Goal: Task Accomplishment & Management: Manage account settings

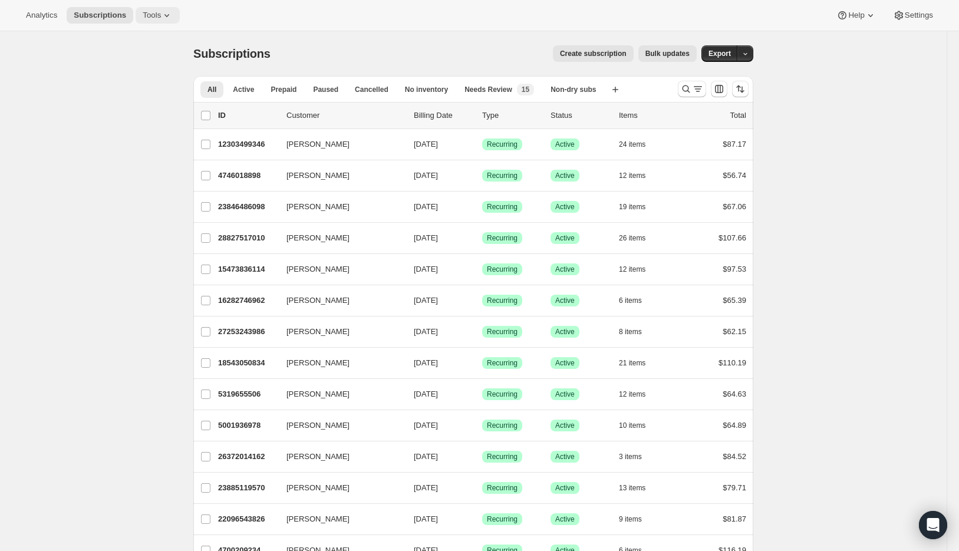
click at [173, 15] on icon at bounding box center [167, 15] width 12 height 12
click at [169, 81] on span "Bundles" at bounding box center [166, 80] width 104 height 12
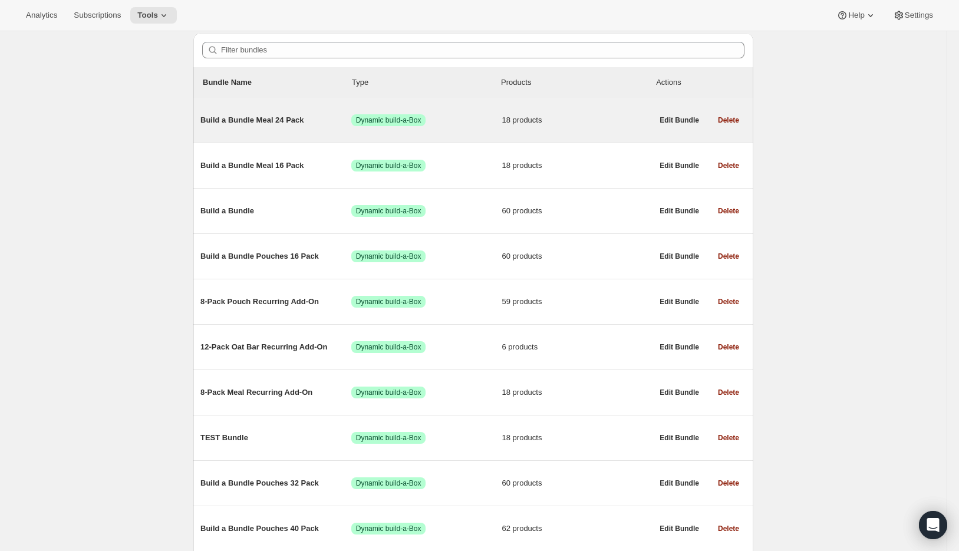
scroll to position [106, 0]
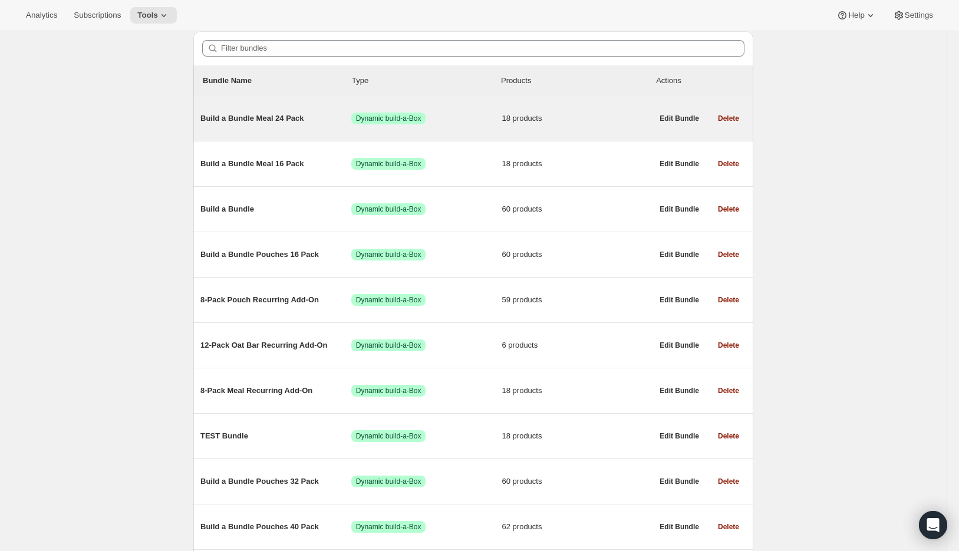
click at [246, 120] on span "Build a Bundle Meal 24 Pack" at bounding box center [276, 119] width 151 height 12
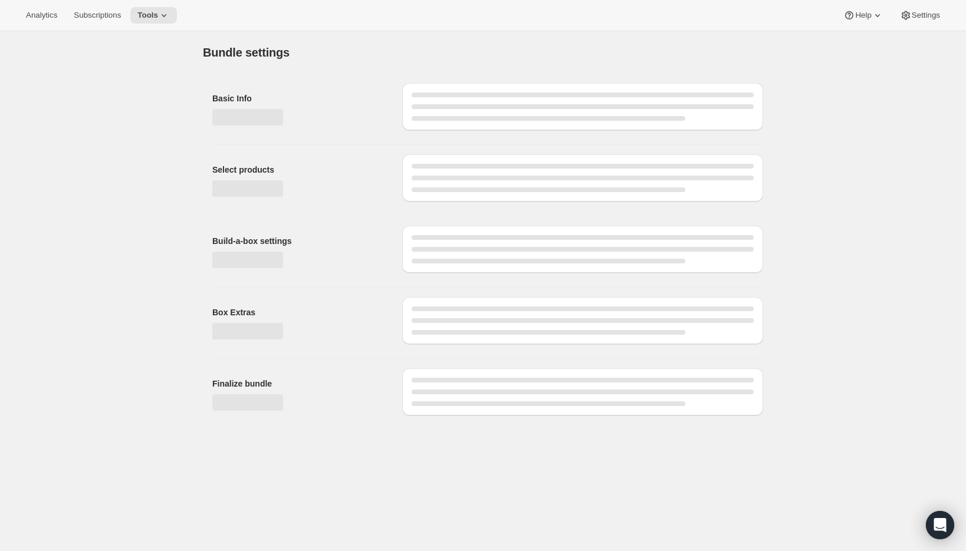
type input "Build a Bundle Meal 24 Pack"
checkbox input "true"
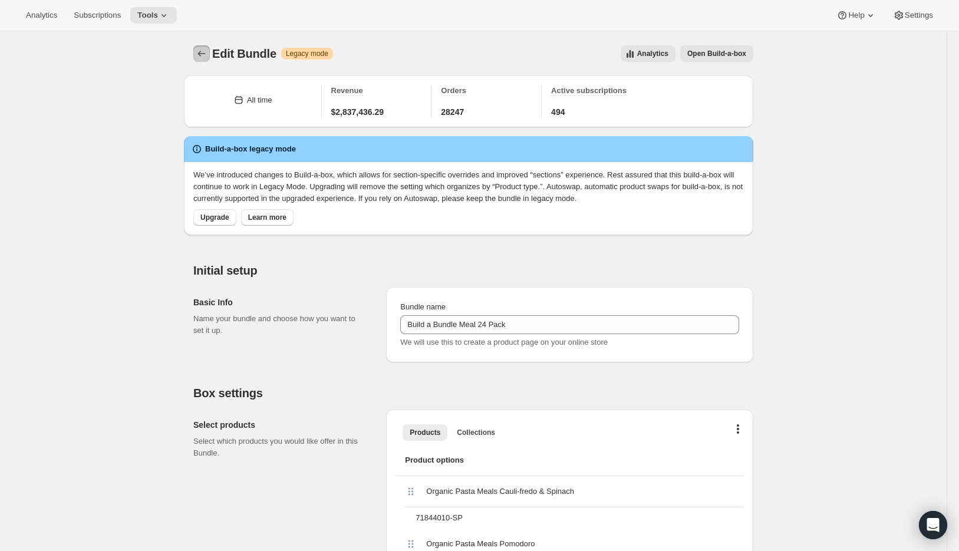
click at [200, 58] on icon "Bundles" at bounding box center [202, 54] width 12 height 12
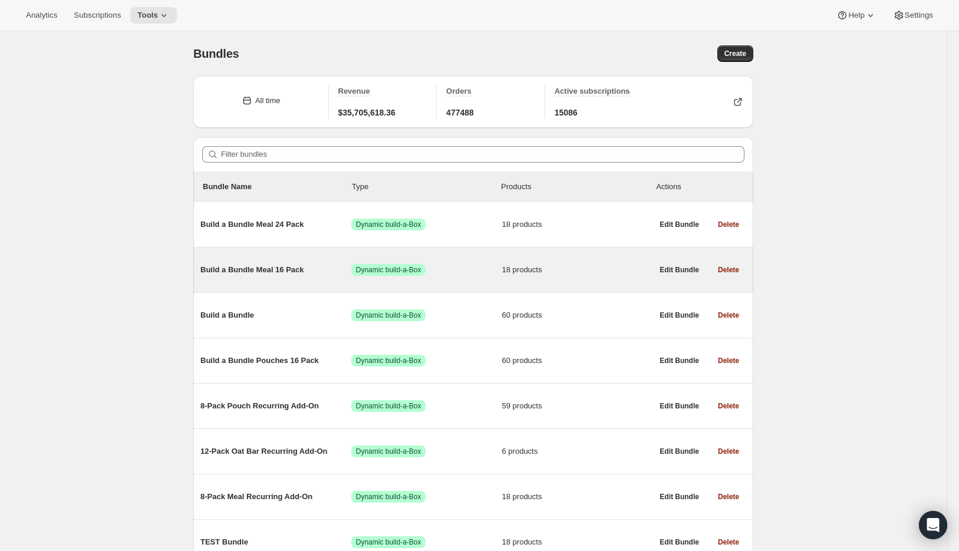
click at [236, 272] on span "Build a Bundle Meal 16 Pack" at bounding box center [276, 270] width 151 height 12
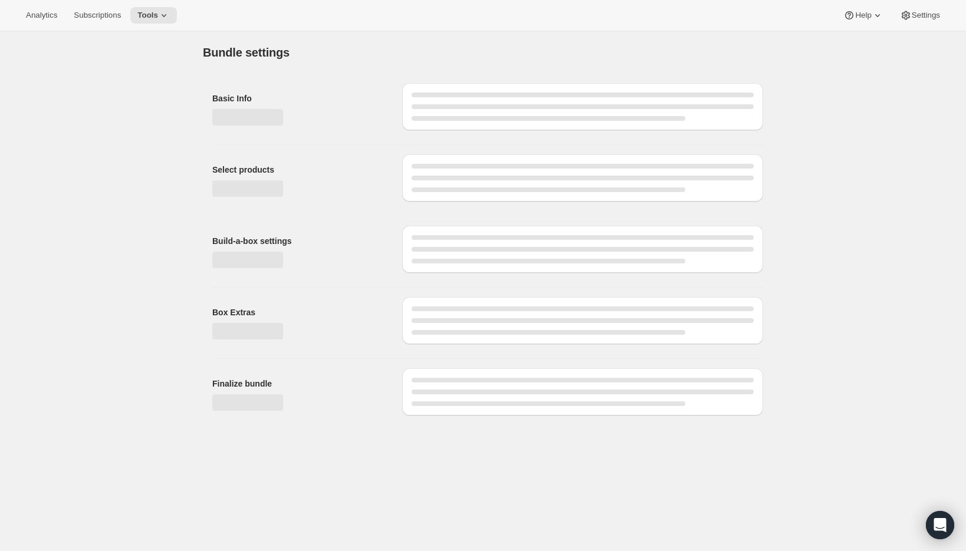
type input "Build a Bundle Meal 16 Pack"
checkbox input "true"
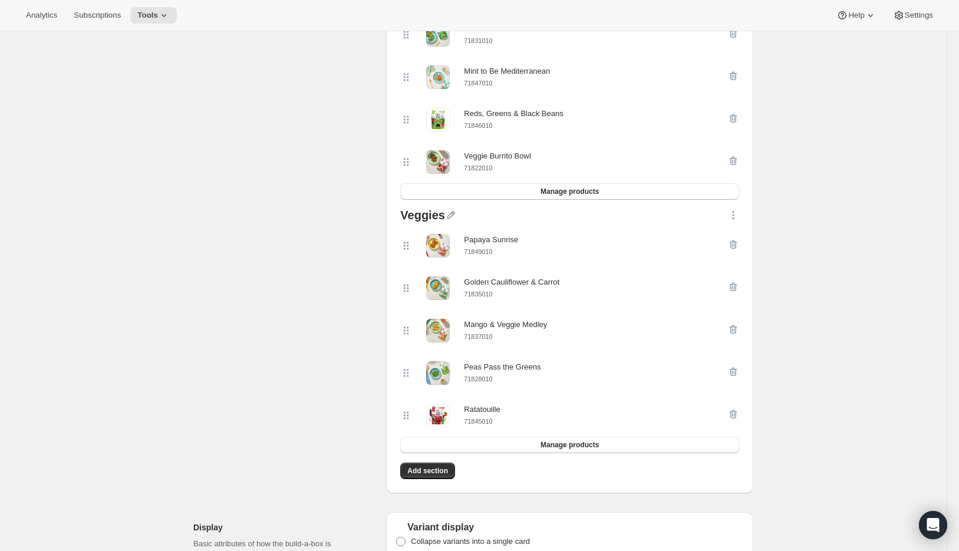
scroll to position [931, 0]
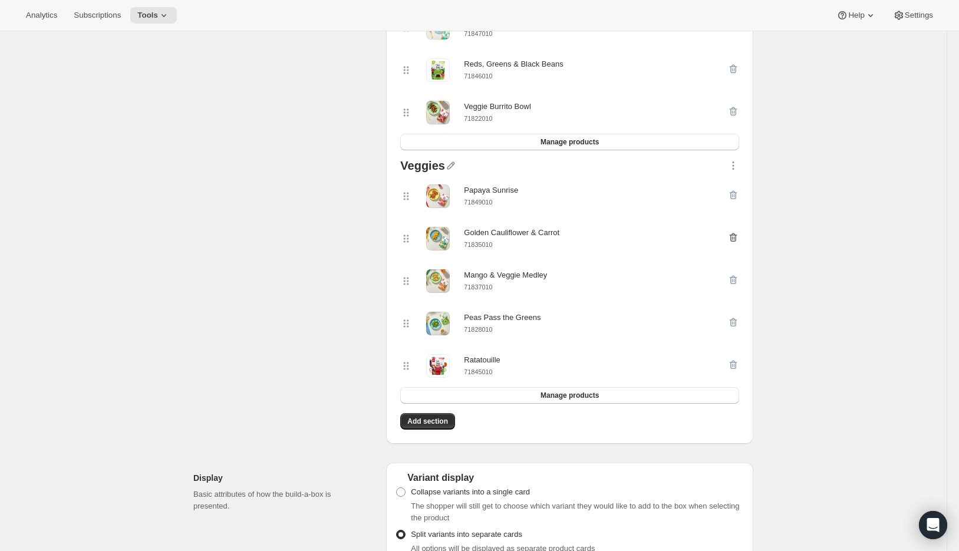
click at [740, 238] on icon "button" at bounding box center [734, 238] width 12 height 12
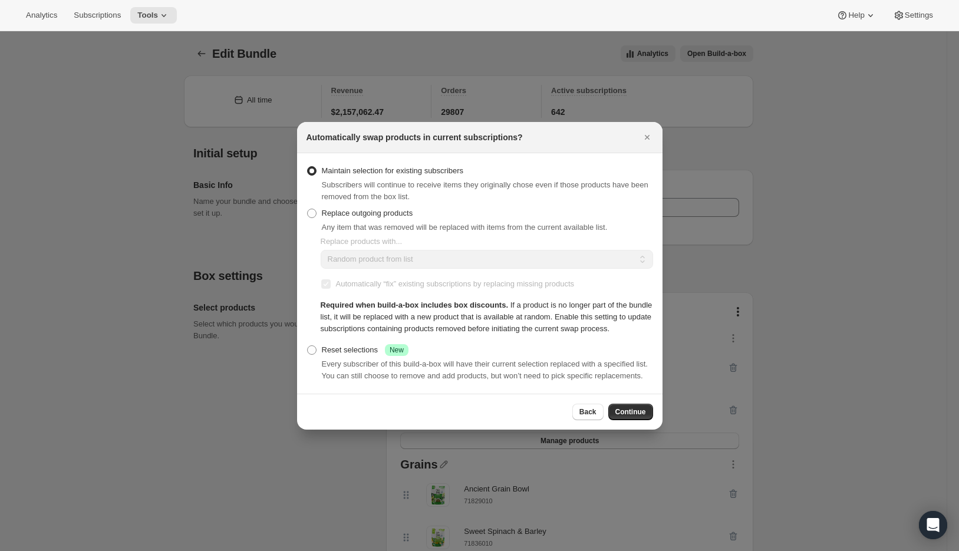
scroll to position [325, 0]
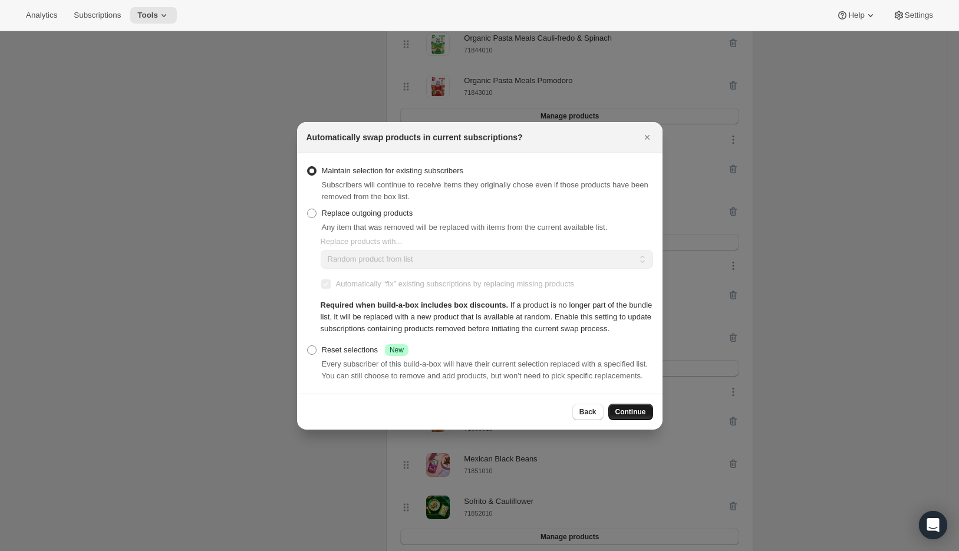
click at [630, 417] on span "Continue" at bounding box center [631, 412] width 31 height 9
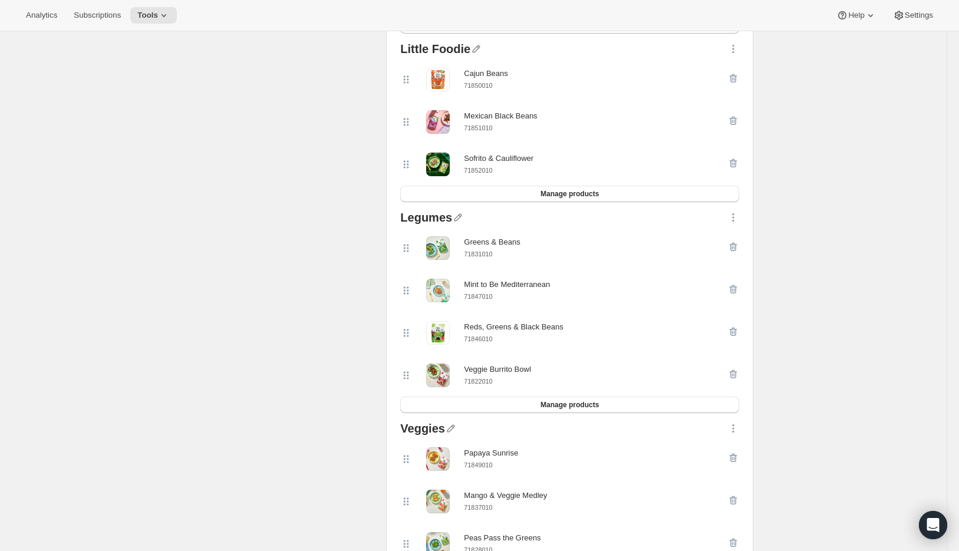
scroll to position [0, 0]
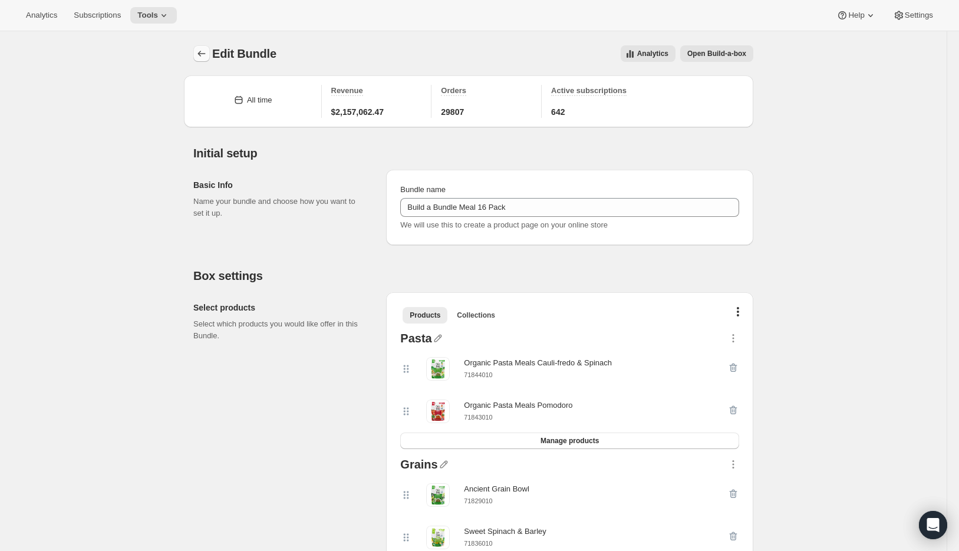
click at [203, 51] on icon "Bundles" at bounding box center [202, 54] width 12 height 12
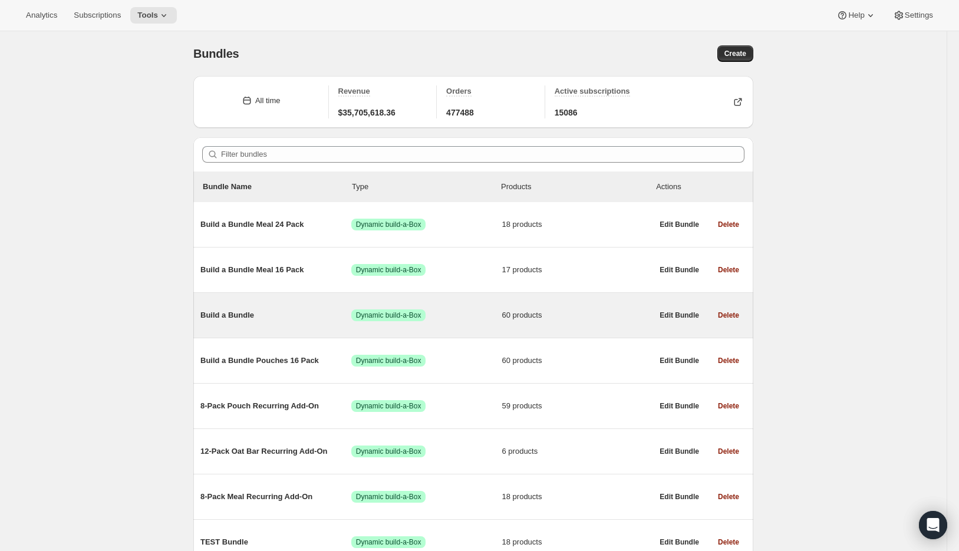
click at [241, 321] on span "Build a Bundle" at bounding box center [276, 316] width 151 height 12
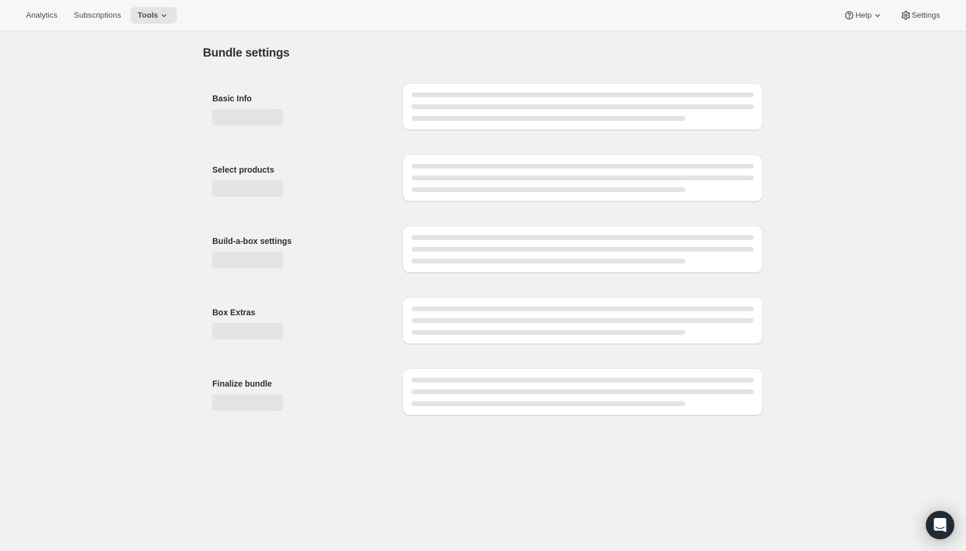
type input "Build a Bundle"
checkbox input "true"
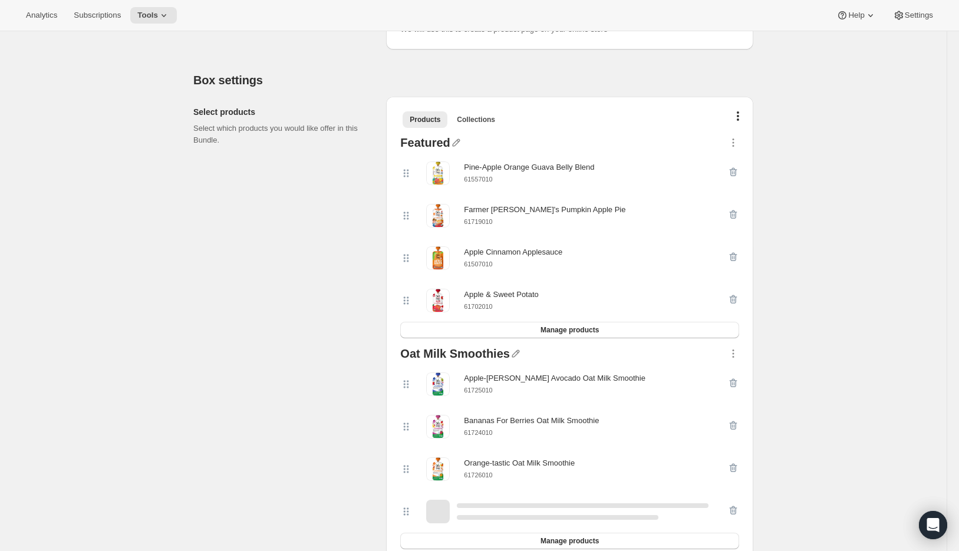
scroll to position [201, 0]
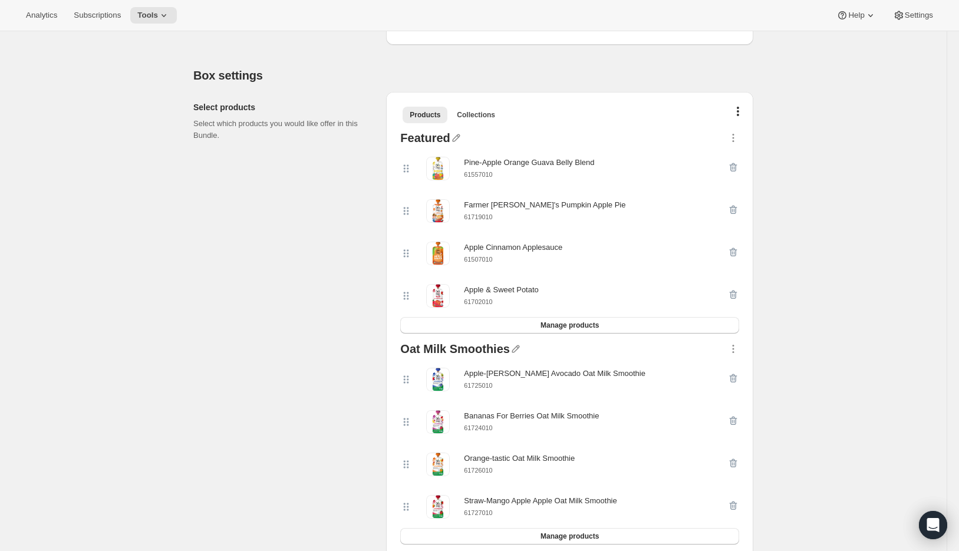
click at [487, 298] on small "61702010" at bounding box center [478, 301] width 28 height 7
copy div "61702010 Manage products"
click at [731, 296] on icon "button" at bounding box center [734, 295] width 12 height 12
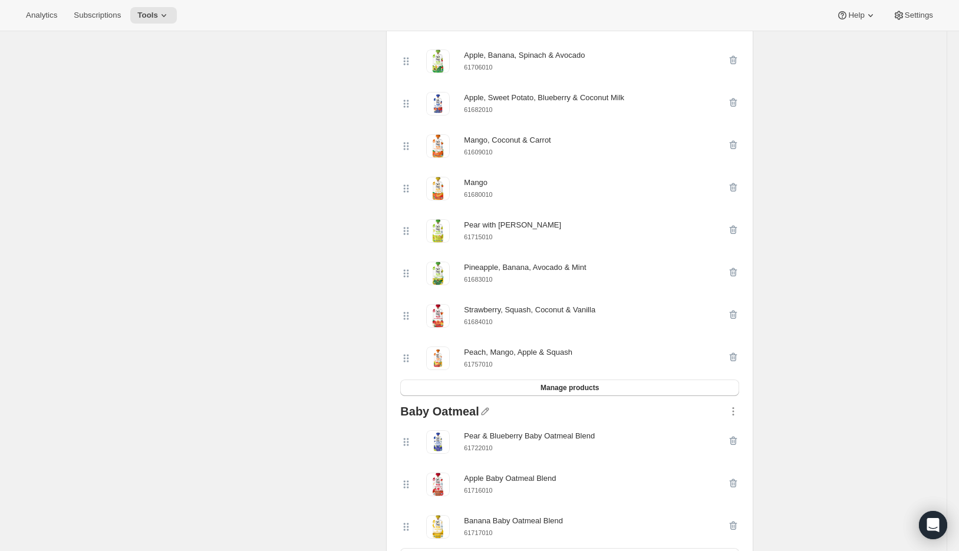
scroll to position [2125, 0]
click at [533, 395] on button "Manage products" at bounding box center [569, 387] width 339 height 17
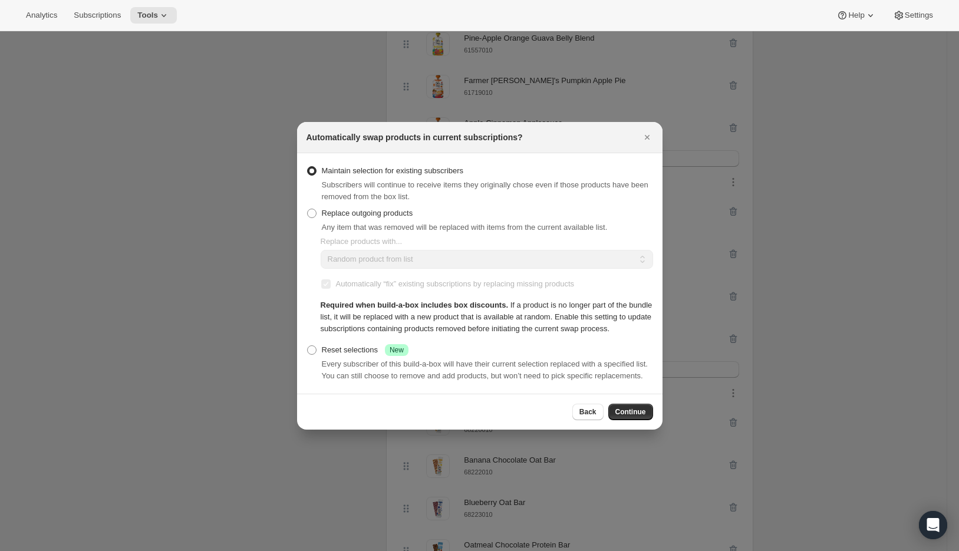
scroll to position [3297, 0]
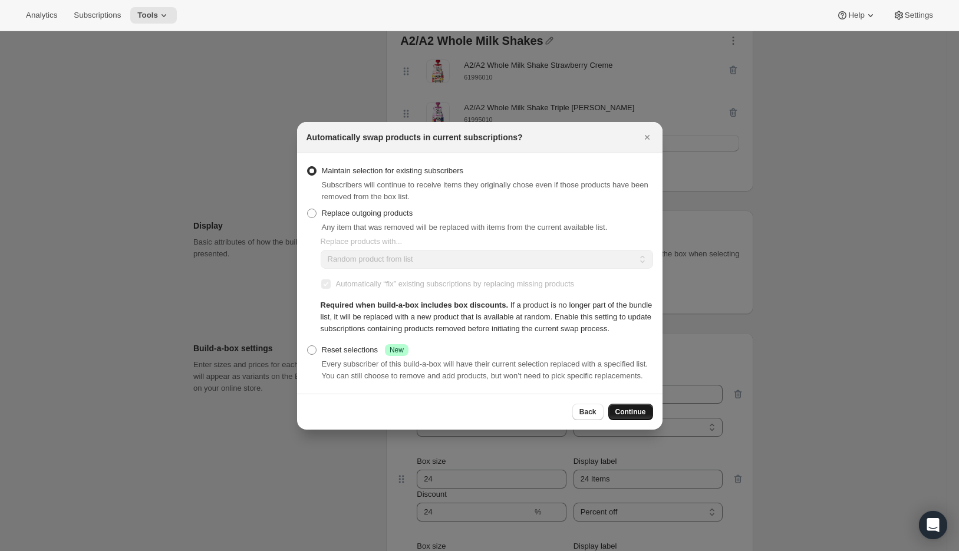
click at [629, 417] on span "Continue" at bounding box center [631, 412] width 31 height 9
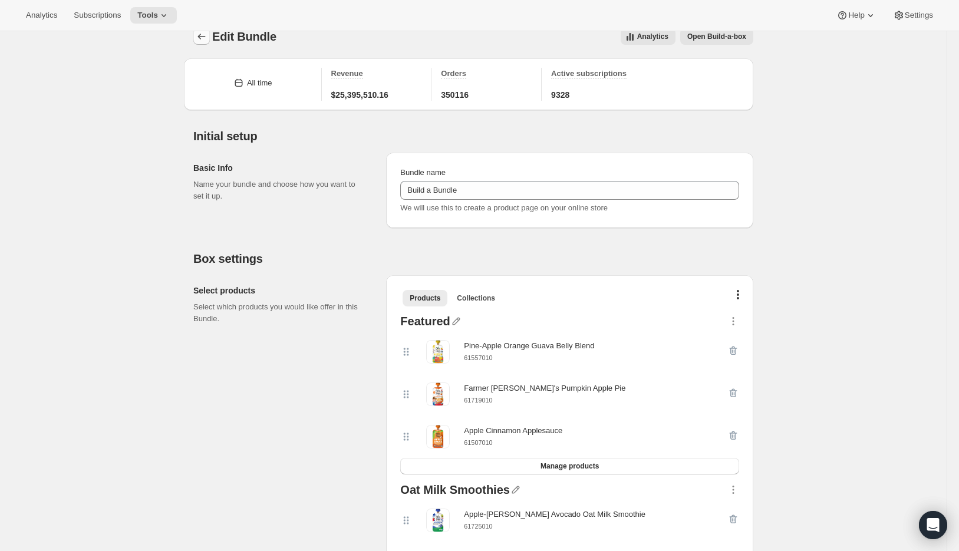
scroll to position [0, 0]
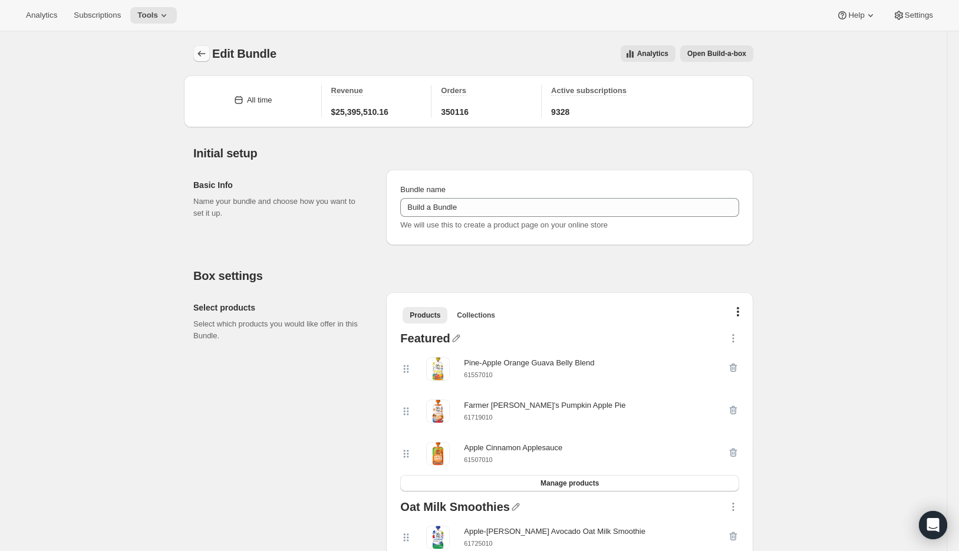
click at [204, 52] on icon "Bundles" at bounding box center [202, 54] width 12 height 12
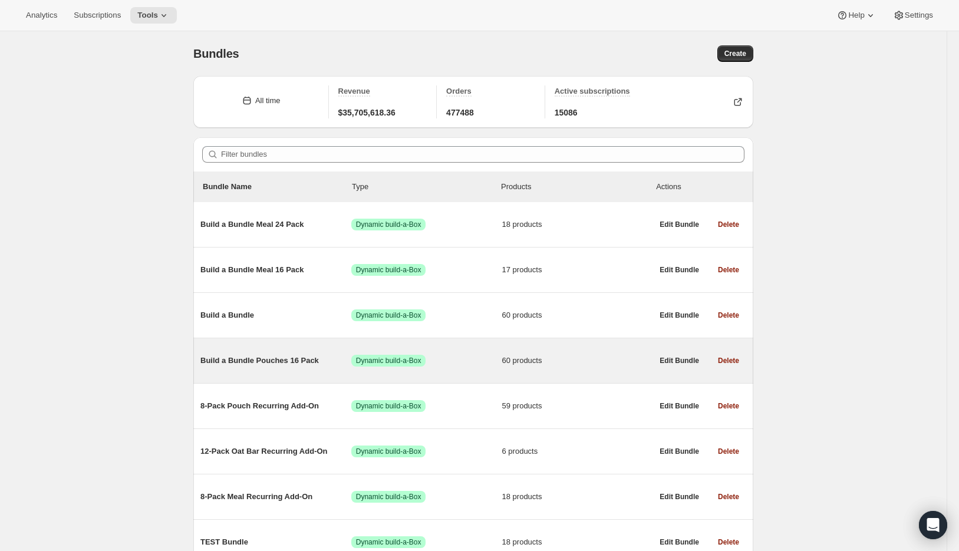
click at [261, 362] on span "Build a Bundle Pouches 16 Pack" at bounding box center [276, 361] width 151 height 12
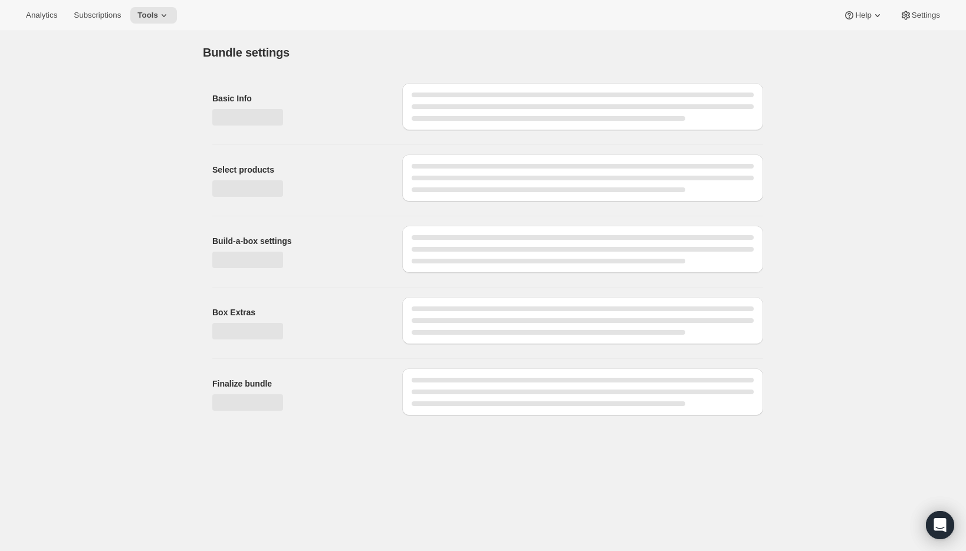
type input "Build a Bundle Pouches 16 Pack"
checkbox input "true"
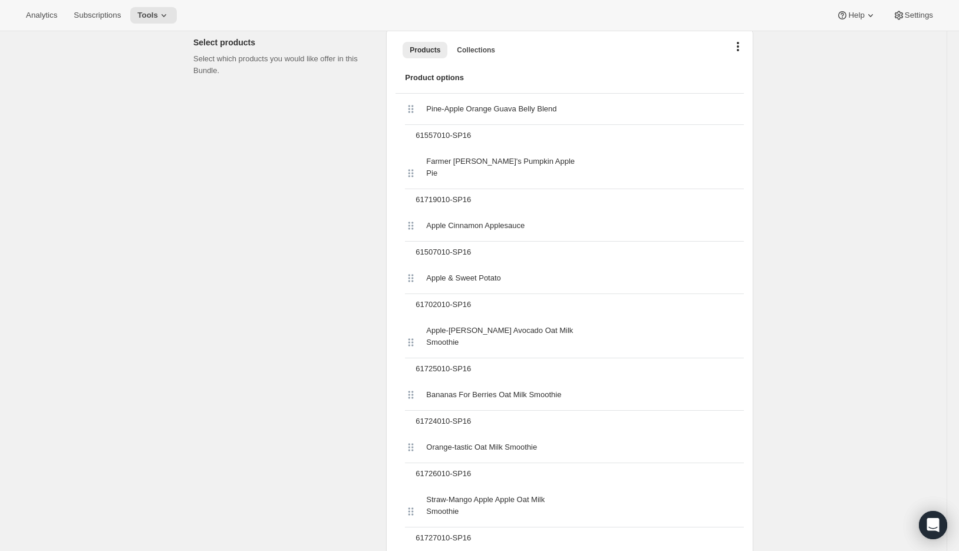
scroll to position [433, 0]
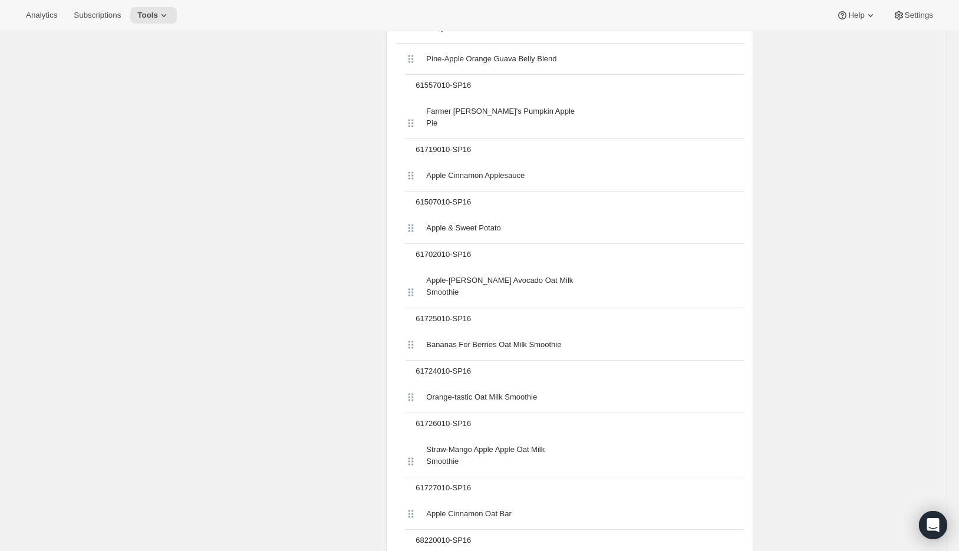
click at [415, 222] on icon at bounding box center [411, 228] width 12 height 12
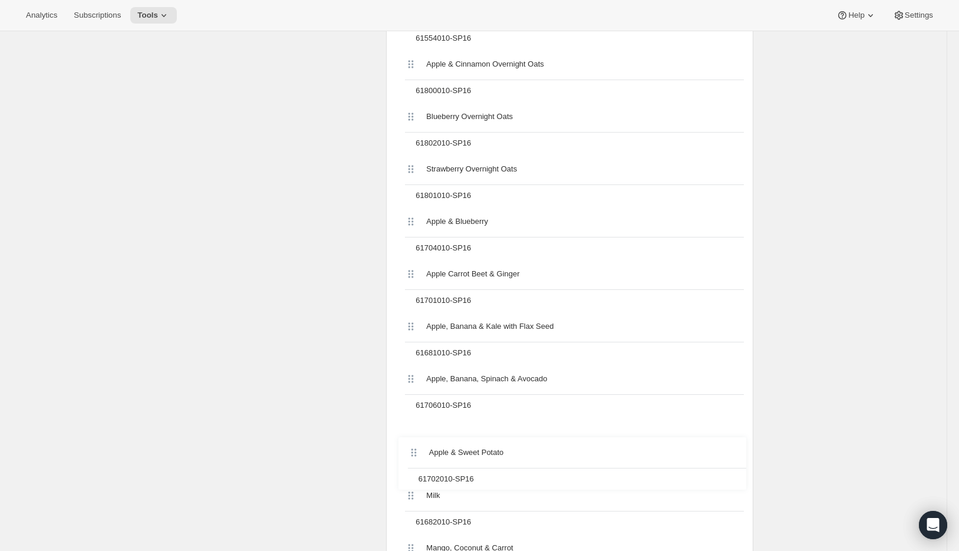
scroll to position [2033, 0]
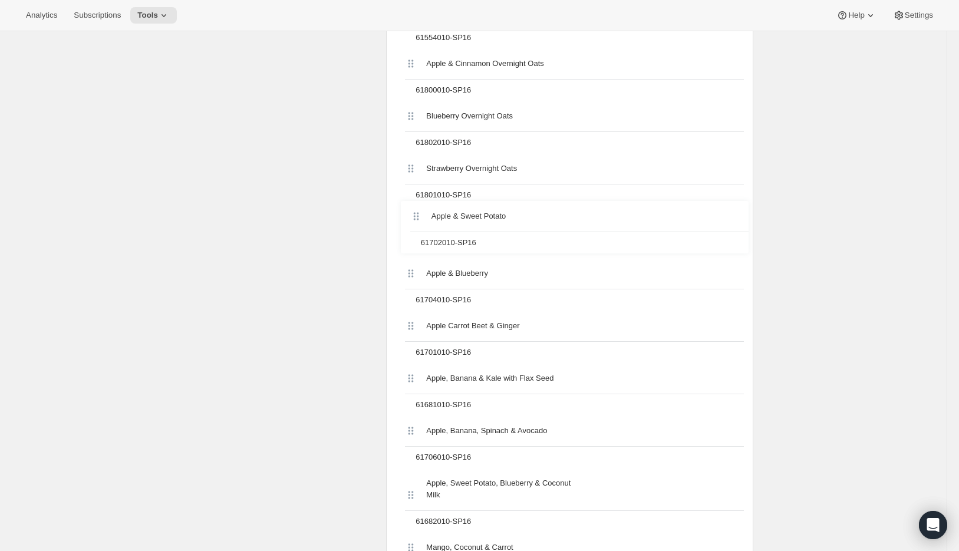
click at [417, 218] on div "Pine-Apple Orange Guava Belly Blend 61557010-SP16 Farmer [PERSON_NAME]'s Pumpki…" at bounding box center [570, 89] width 349 height 3291
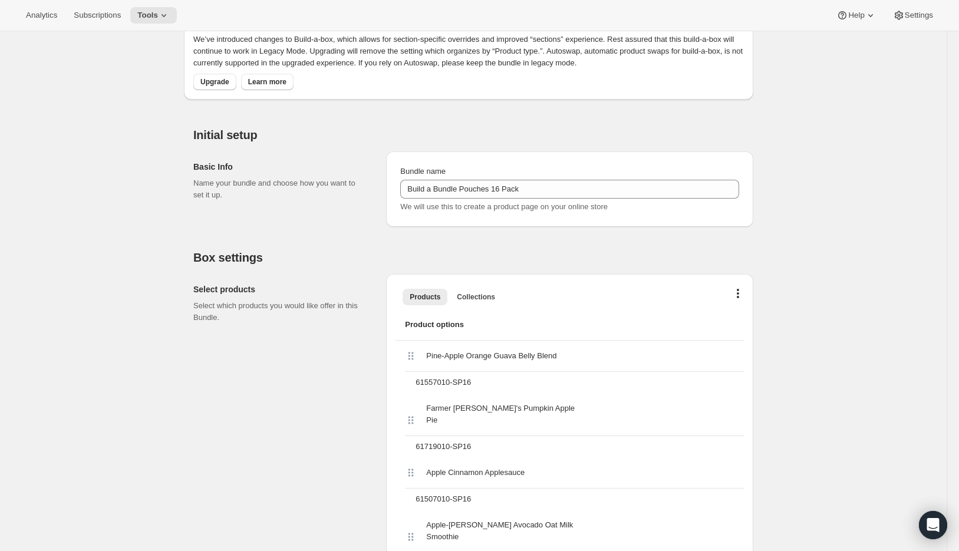
scroll to position [0, 0]
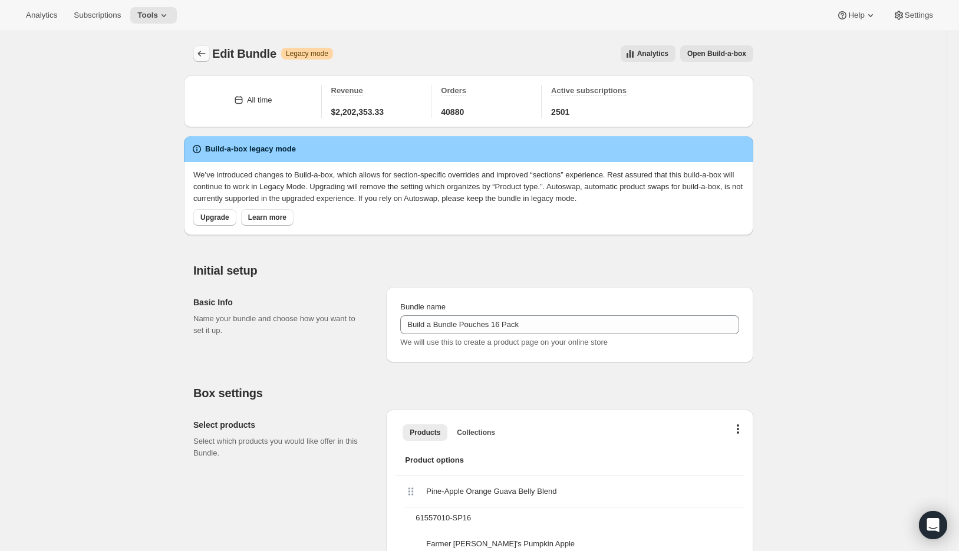
click at [204, 52] on icon "Bundles" at bounding box center [202, 54] width 12 height 12
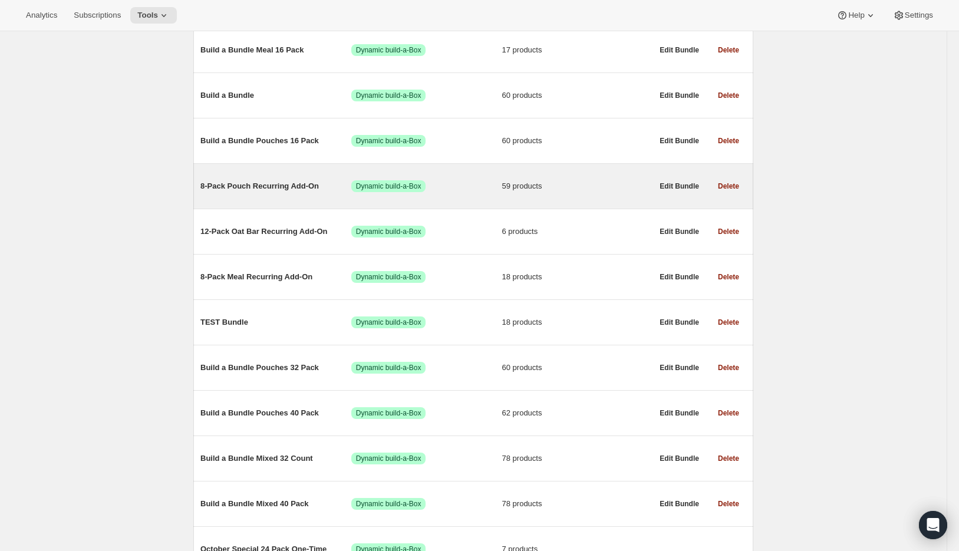
scroll to position [221, 0]
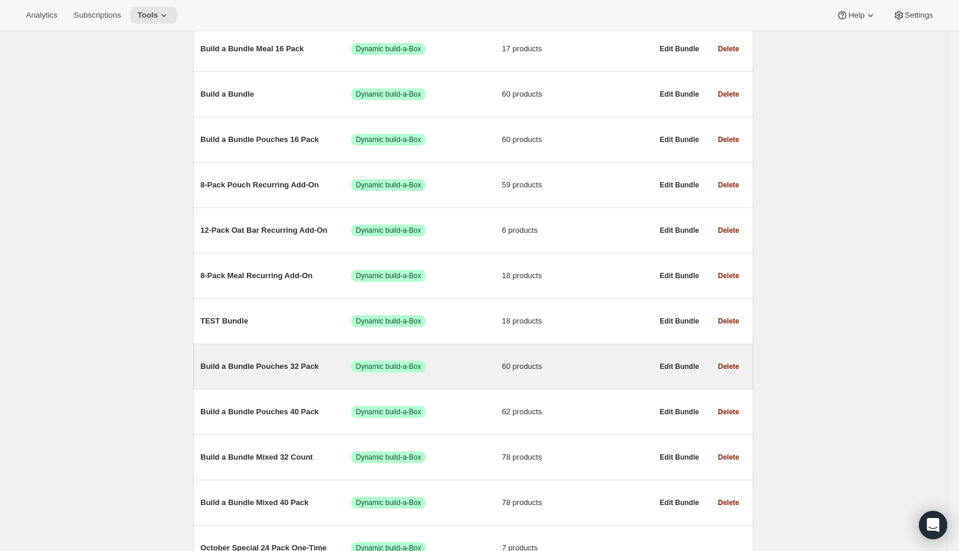
click at [239, 369] on span "Build a Bundle Pouches 32 Pack" at bounding box center [276, 367] width 151 height 12
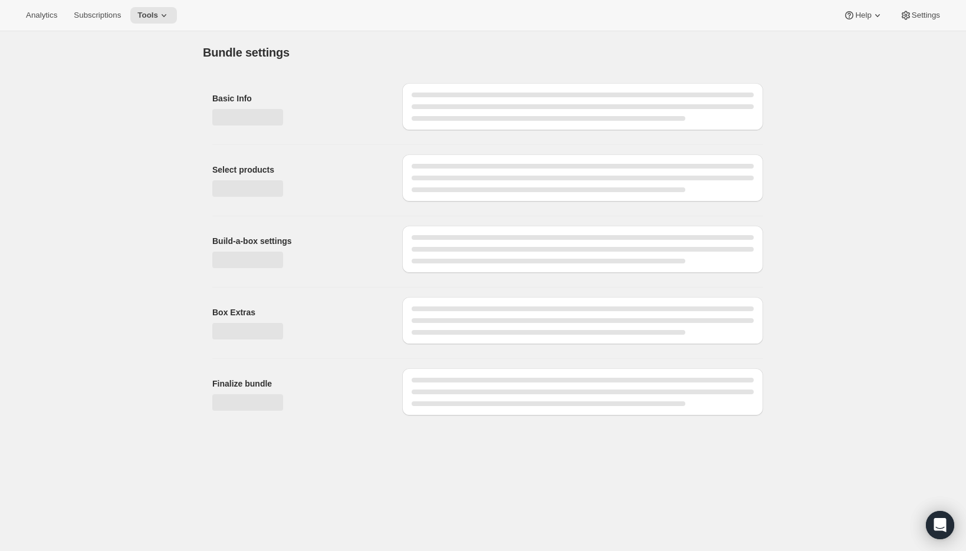
type input "Build a Bundle Pouches 32 Pack"
checkbox input "true"
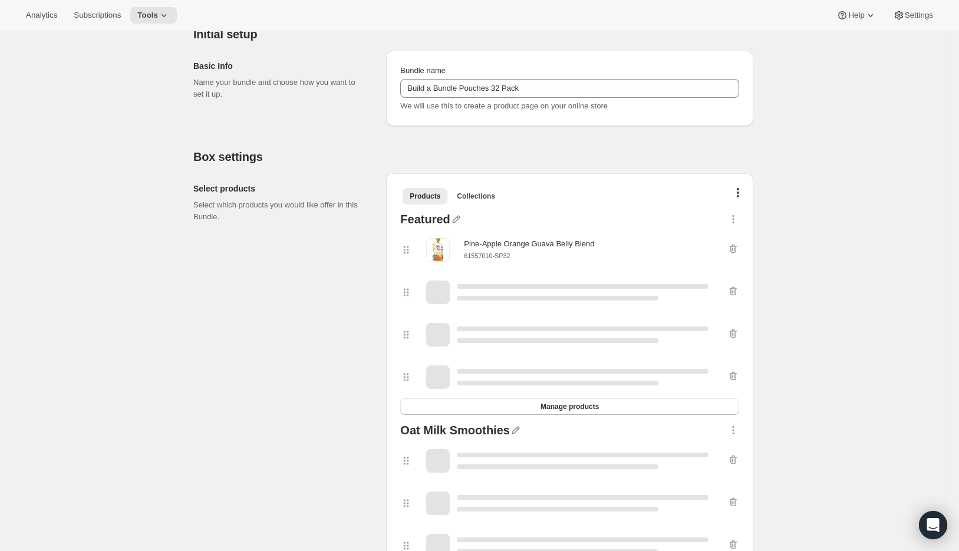
scroll to position [115, 0]
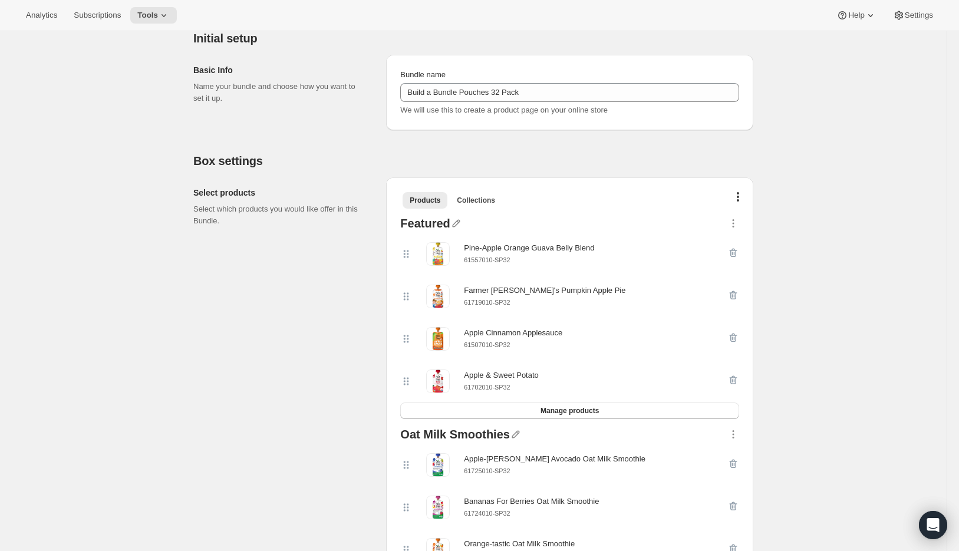
click at [499, 387] on small "61702010-SP32" at bounding box center [487, 387] width 46 height 7
copy div "61702010-SP32 Manage products"
click at [737, 376] on icon "button" at bounding box center [734, 380] width 12 height 12
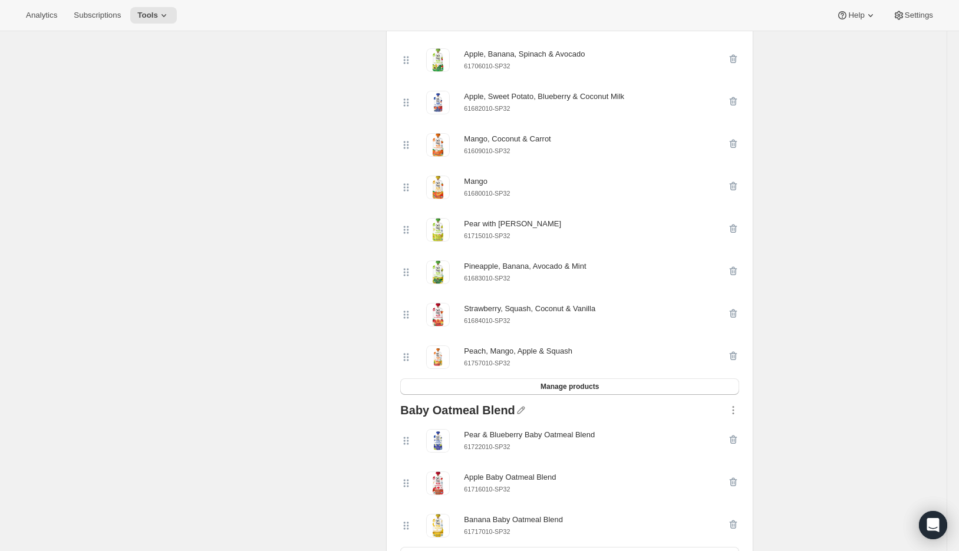
scroll to position [2131, 0]
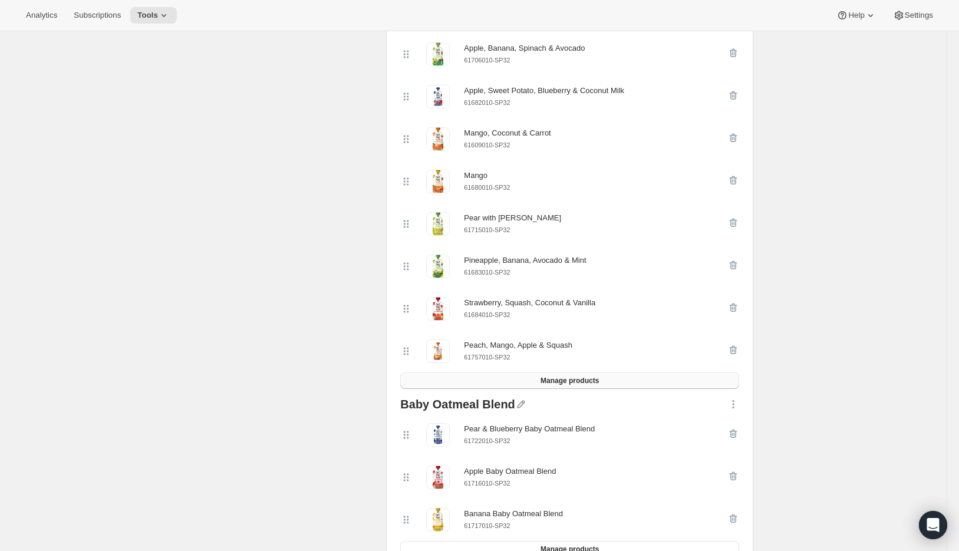
click at [533, 389] on button "Manage products" at bounding box center [569, 381] width 339 height 17
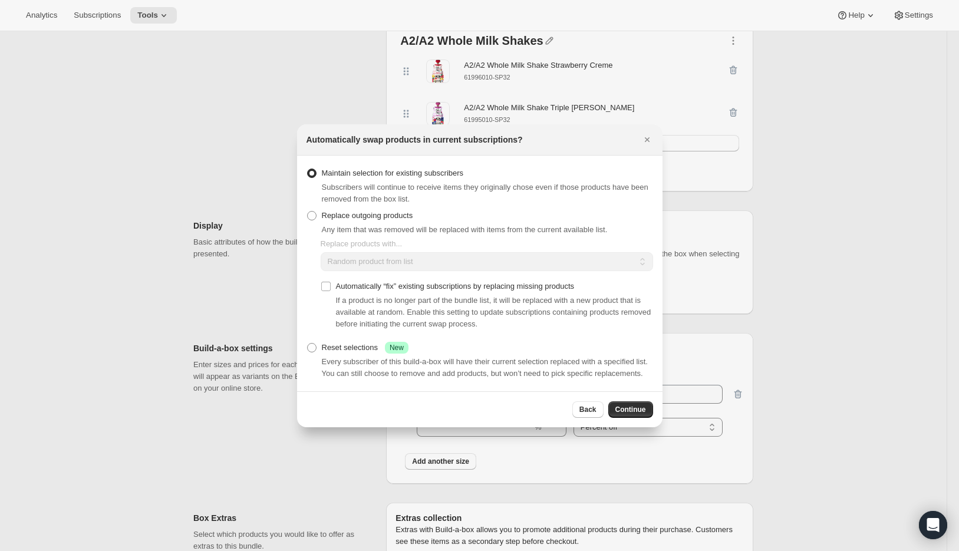
scroll to position [3228, 0]
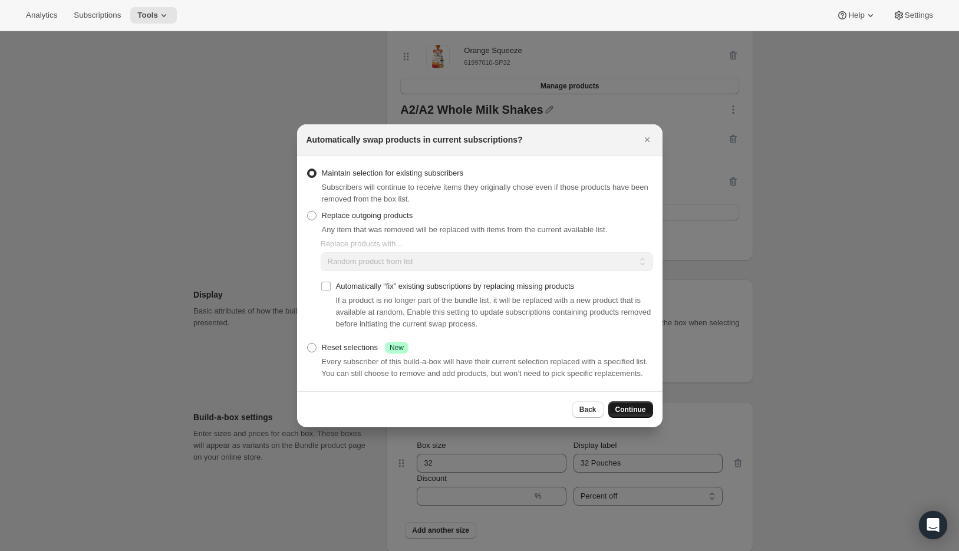
click at [616, 413] on span "Continue" at bounding box center [631, 409] width 31 height 9
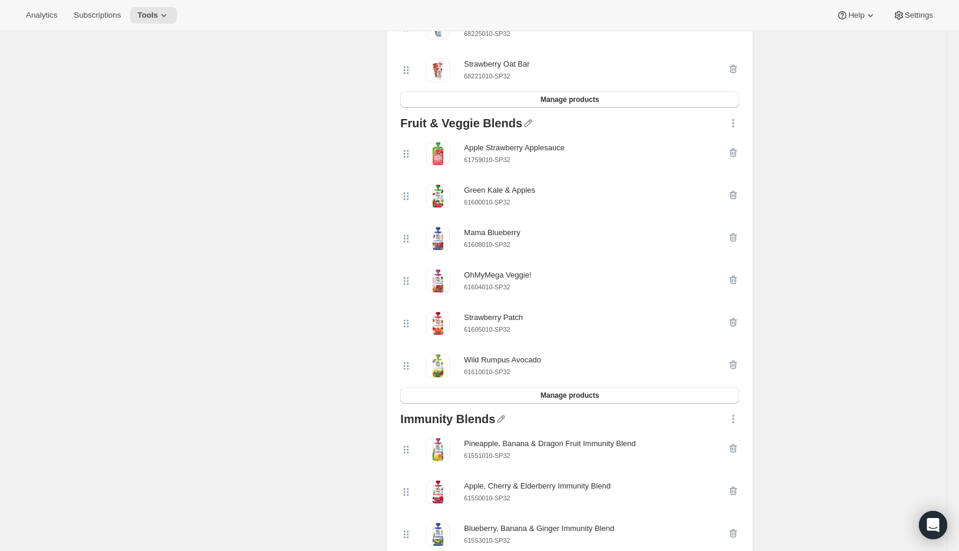
scroll to position [850, 0]
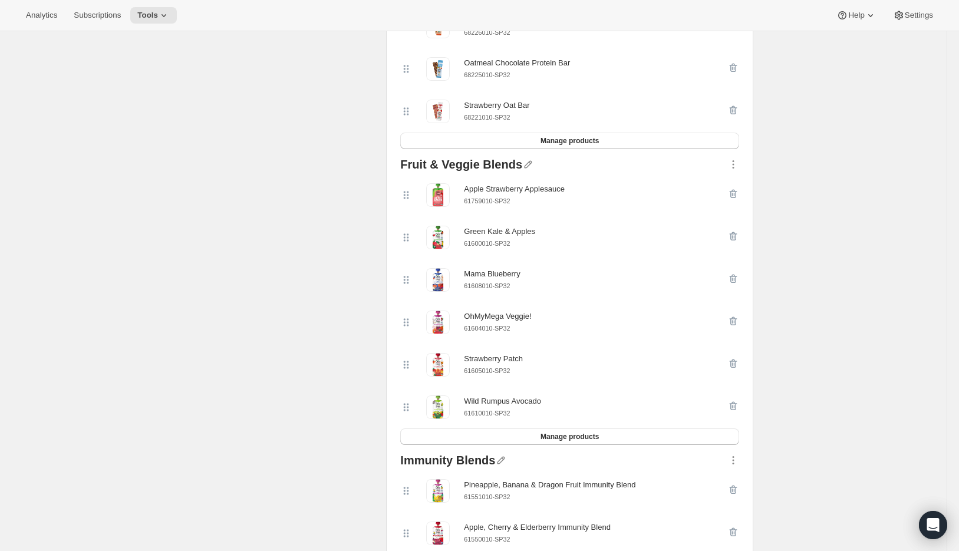
click at [506, 204] on small "61759010-SP32" at bounding box center [487, 201] width 46 height 7
copy div "61759010-SP32"
click at [740, 199] on icon "button" at bounding box center [734, 194] width 12 height 12
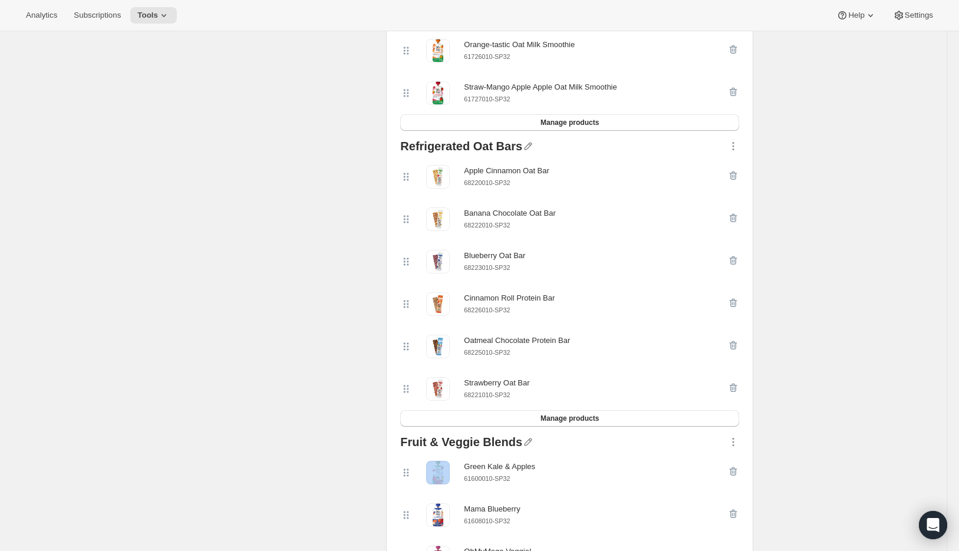
scroll to position [119, 0]
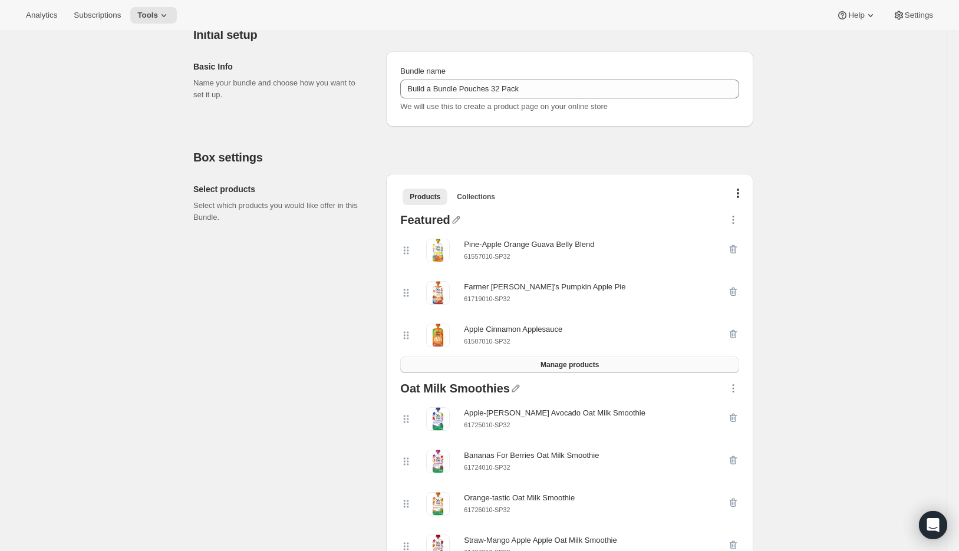
click at [579, 362] on span "Manage products" at bounding box center [570, 364] width 58 height 9
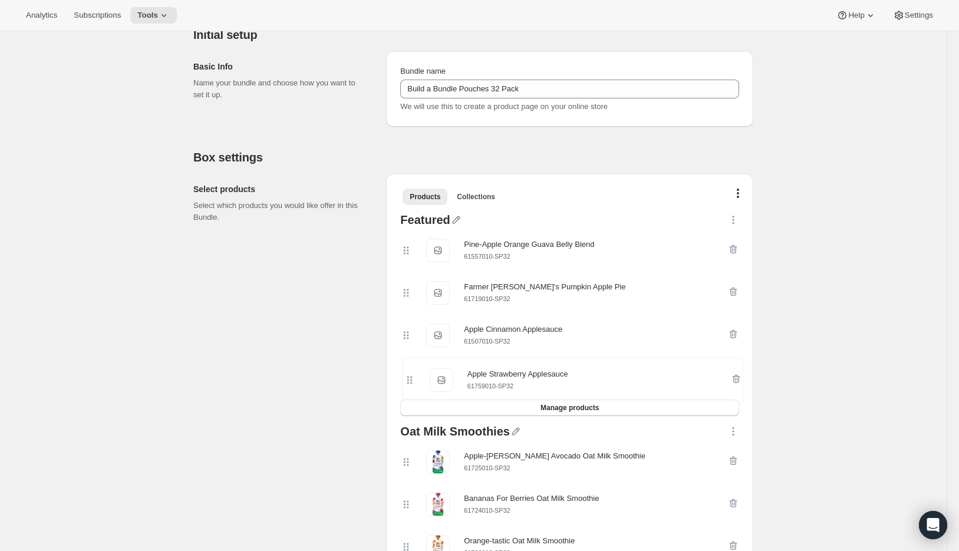
drag, startPoint x: 413, startPoint y: 251, endPoint x: 413, endPoint y: 385, distance: 133.9
click at [413, 385] on div "Apple Strawberry Applesauce Apple Strawberry Applesauce 61759010-SP32 Pine-Appl…" at bounding box center [569, 314] width 339 height 170
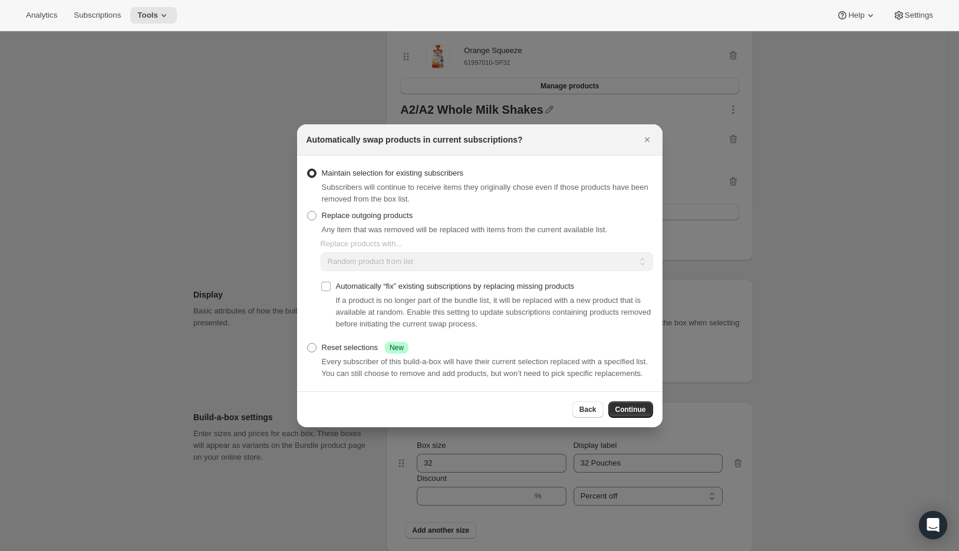
scroll to position [0, 0]
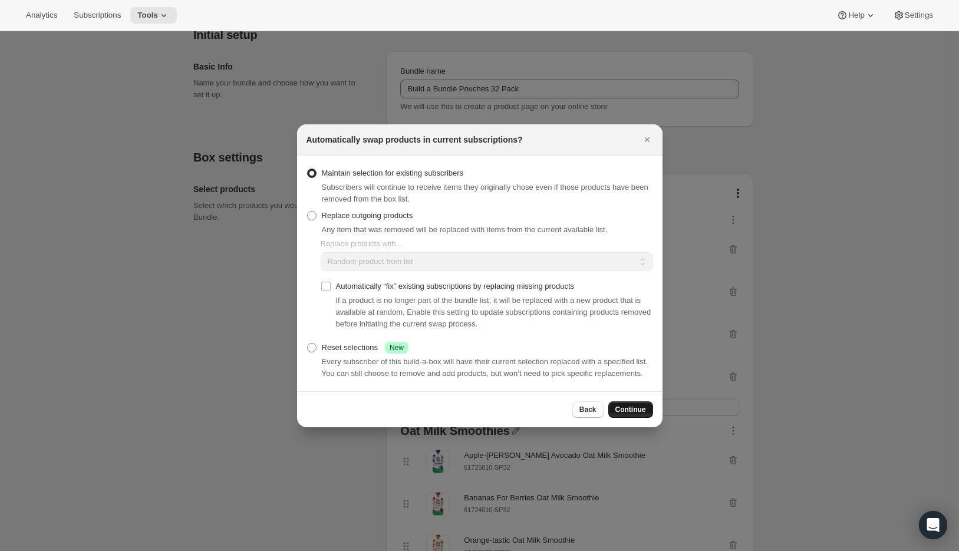
click at [636, 415] on span "Continue" at bounding box center [631, 409] width 31 height 9
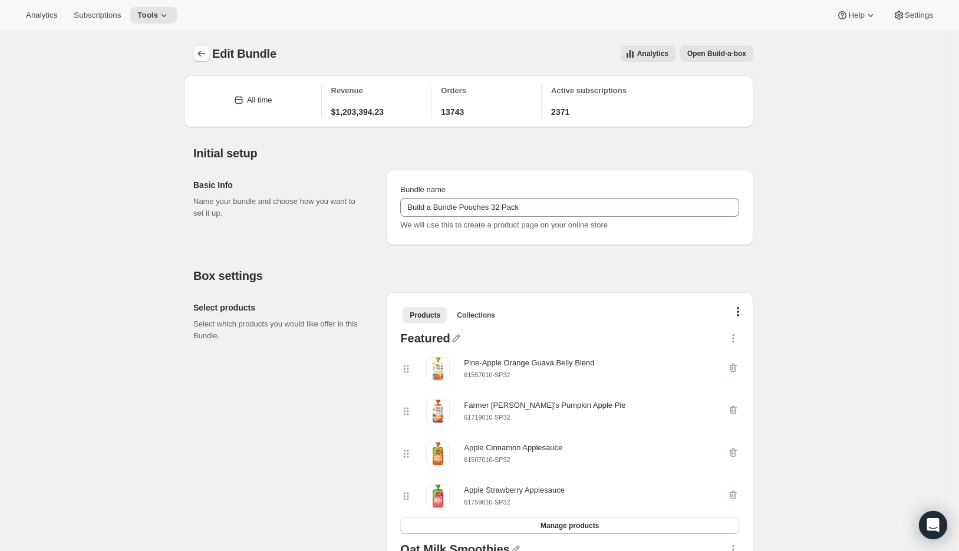
click at [203, 54] on icon "Bundles" at bounding box center [202, 54] width 12 height 12
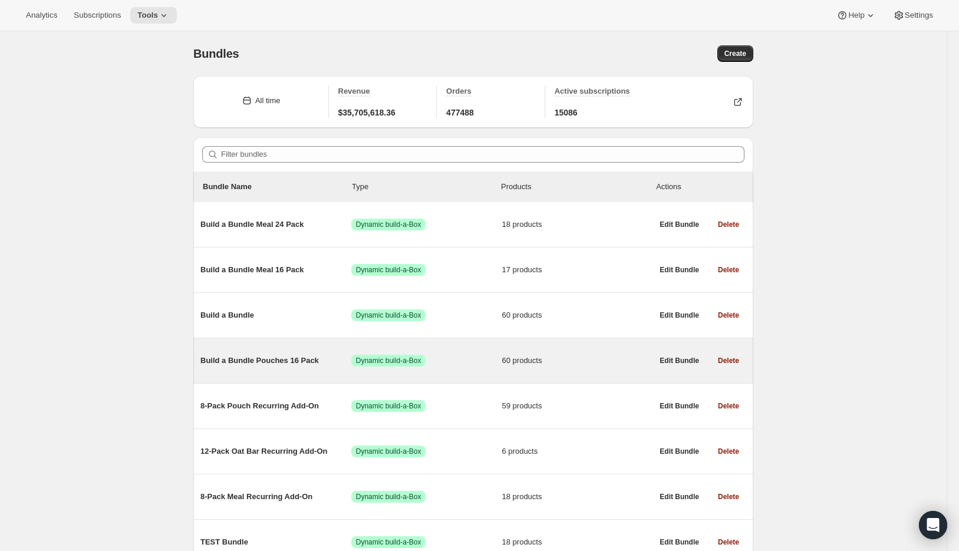
click at [249, 360] on span "Build a Bundle Pouches 16 Pack" at bounding box center [276, 361] width 151 height 12
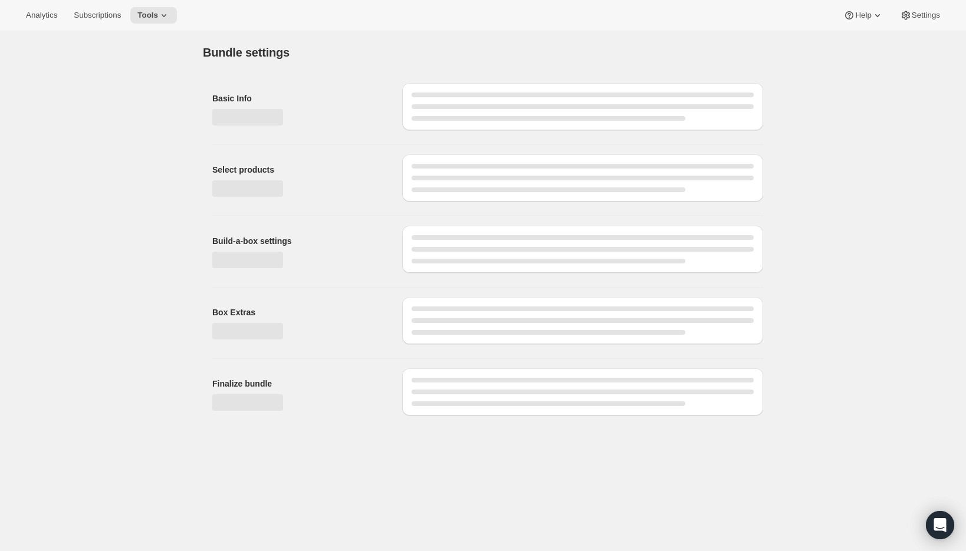
type input "Build a Bundle Pouches 16 Pack"
checkbox input "true"
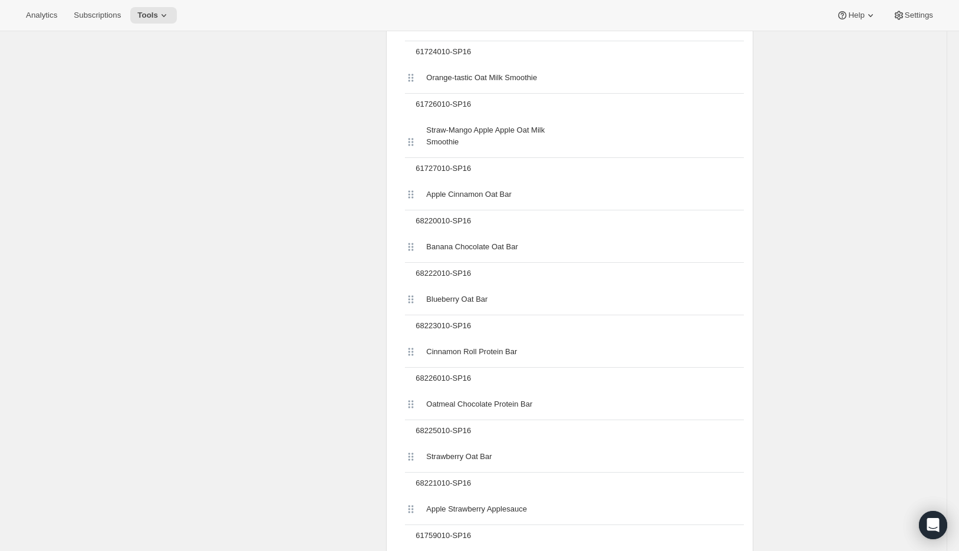
scroll to position [742, 0]
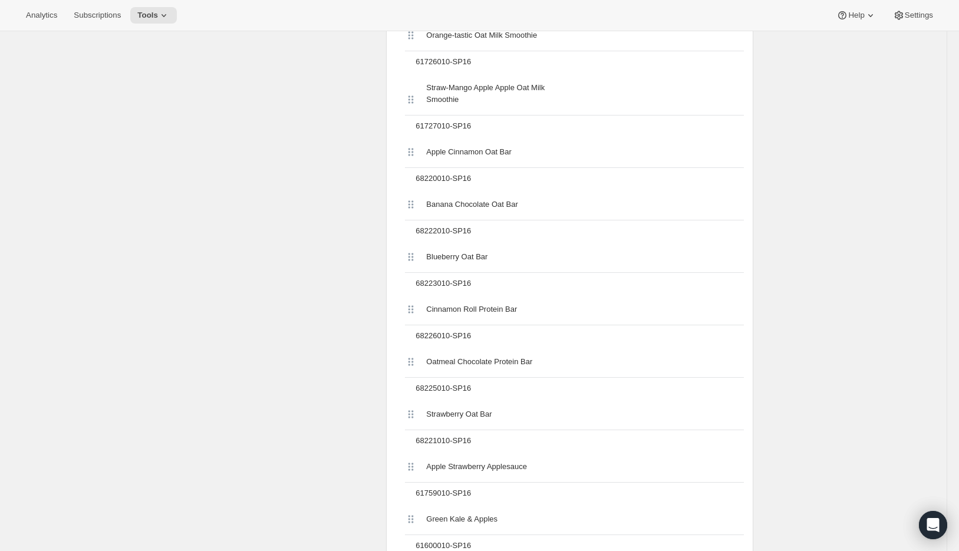
click at [410, 461] on icon at bounding box center [411, 467] width 12 height 12
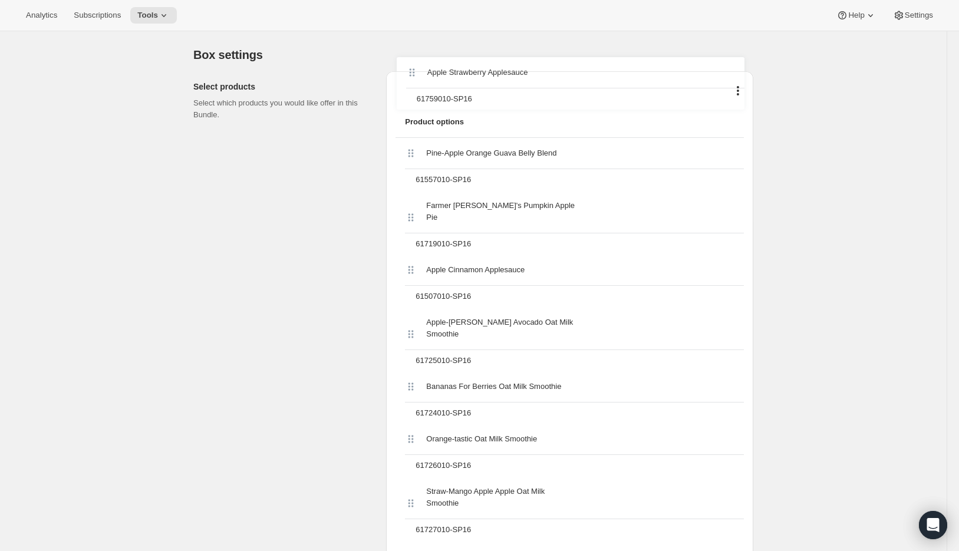
scroll to position [324, 0]
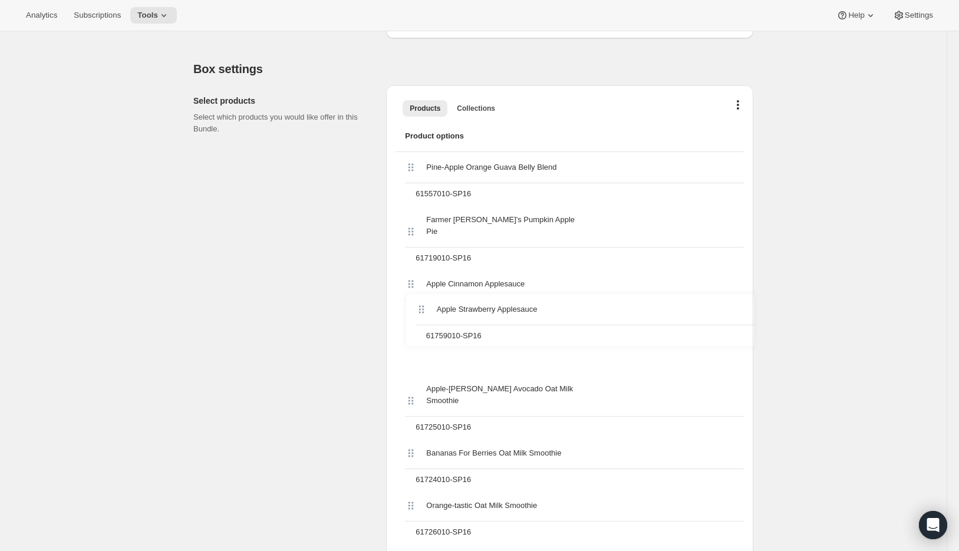
drag, startPoint x: 415, startPoint y: 421, endPoint x: 422, endPoint y: 305, distance: 115.8
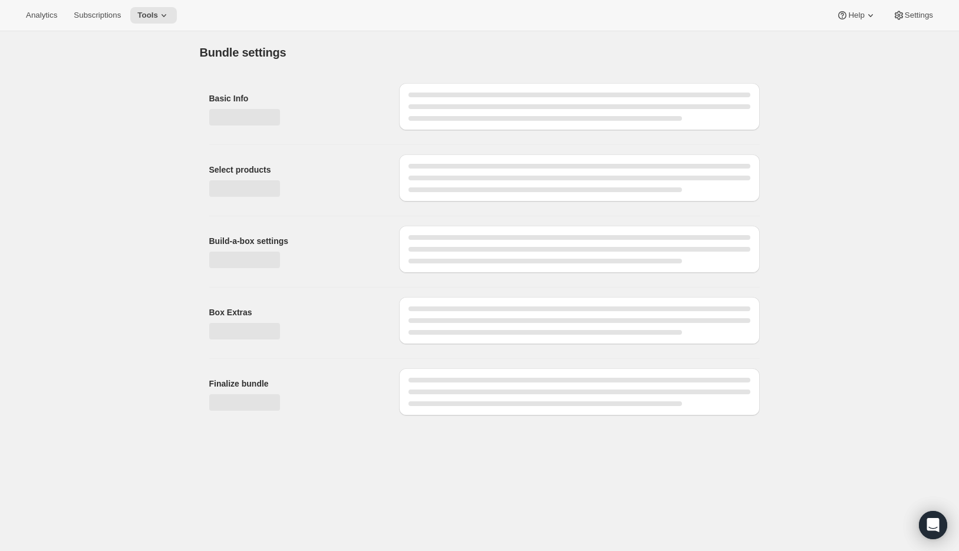
scroll to position [0, 0]
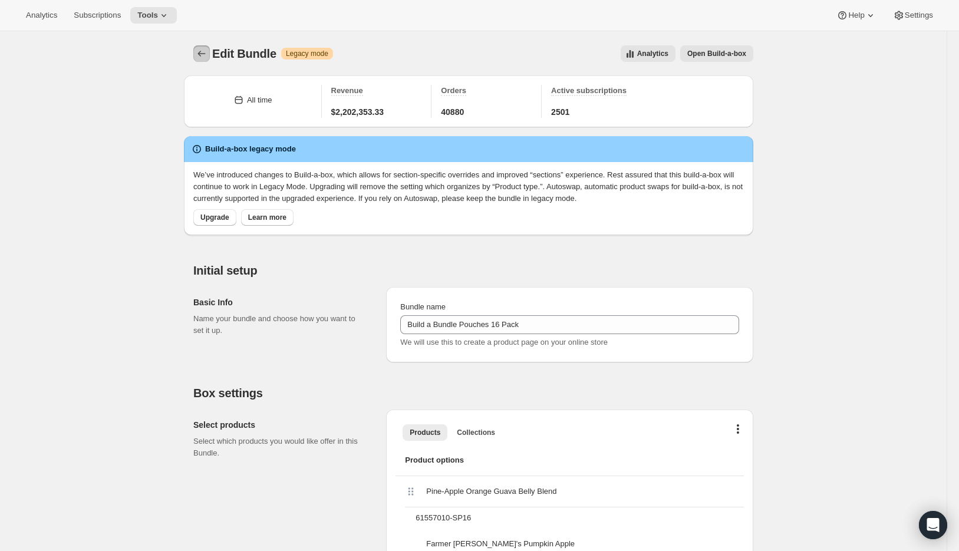
click at [204, 58] on icon "Bundles" at bounding box center [202, 54] width 12 height 12
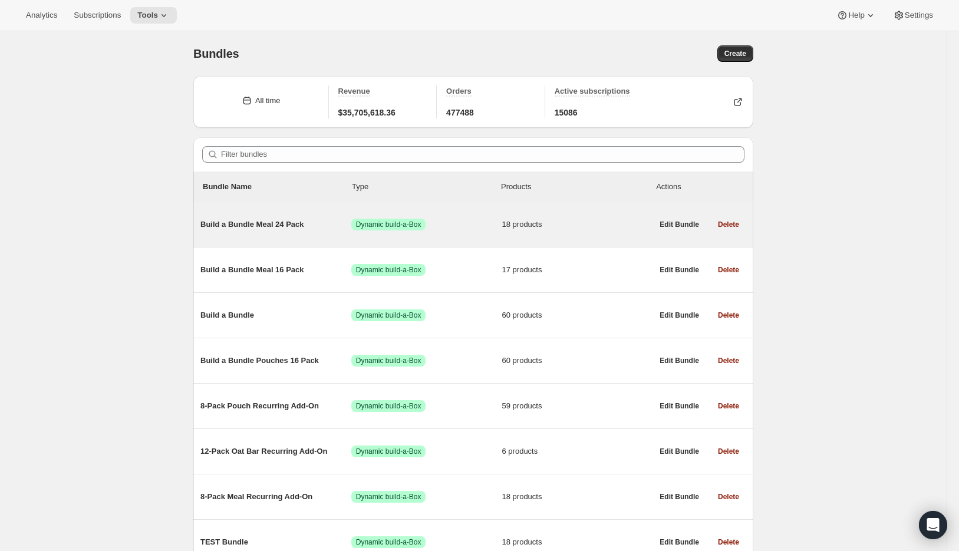
click at [251, 225] on span "Build a Bundle Meal 24 Pack" at bounding box center [276, 225] width 151 height 12
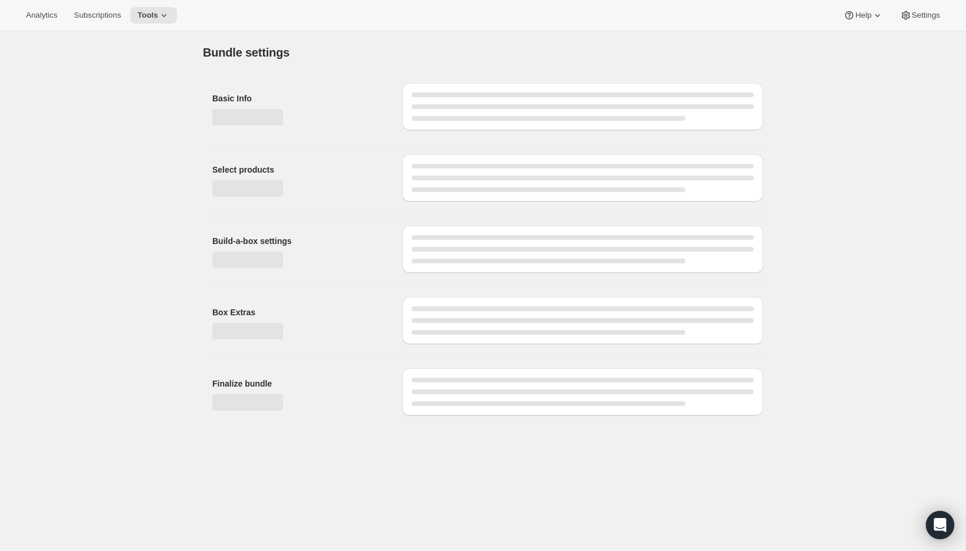
type input "Build a Bundle Meal 24 Pack"
checkbox input "true"
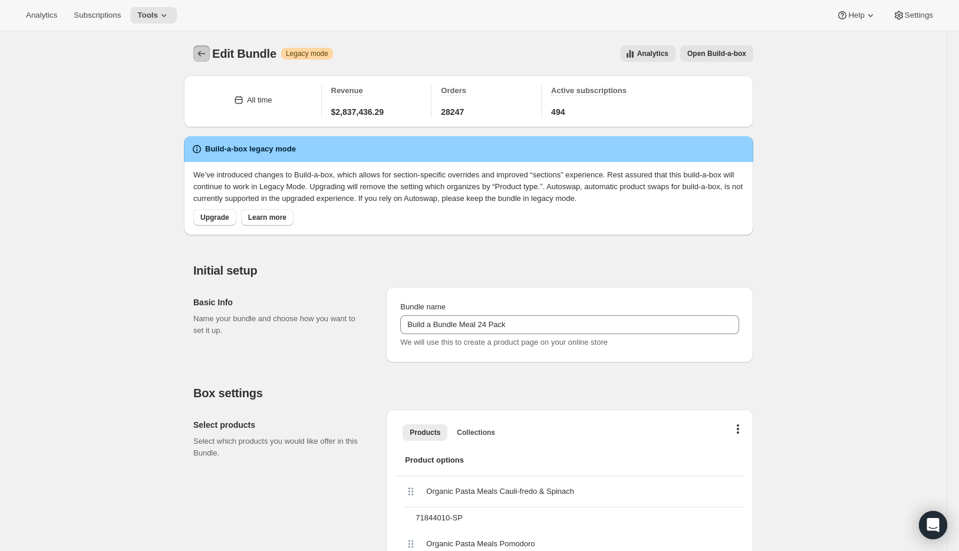
click at [208, 50] on icon "Bundles" at bounding box center [202, 54] width 12 height 12
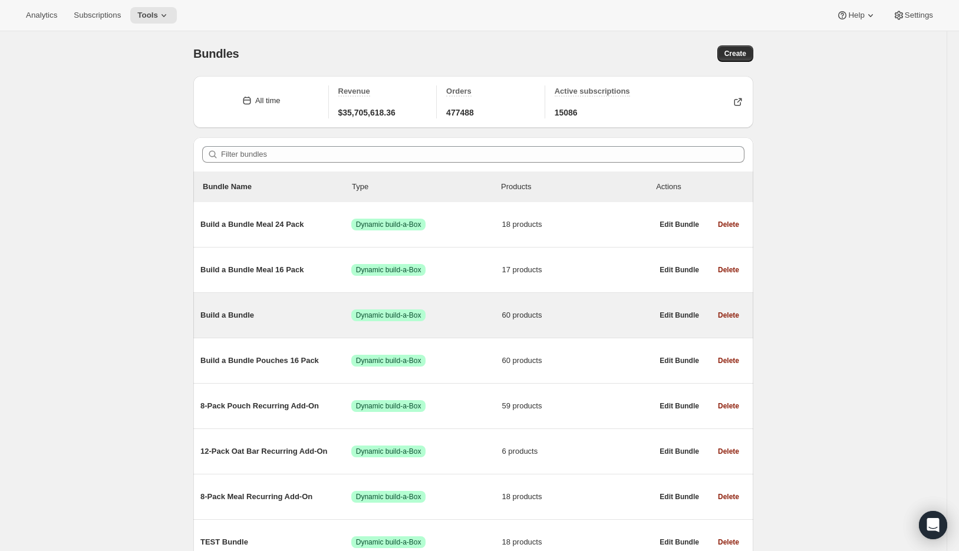
click at [242, 317] on span "Build a Bundle" at bounding box center [276, 316] width 151 height 12
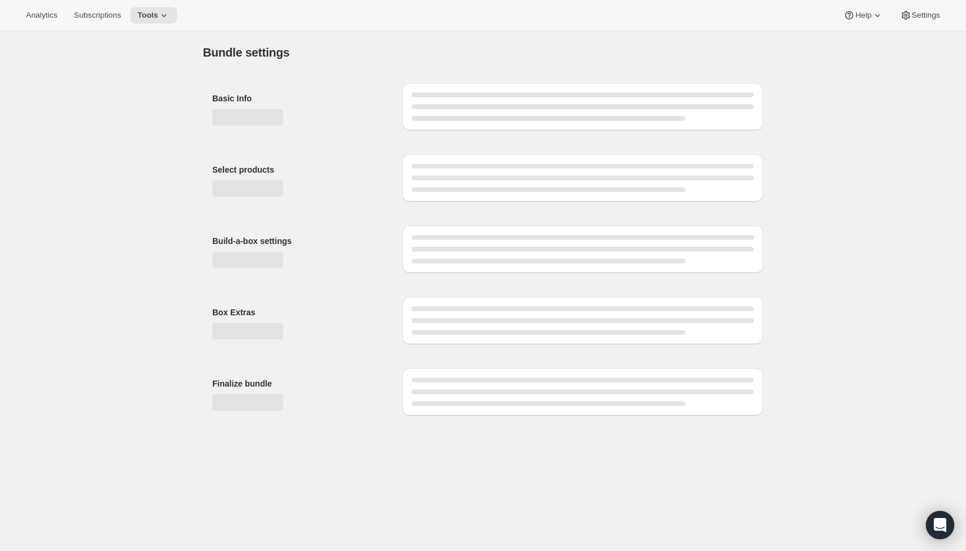
type input "Build a Bundle"
checkbox input "true"
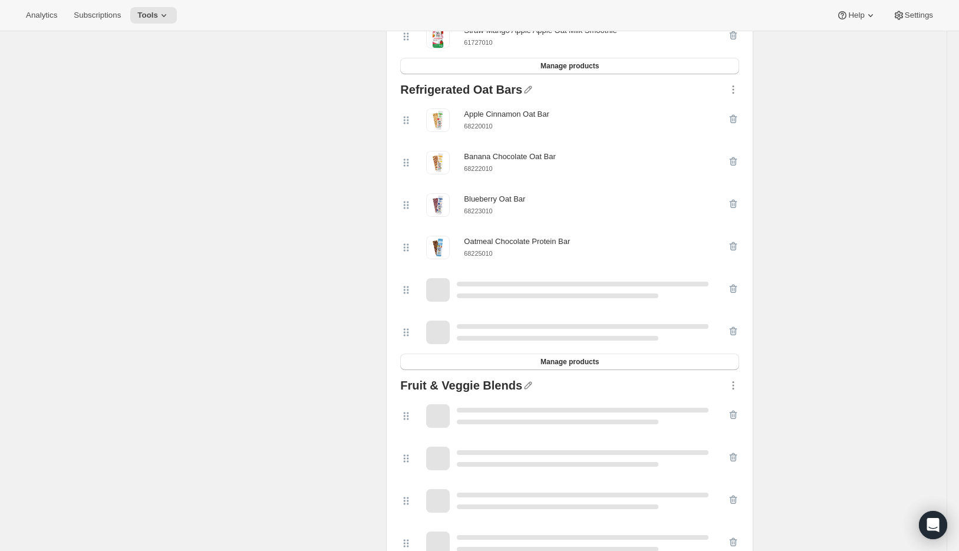
scroll to position [645, 0]
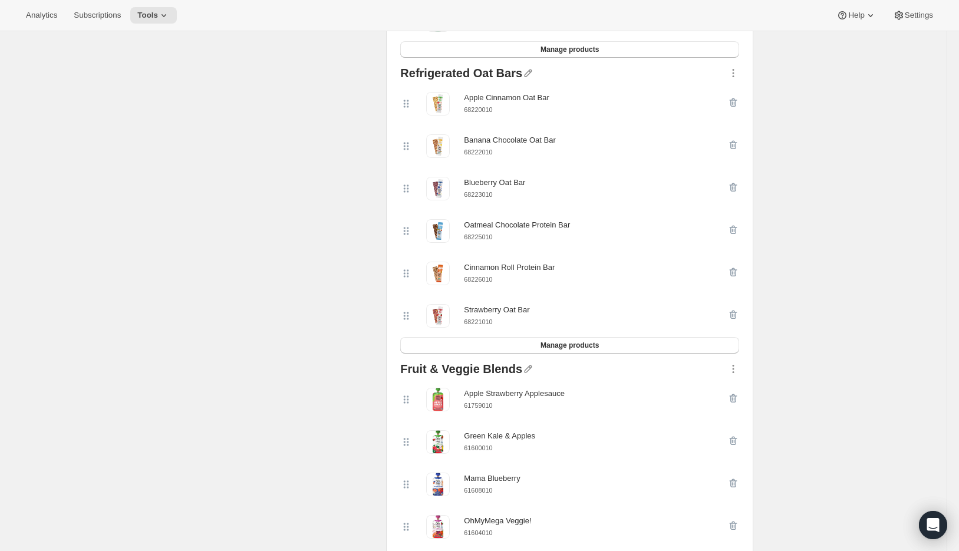
click at [488, 409] on small "61759010" at bounding box center [478, 405] width 28 height 7
copy small "61759010"
click at [737, 398] on icon "button" at bounding box center [734, 399] width 12 height 12
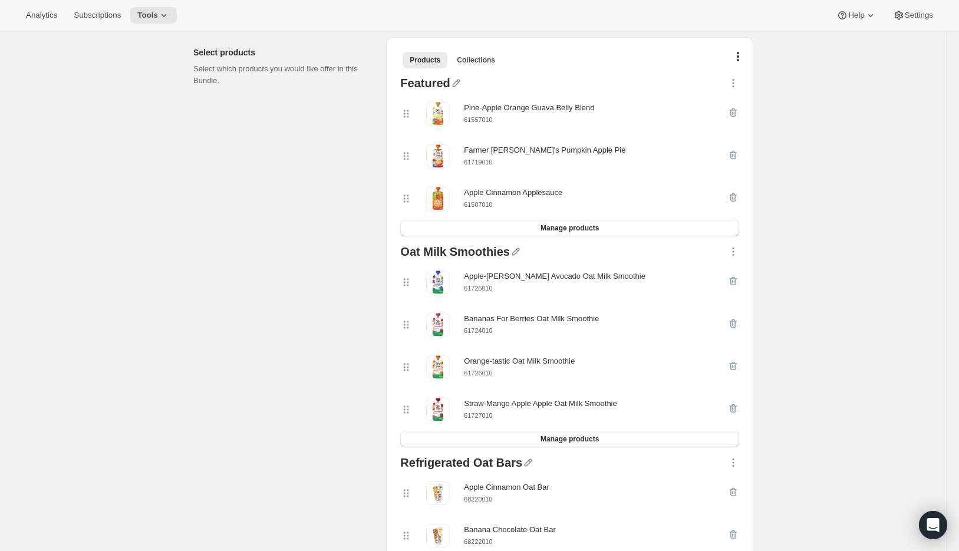
scroll to position [30, 0]
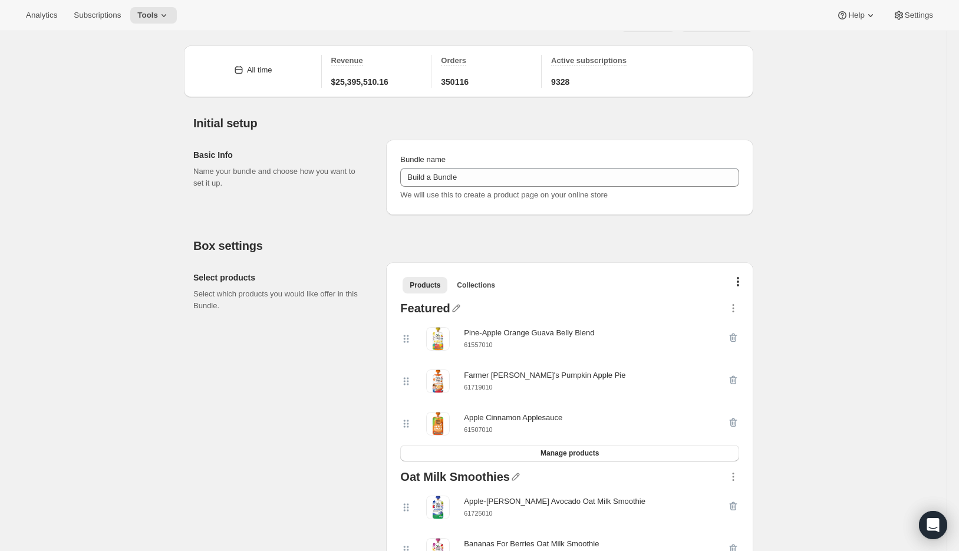
click at [567, 444] on div "Apple Cinnamon Applesauce 61507010" at bounding box center [569, 424] width 339 height 42
click at [568, 449] on button "Manage products" at bounding box center [569, 453] width 339 height 17
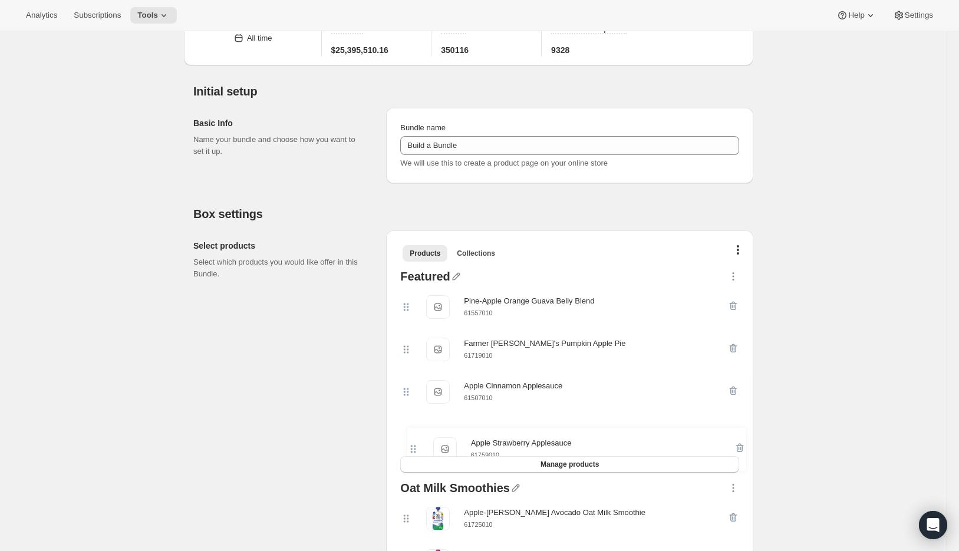
drag, startPoint x: 405, startPoint y: 339, endPoint x: 409, endPoint y: 453, distance: 113.9
click at [409, 453] on div "Apple Strawberry Applesauce Apple Strawberry Applesauce 61759010 Pine-Apple Ora…" at bounding box center [569, 371] width 339 height 170
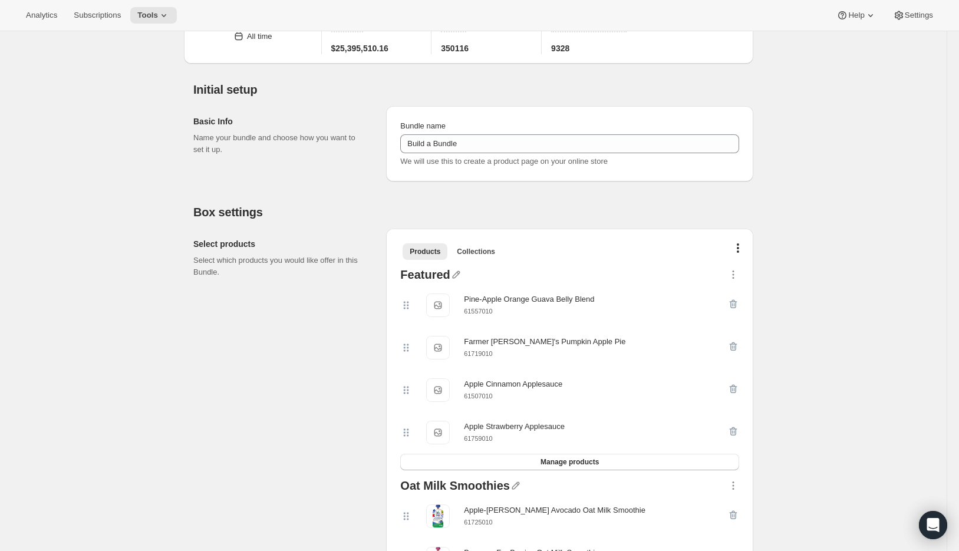
scroll to position [0, 0]
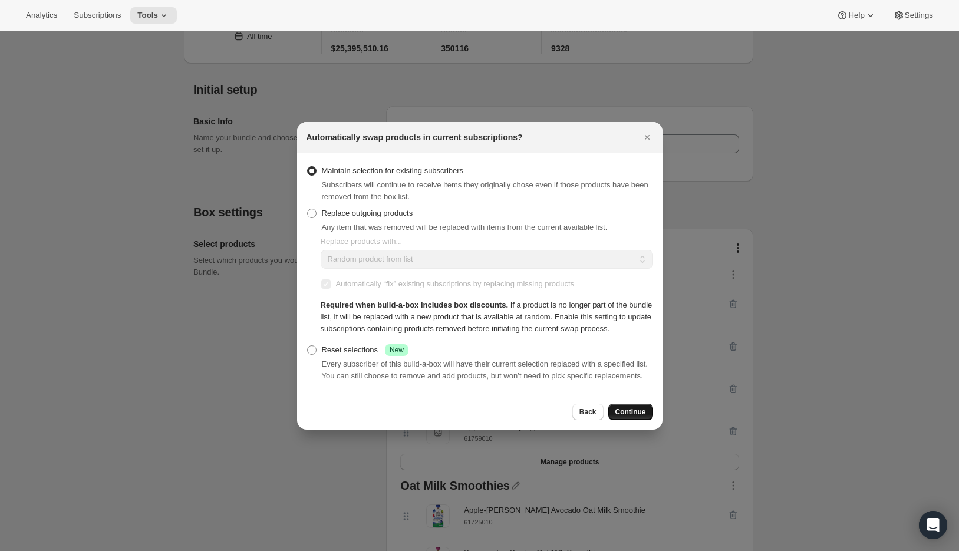
click at [637, 418] on button "Continue" at bounding box center [631, 412] width 45 height 17
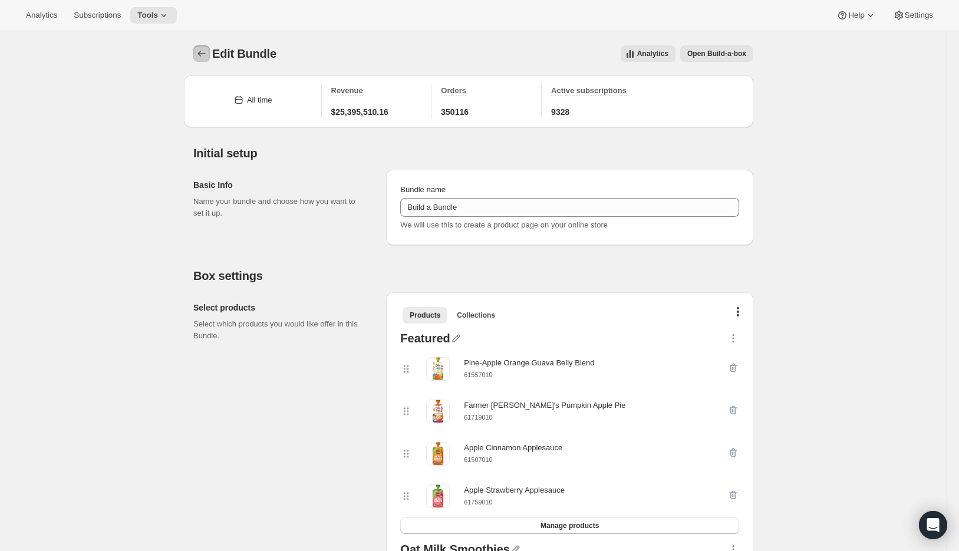
click at [208, 55] on icon "Bundles" at bounding box center [202, 54] width 12 height 12
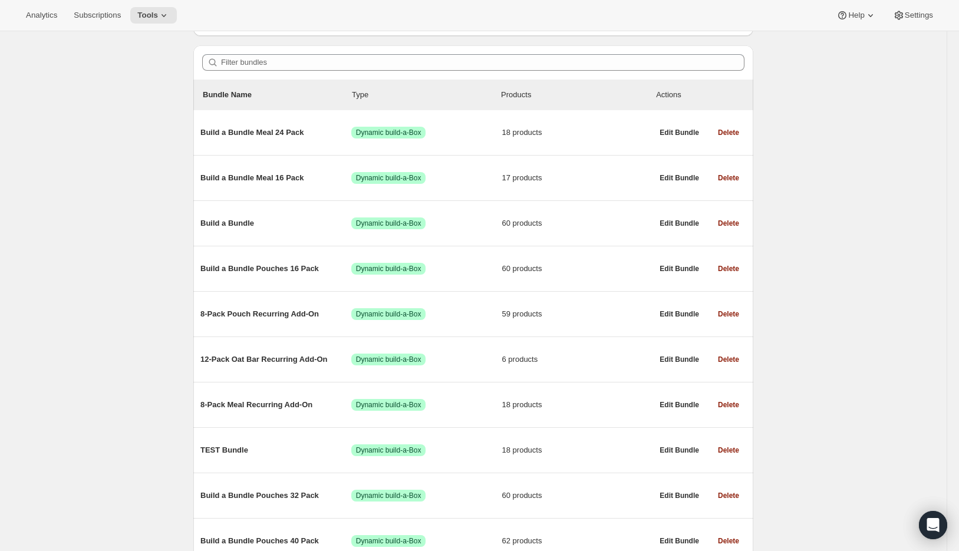
scroll to position [123, 0]
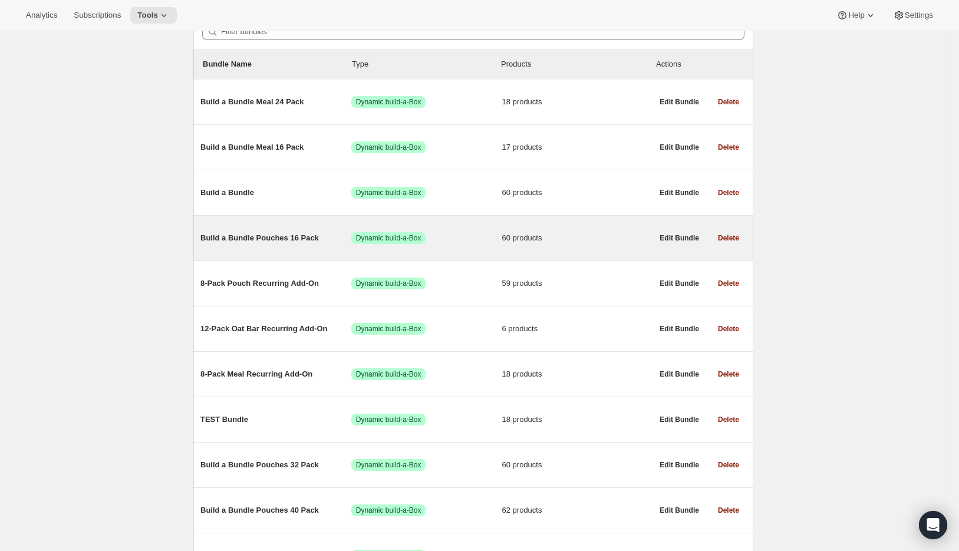
click at [228, 238] on span "Build a Bundle Pouches 16 Pack" at bounding box center [276, 238] width 151 height 12
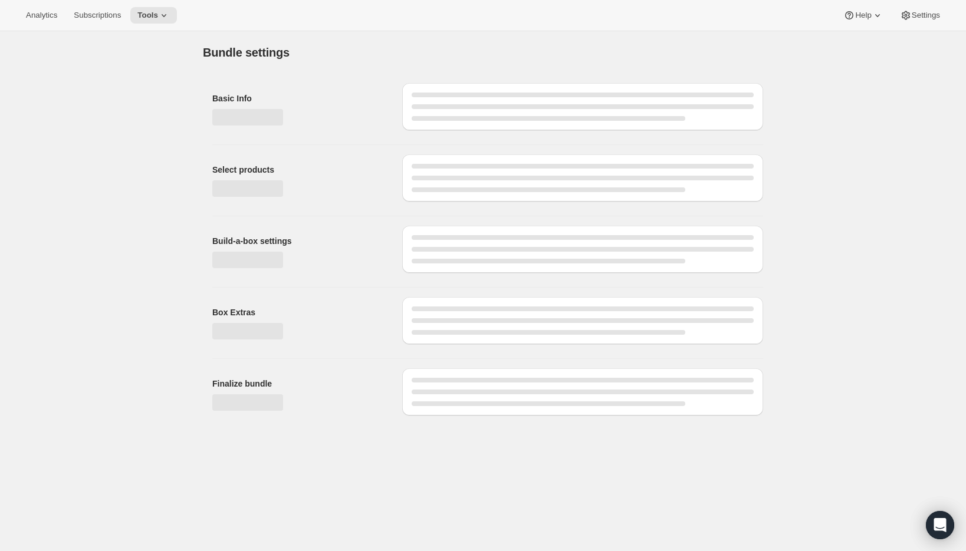
type input "Build a Bundle Pouches 16 Pack"
checkbox input "true"
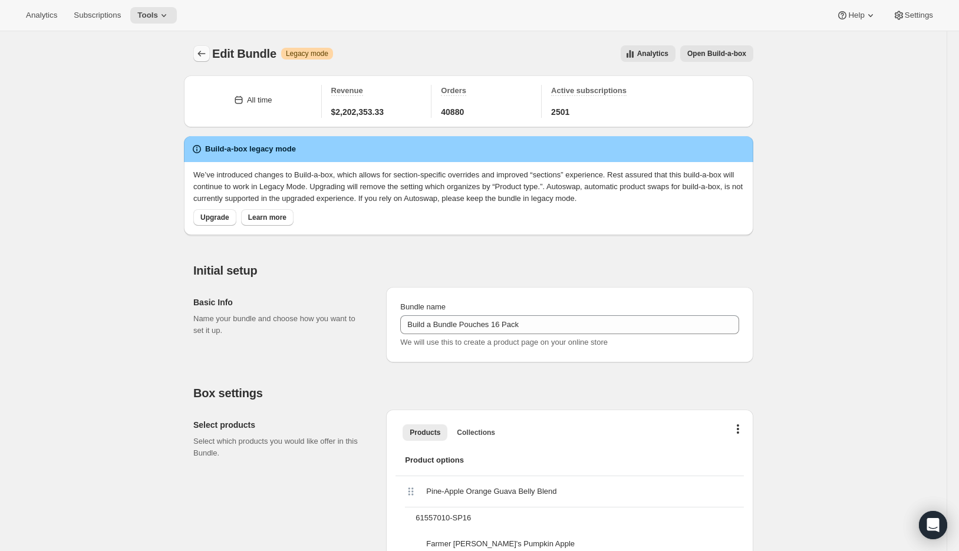
click at [203, 52] on icon "Bundles" at bounding box center [202, 54] width 12 height 12
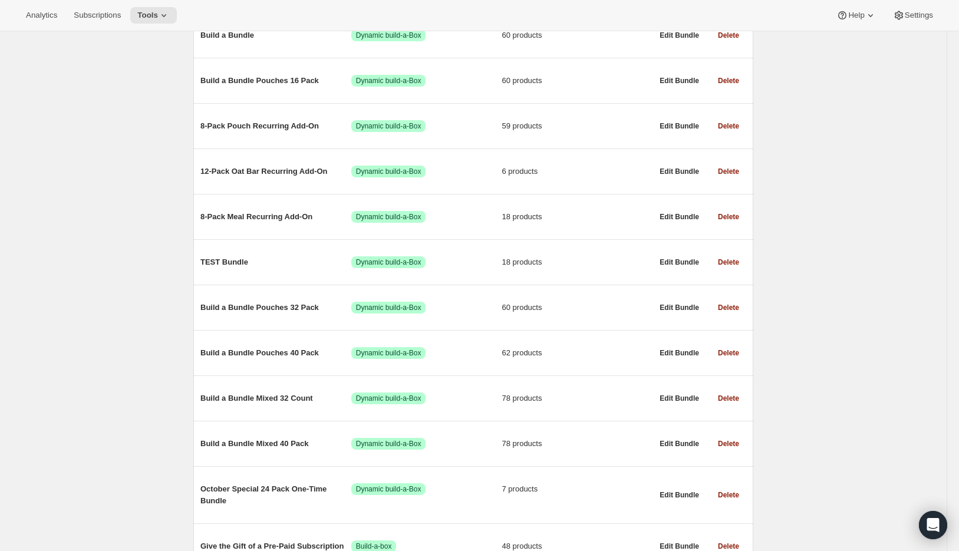
scroll to position [304, 0]
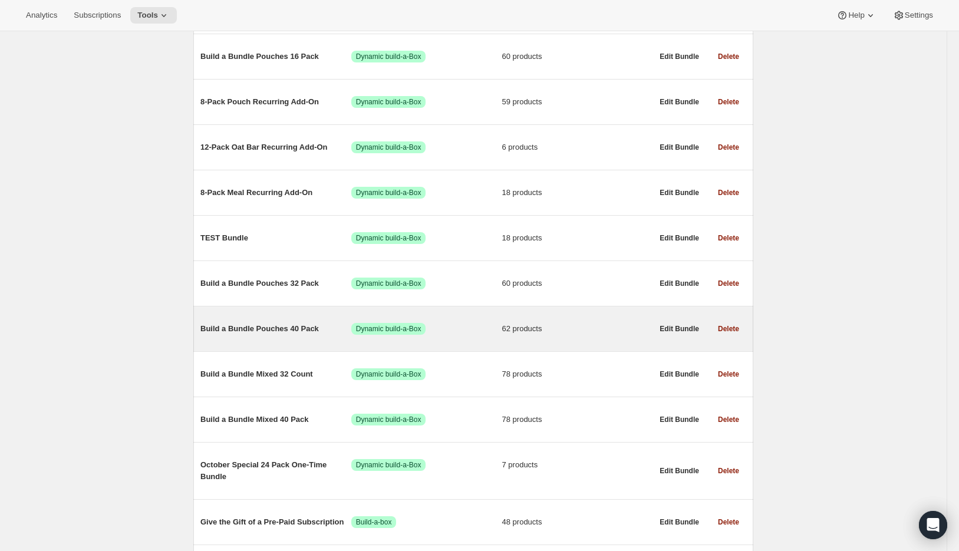
click at [272, 326] on span "Build a Bundle Pouches 40 Pack" at bounding box center [276, 329] width 151 height 12
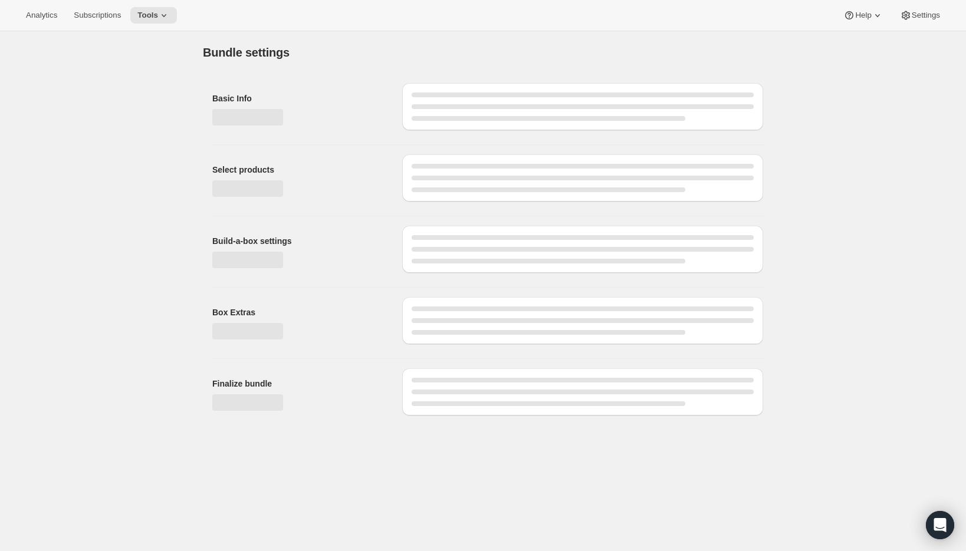
type input "Build a Bundle Pouches 40 Pack"
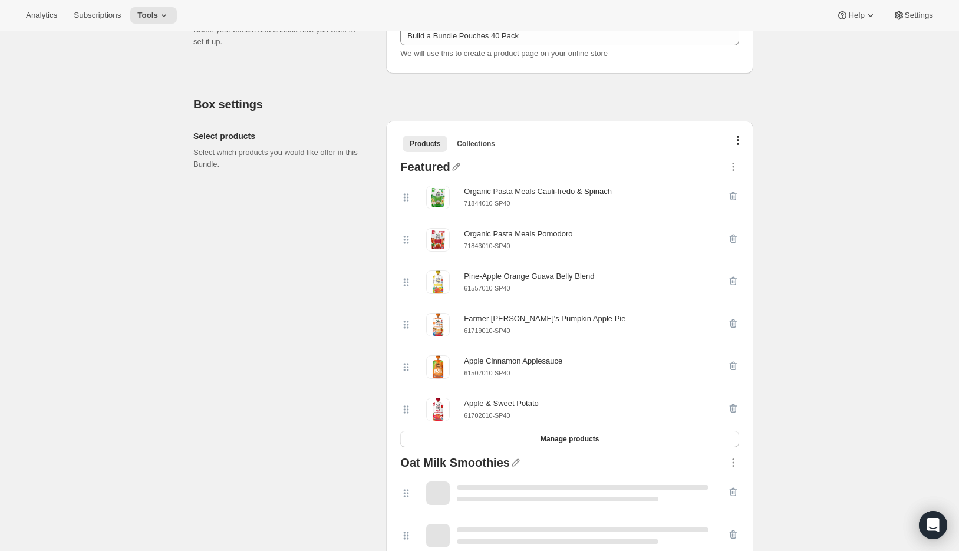
scroll to position [181, 0]
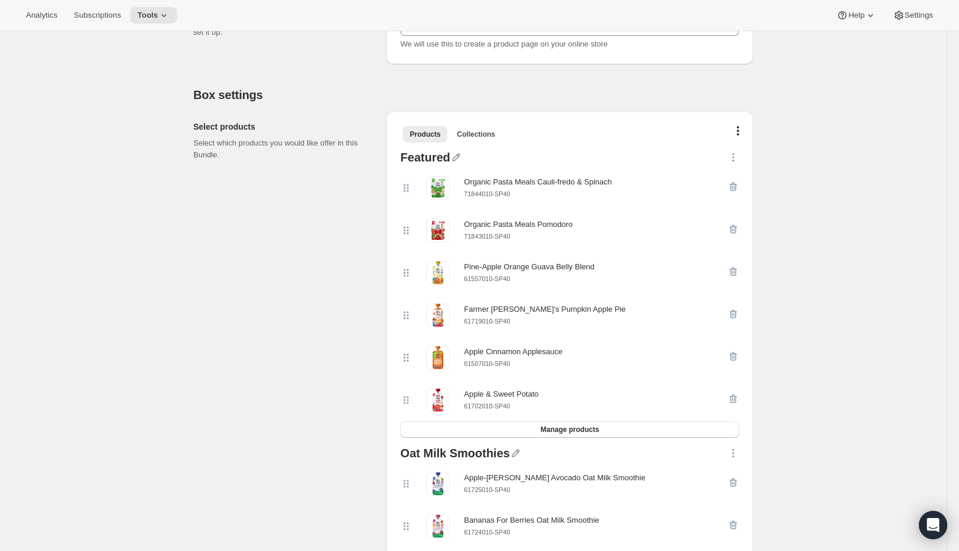
click at [500, 412] on div "61702010-SP40" at bounding box center [501, 406] width 74 height 12
click at [500, 407] on small "61702010-SP40" at bounding box center [487, 406] width 46 height 7
copy div "61702010-SP40 Manage products"
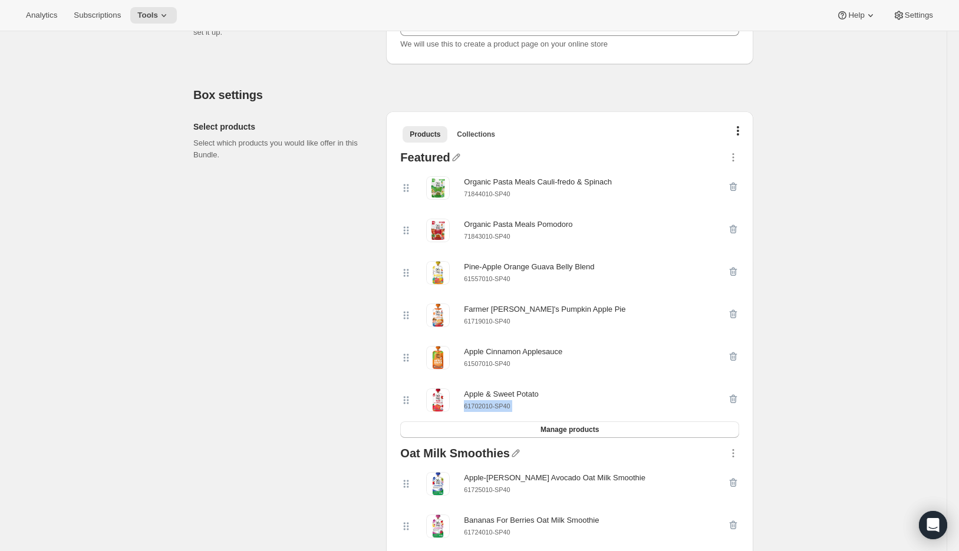
click at [742, 400] on div "Featured Organic Pasta Meals Cauli-fredo & Spinach 71844010-SP40 Organic Pasta …" at bounding box center [570, 295] width 349 height 296
click at [737, 400] on icon "button" at bounding box center [734, 399] width 12 height 12
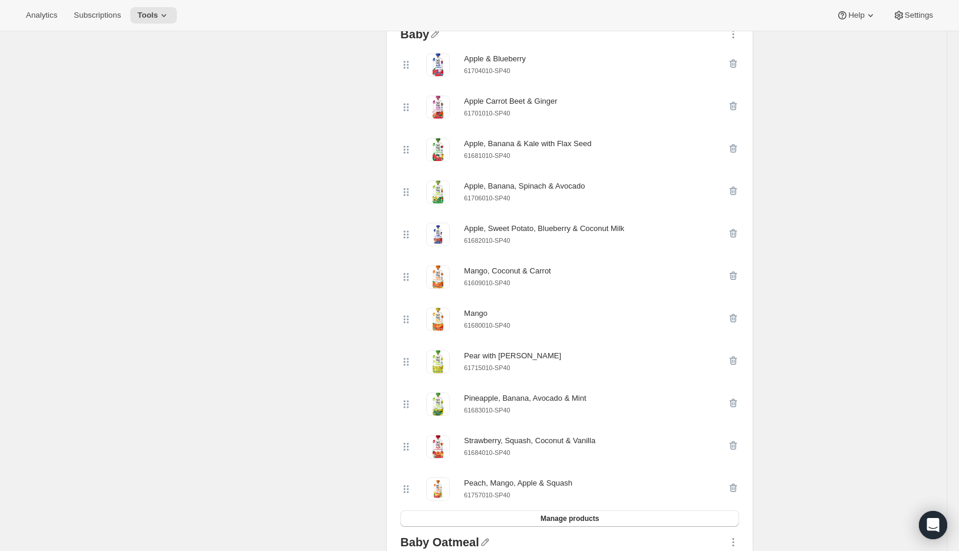
scroll to position [2162, 0]
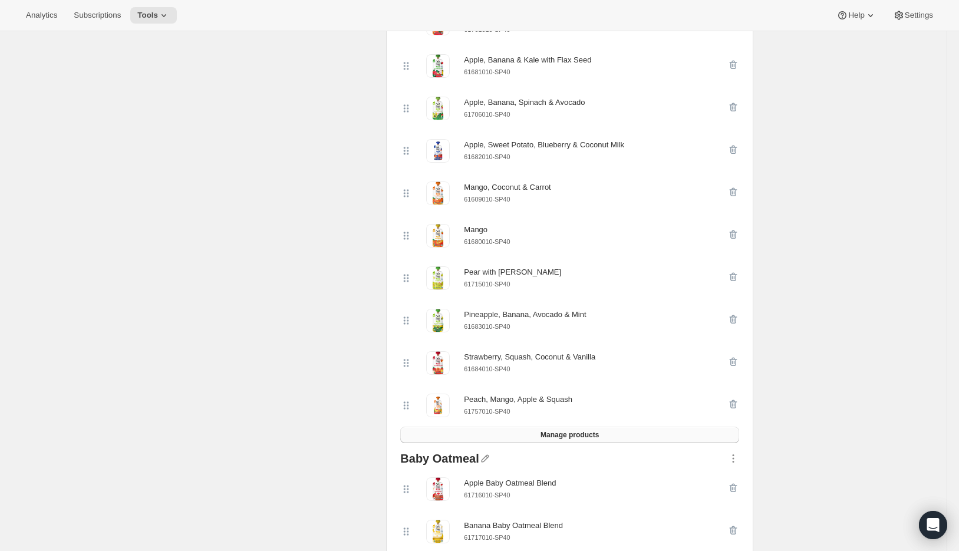
click at [563, 439] on button "Manage products" at bounding box center [569, 435] width 339 height 17
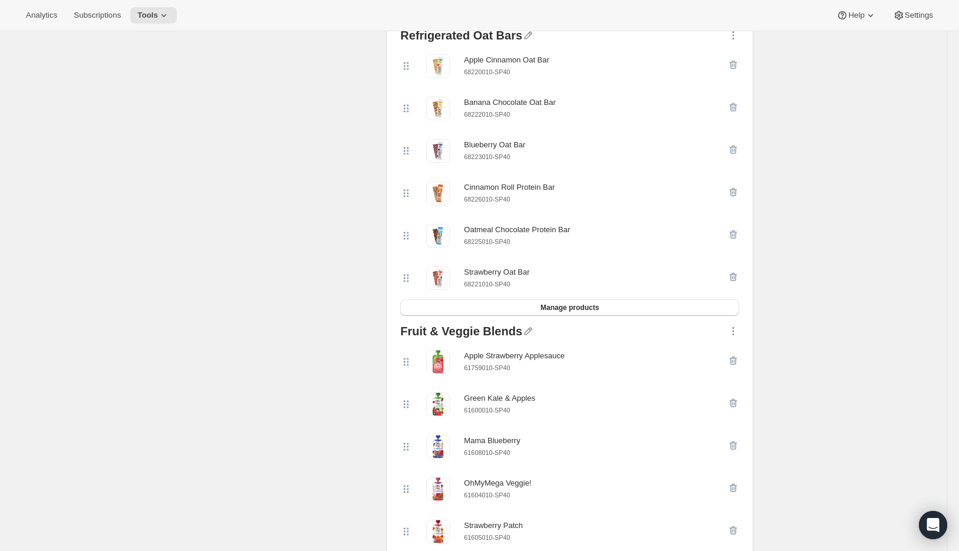
scroll to position [779, 0]
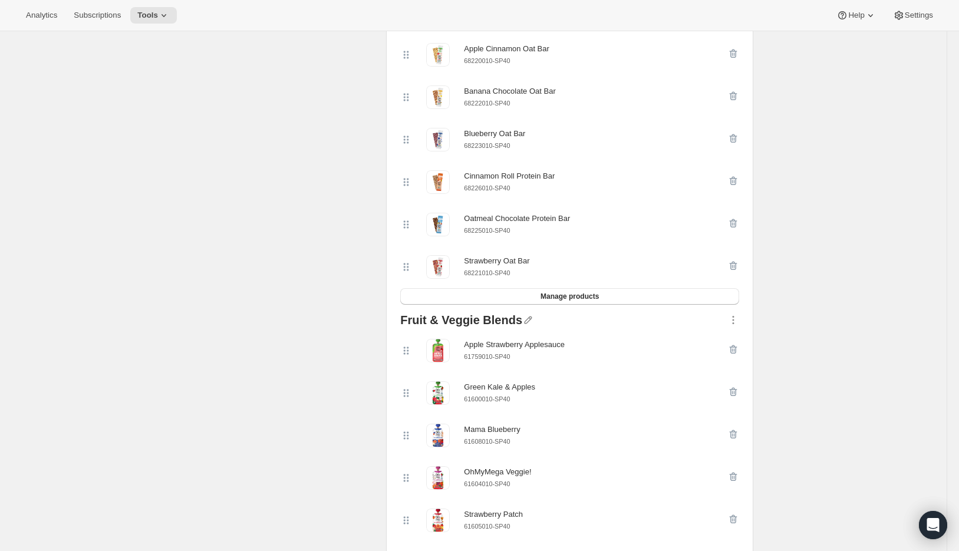
click at [491, 357] on small "61759010-SP40" at bounding box center [487, 356] width 46 height 7
copy div "61759010-SP40"
click at [735, 352] on icon "button" at bounding box center [734, 351] width 1 height 4
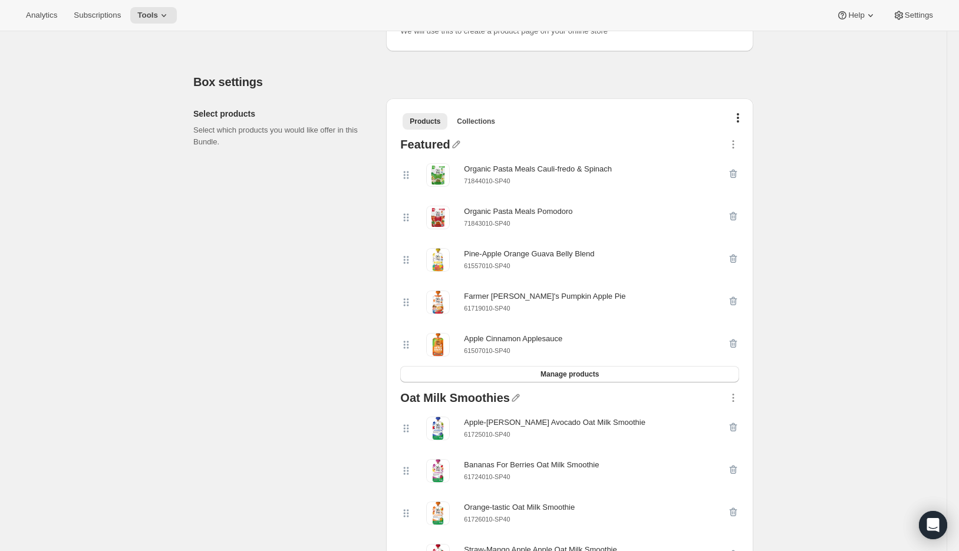
scroll to position [178, 0]
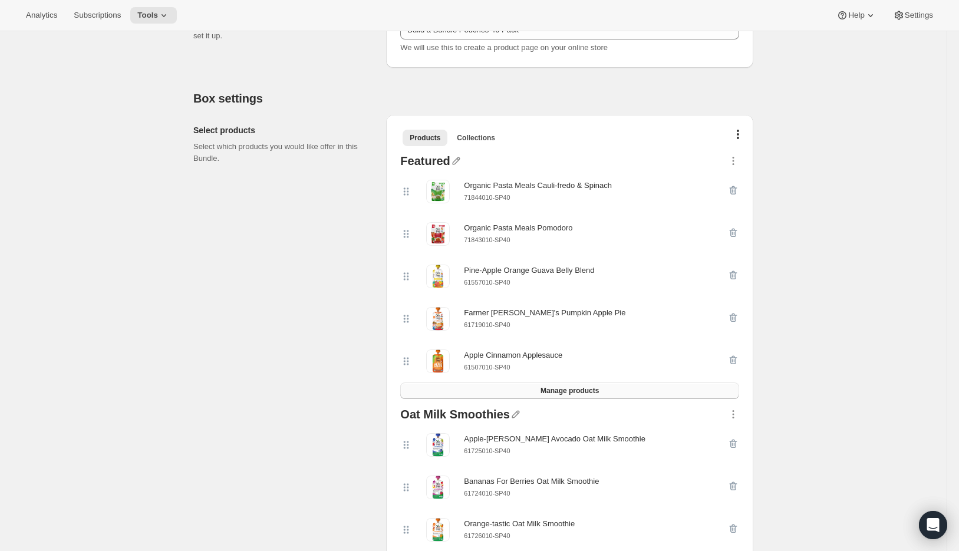
click at [567, 392] on span "Manage products" at bounding box center [570, 390] width 58 height 9
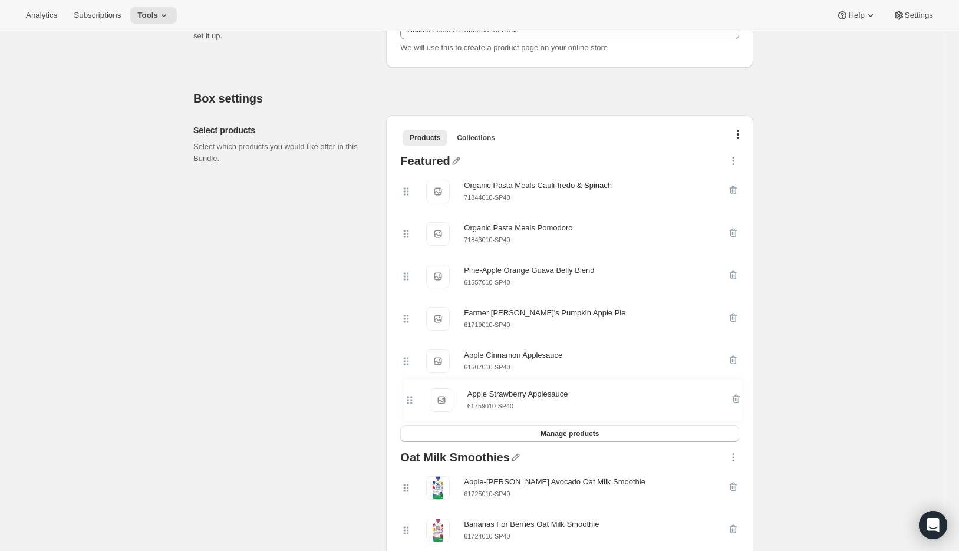
drag, startPoint x: 407, startPoint y: 189, endPoint x: 407, endPoint y: 405, distance: 215.8
click at [407, 405] on div "Apple Strawberry Applesauce Apple Strawberry Applesauce 61759010-SP40 Organic P…" at bounding box center [569, 297] width 339 height 255
drag, startPoint x: 407, startPoint y: 277, endPoint x: 412, endPoint y: 183, distance: 93.9
click at [412, 183] on div "Organic Pasta Meals Cauli-fredo & Spinach Organic Pasta Meals Cauli-fredo & Spi…" at bounding box center [569, 297] width 339 height 255
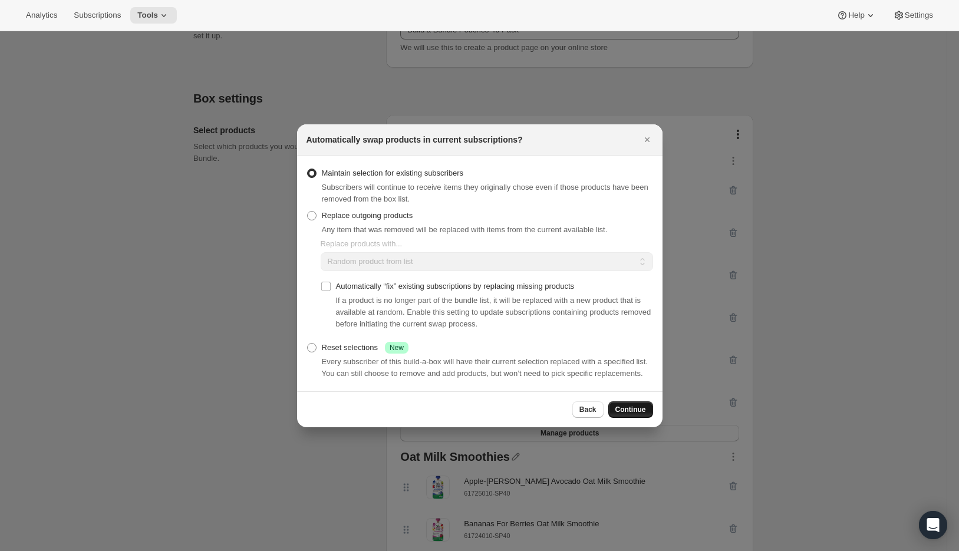
click at [640, 412] on span "Continue" at bounding box center [631, 409] width 31 height 9
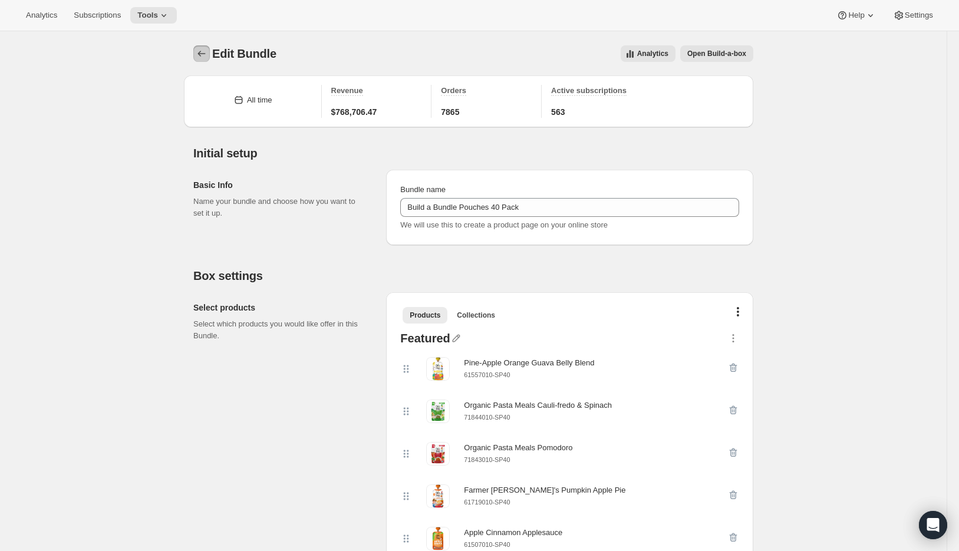
click at [206, 56] on icon "Bundles" at bounding box center [202, 54] width 12 height 12
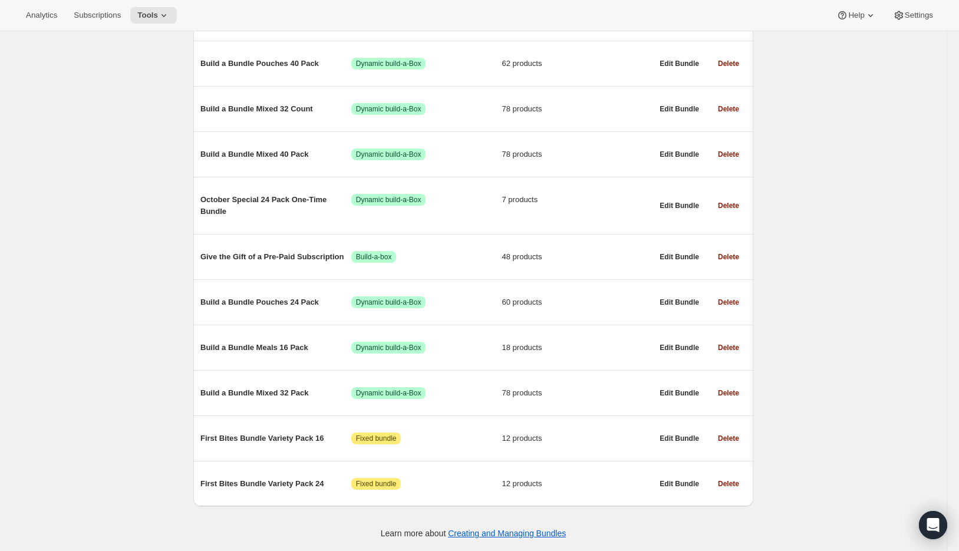
scroll to position [575, 0]
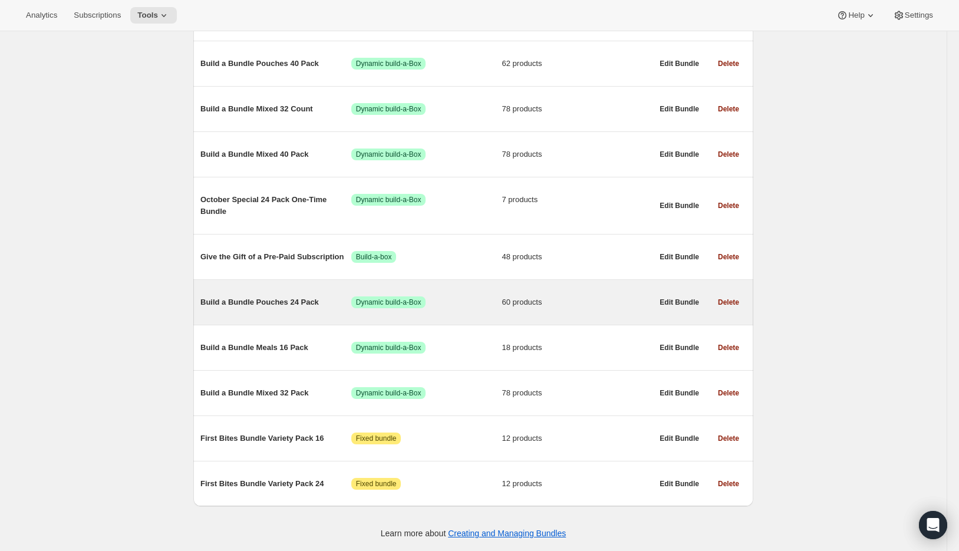
click at [257, 303] on span "Build a Bundle Pouches 24 Pack" at bounding box center [276, 303] width 151 height 12
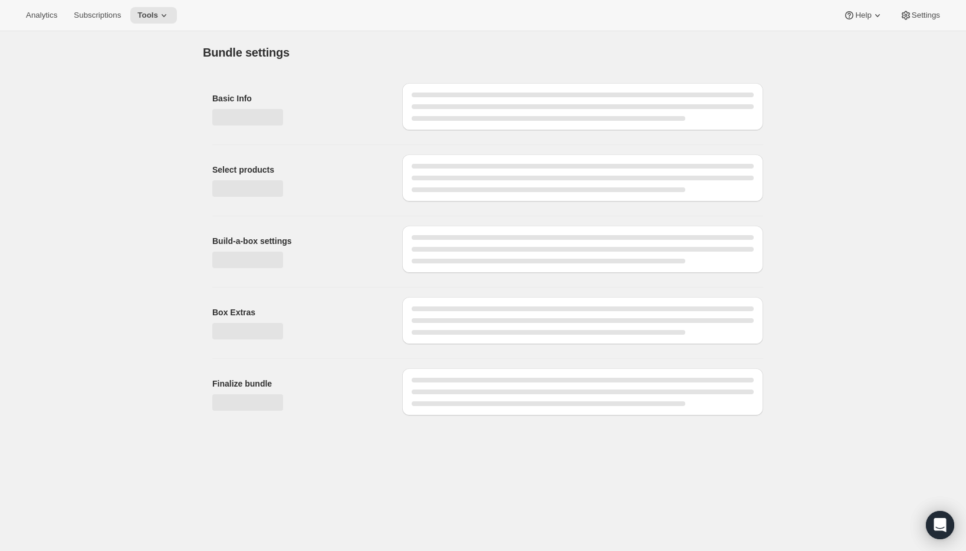
type input "Build a Bundle Pouches 24 Pack"
checkbox input "true"
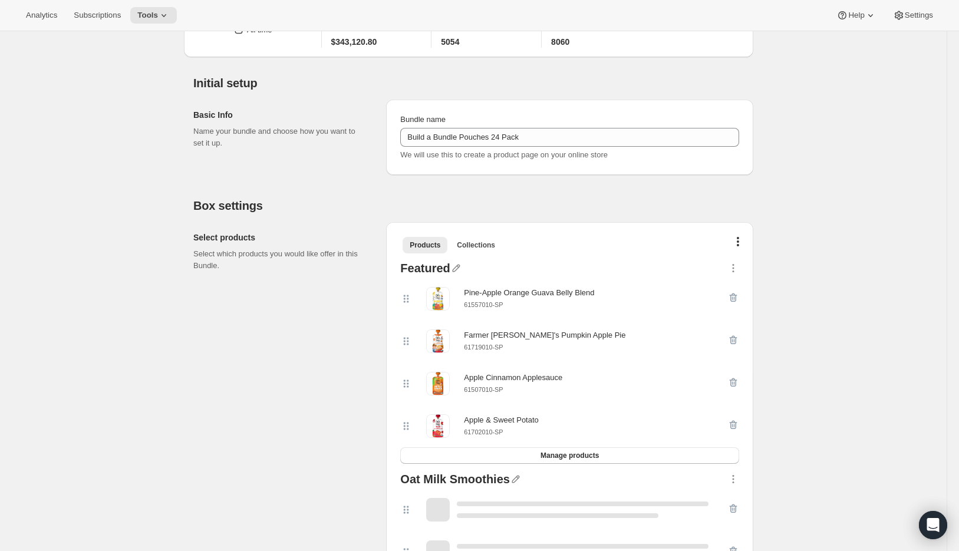
scroll to position [93, 0]
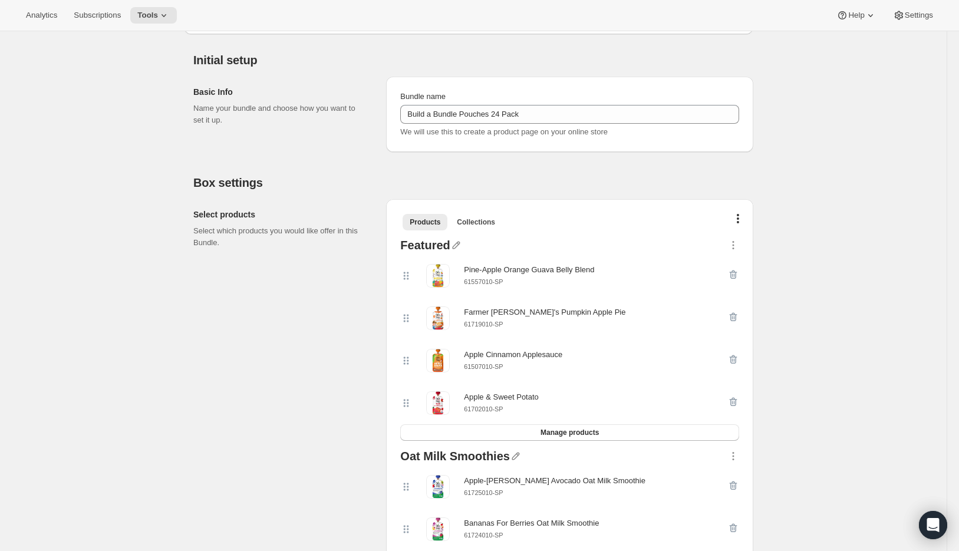
click at [491, 412] on small "61702010-SP" at bounding box center [483, 409] width 39 height 7
copy div "61702010-SP Manage products"
click at [734, 402] on icon "button" at bounding box center [734, 402] width 12 height 12
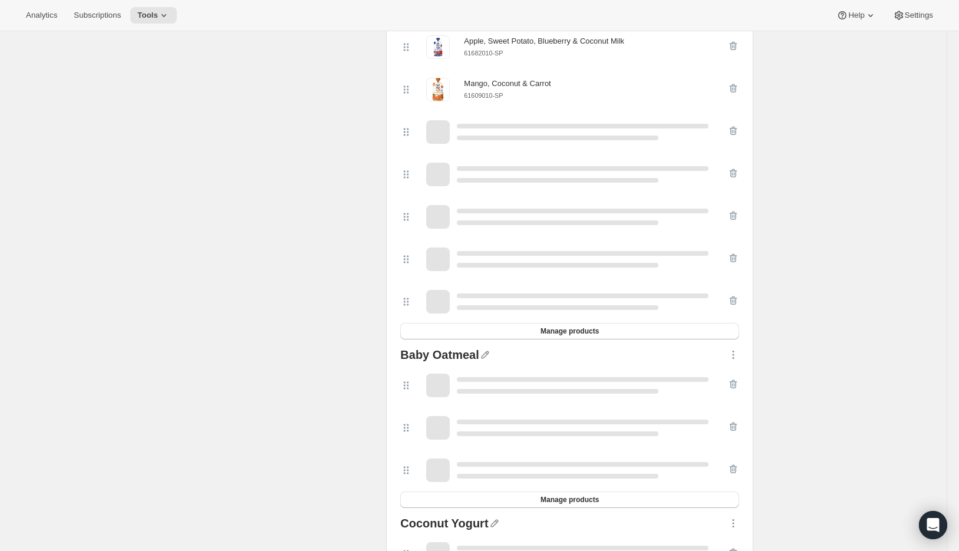
scroll to position [2181, 0]
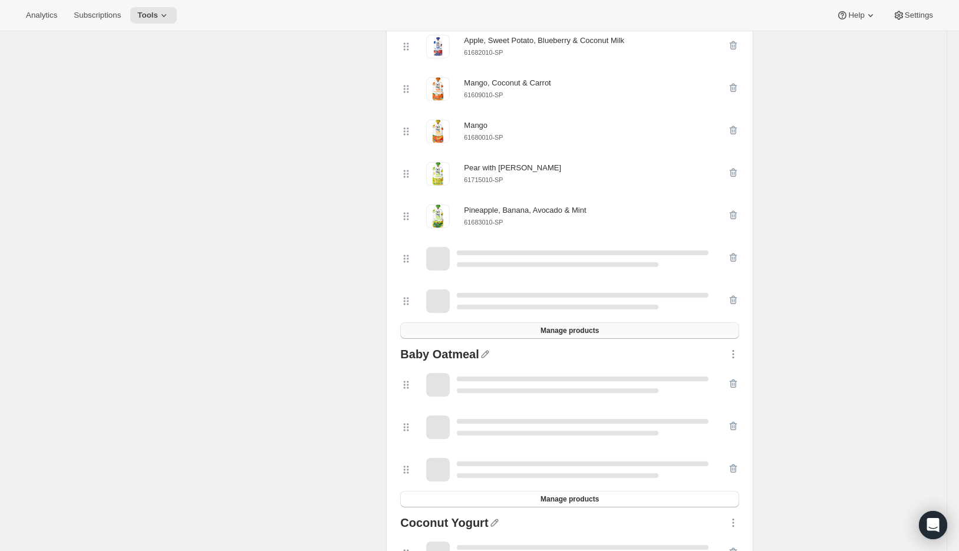
click at [572, 339] on button "Manage products" at bounding box center [569, 331] width 339 height 17
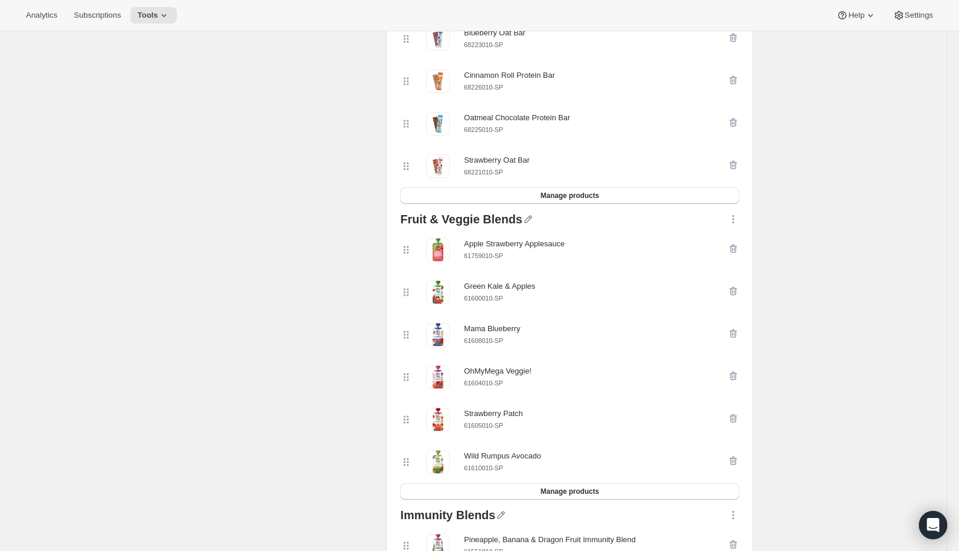
scroll to position [794, 0]
click at [492, 260] on small "61759010-SP" at bounding box center [483, 256] width 39 height 7
copy div "61759010-SP"
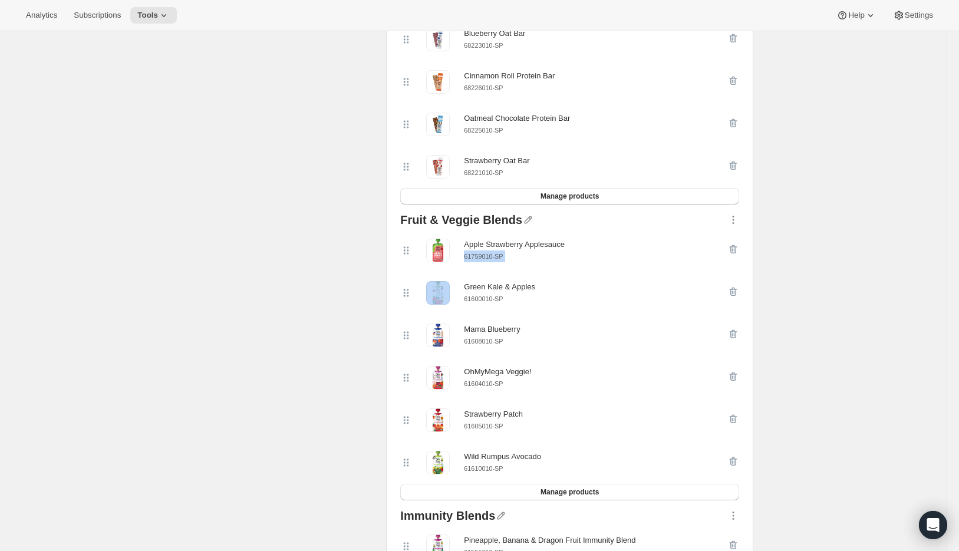
click at [742, 250] on div "Fruit & Veggie Blends Apple Strawberry Applesauce 61759010-SP Green Kale & Appl…" at bounding box center [570, 357] width 349 height 296
click at [738, 251] on icon "button" at bounding box center [734, 249] width 8 height 9
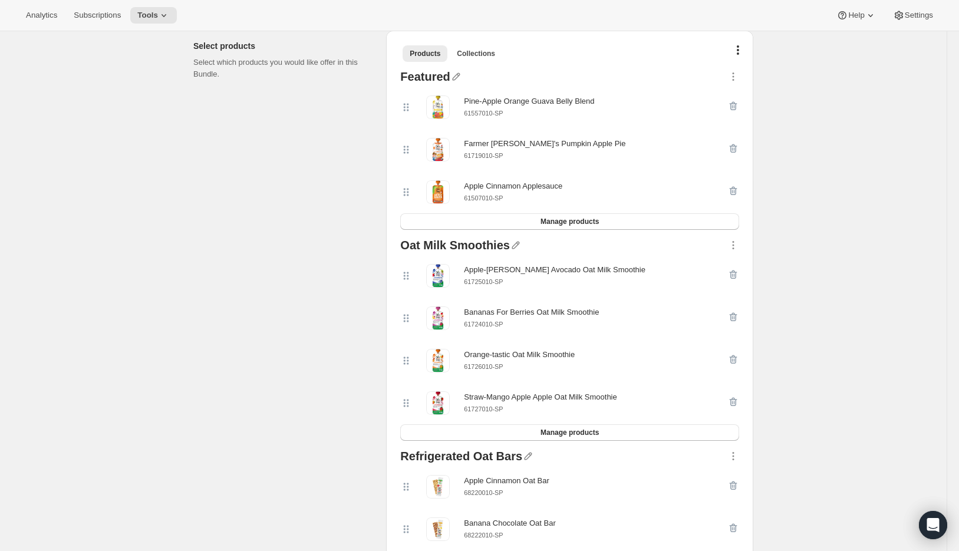
scroll to position [250, 0]
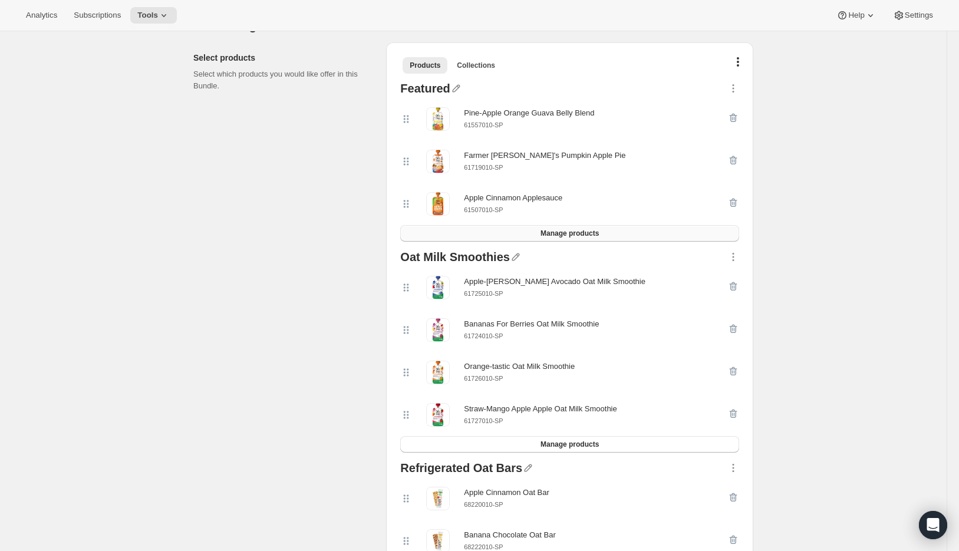
click at [549, 229] on span "Manage products" at bounding box center [570, 233] width 58 height 9
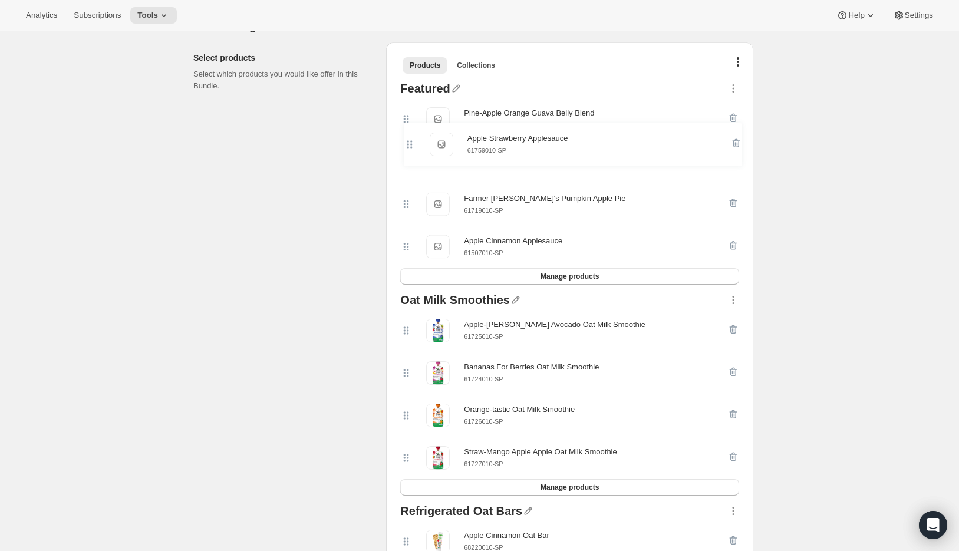
scroll to position [249, 0]
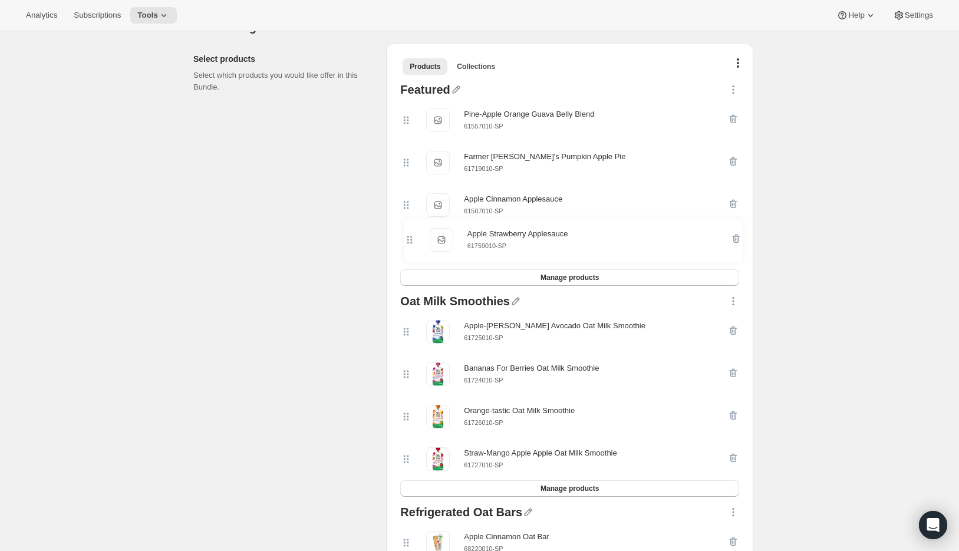
drag, startPoint x: 410, startPoint y: 119, endPoint x: 410, endPoint y: 246, distance: 126.8
click at [410, 246] on div "Apple Strawberry Applesauce Apple Strawberry Applesauce 61759010-SP Pine-Apple …" at bounding box center [569, 184] width 339 height 170
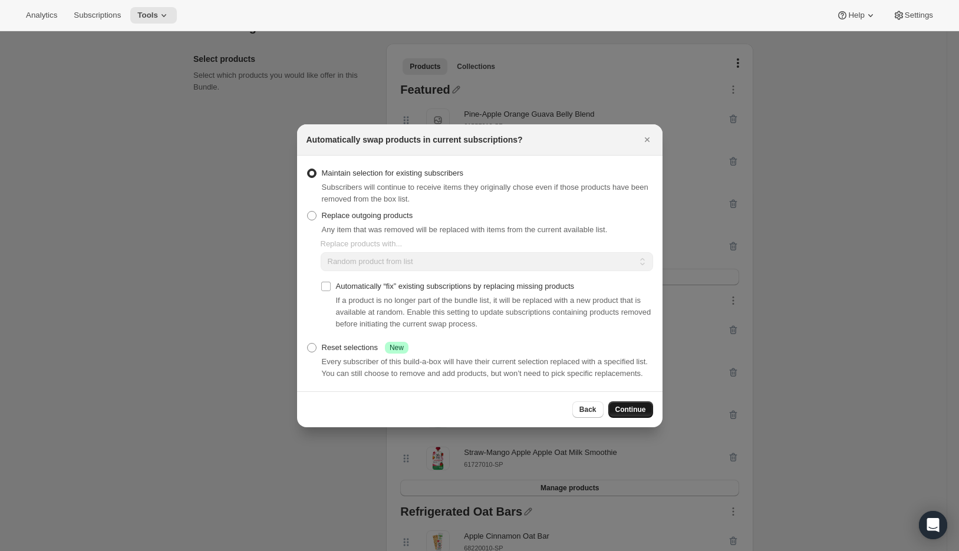
click at [634, 413] on span "Continue" at bounding box center [631, 409] width 31 height 9
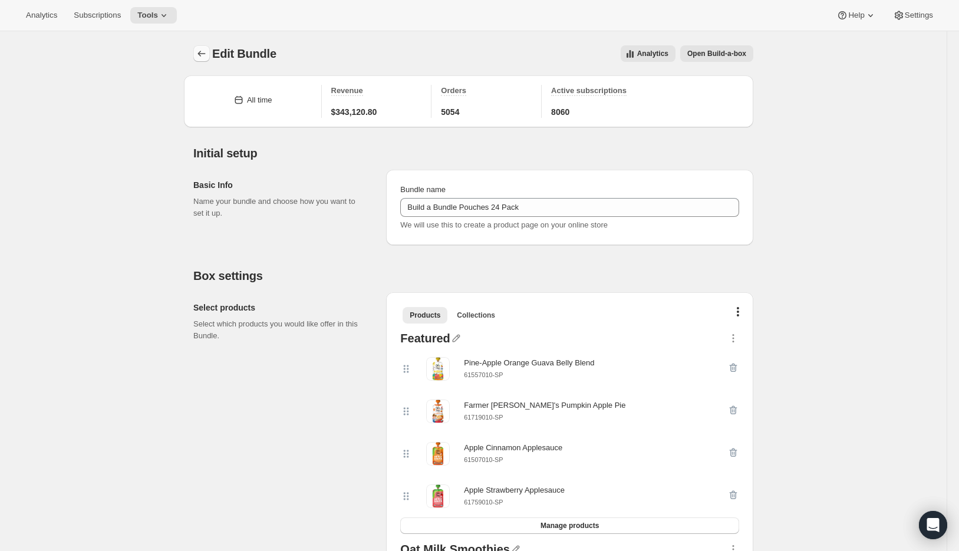
click at [200, 50] on icon "Bundles" at bounding box center [202, 54] width 12 height 12
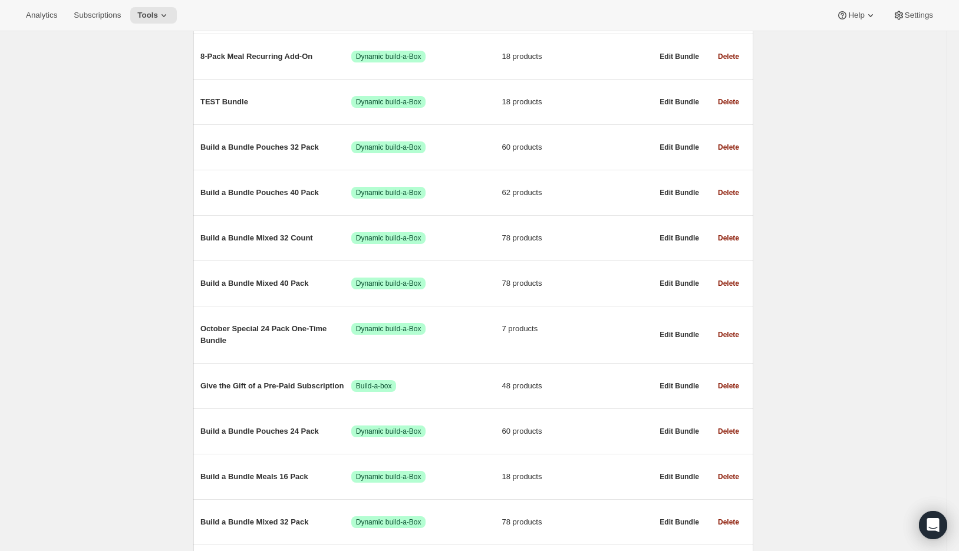
scroll to position [575, 0]
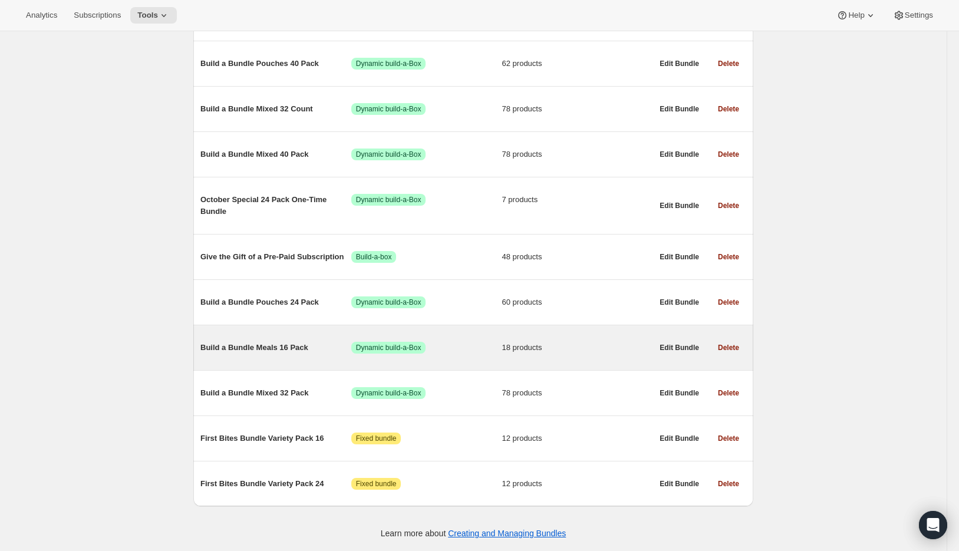
click at [276, 350] on span "Build a Bundle Meals 16 Pack" at bounding box center [276, 348] width 151 height 12
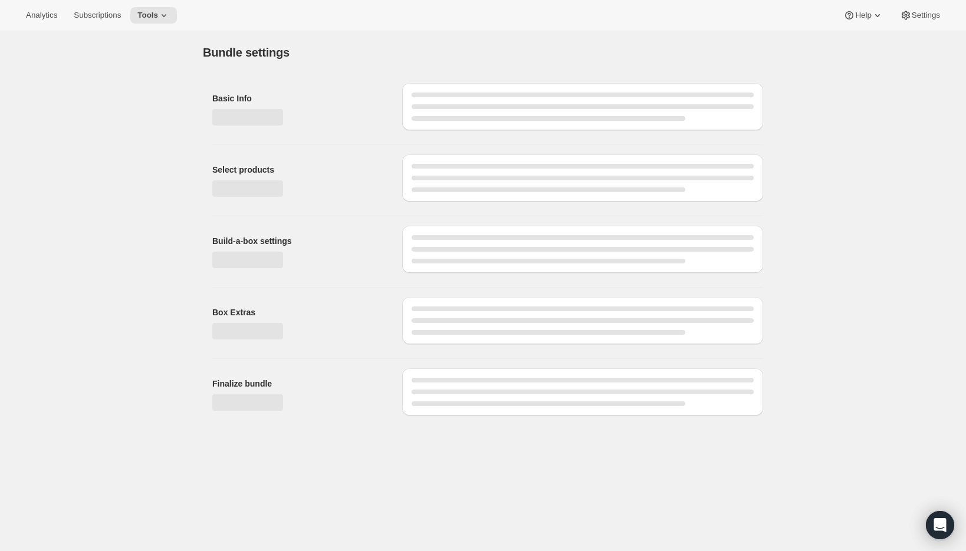
type input "Build a Bundle Meals 16 Pack"
checkbox input "true"
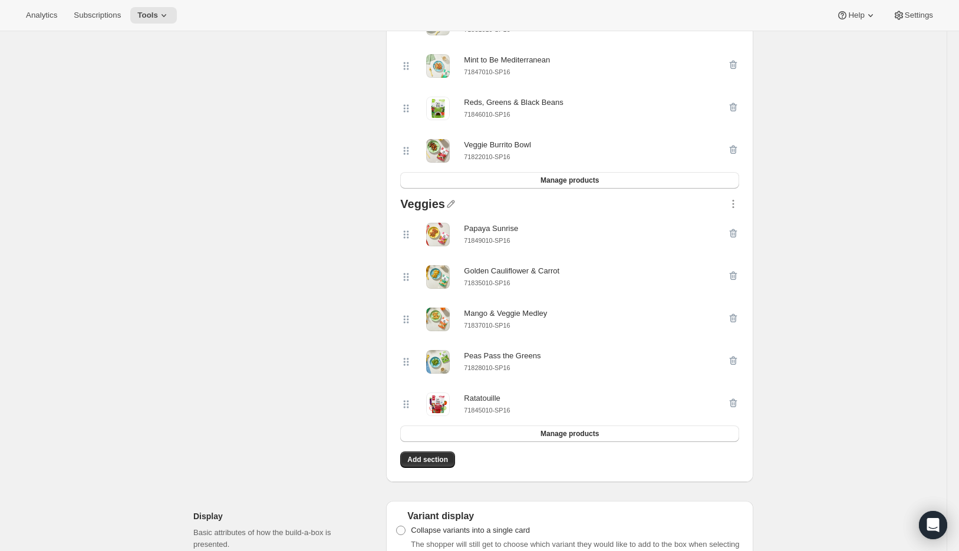
scroll to position [895, 0]
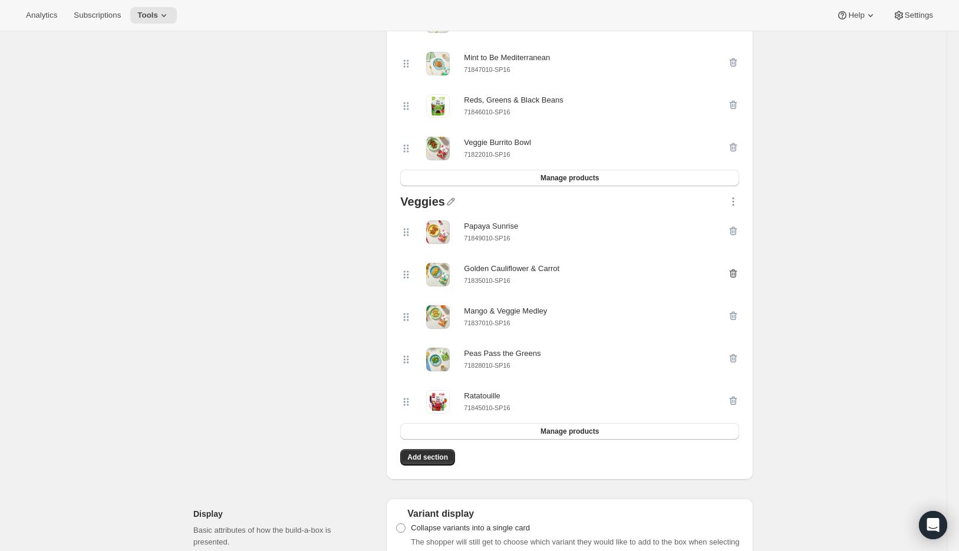
click at [740, 275] on icon "button" at bounding box center [734, 274] width 12 height 12
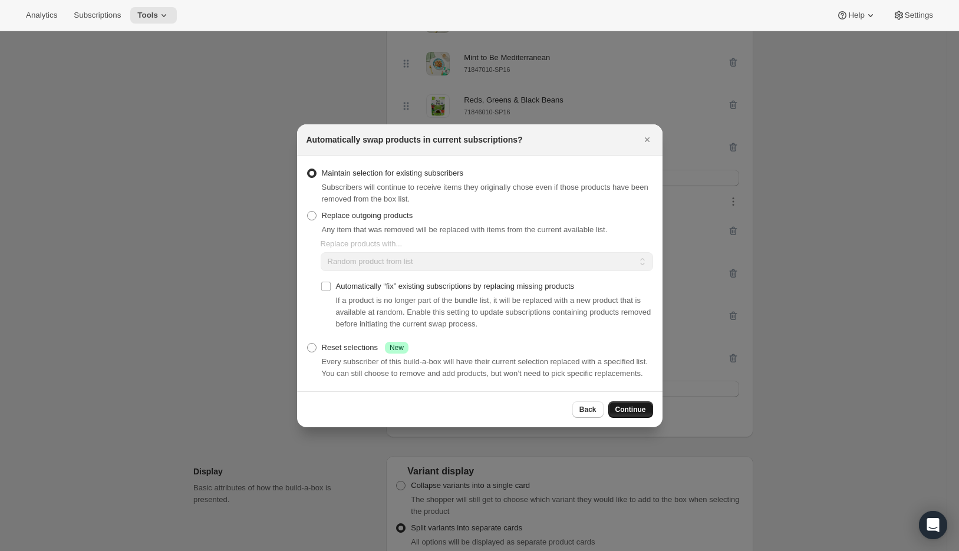
click at [635, 418] on button "Continue" at bounding box center [631, 410] width 45 height 17
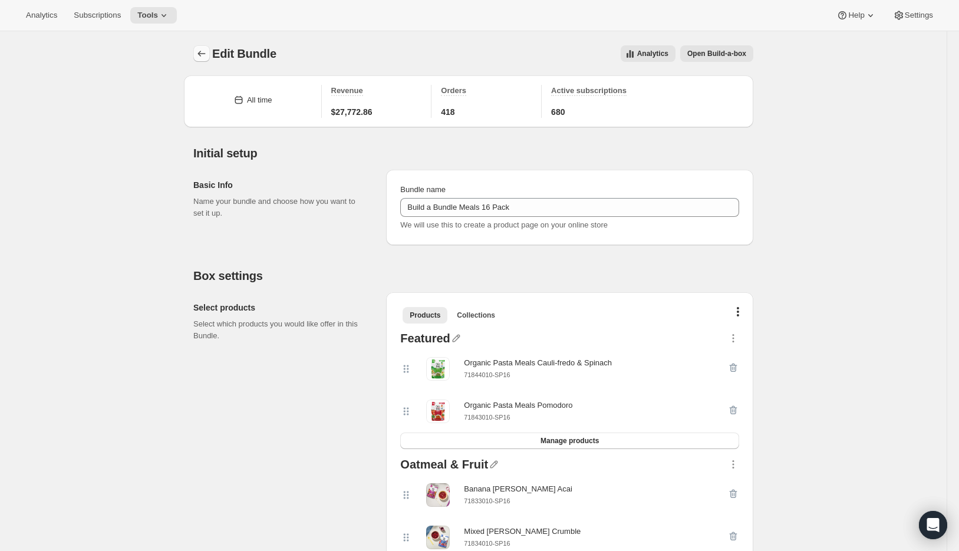
click at [200, 53] on icon "Bundles" at bounding box center [202, 54] width 12 height 12
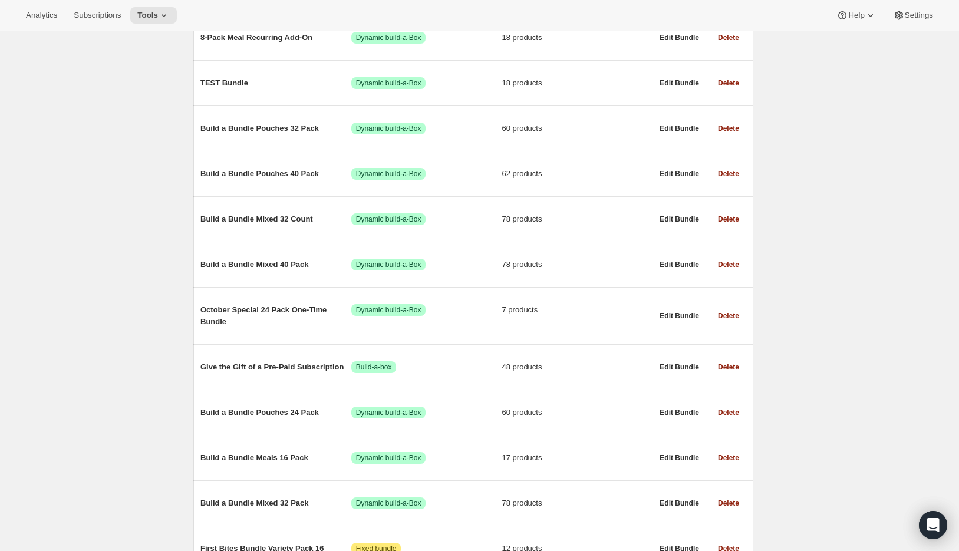
scroll to position [575, 0]
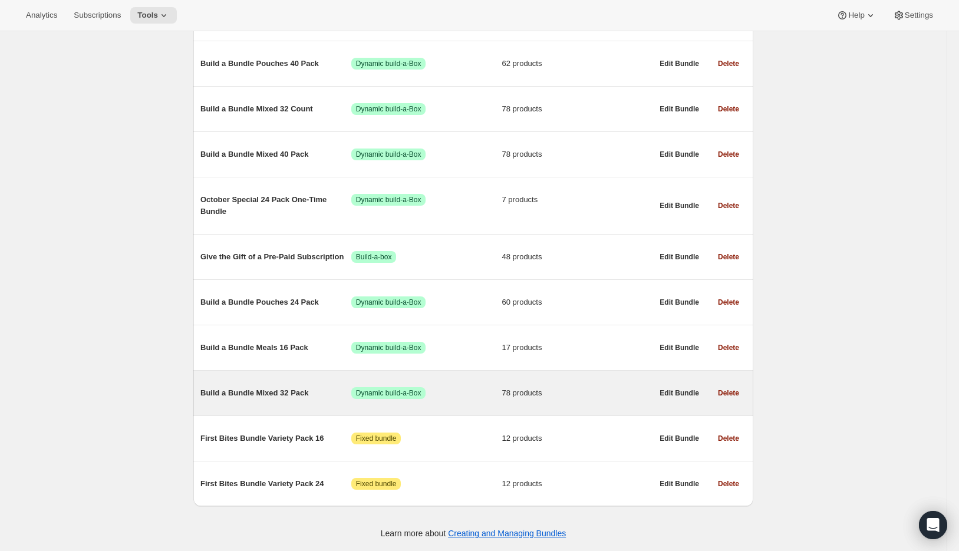
click at [271, 390] on span "Build a Bundle Mixed 32 Pack" at bounding box center [276, 393] width 151 height 12
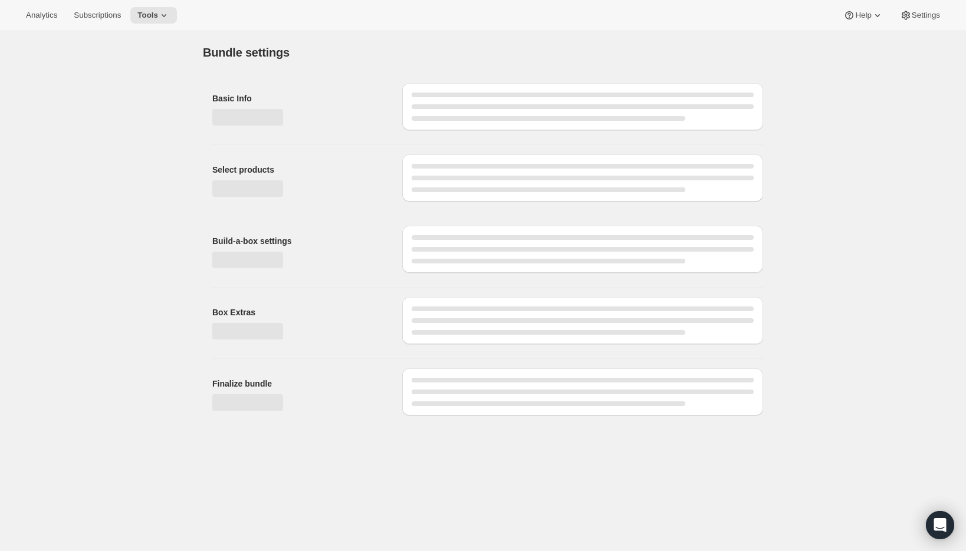
type input "Build a Bundle Mixed 32 Pack"
checkbox input "true"
select select "MINIMUM"
type input "Select at least 8 meals"
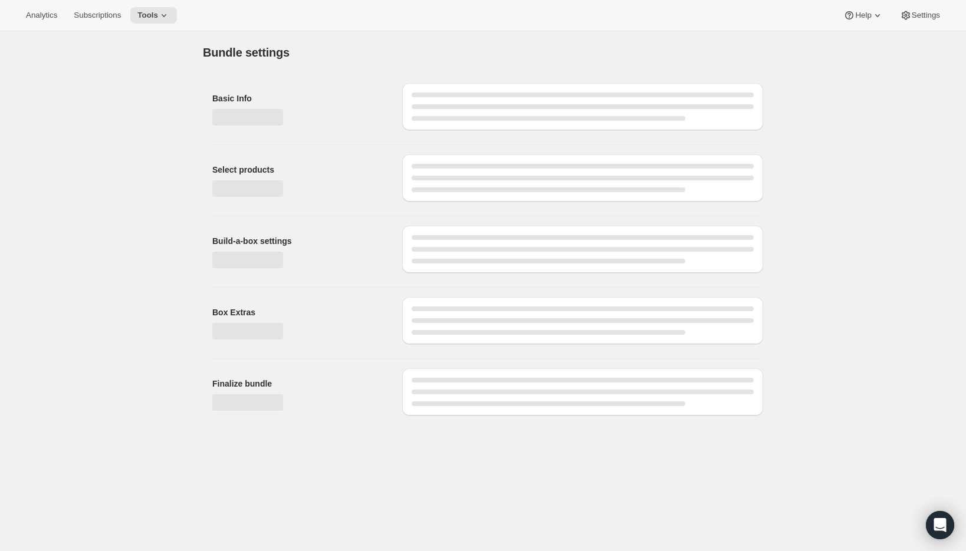
select select "gid://shopify/ProductVariant/42122698981458_33fb72c6-6dbd-426c-8527-91f8707433e9"
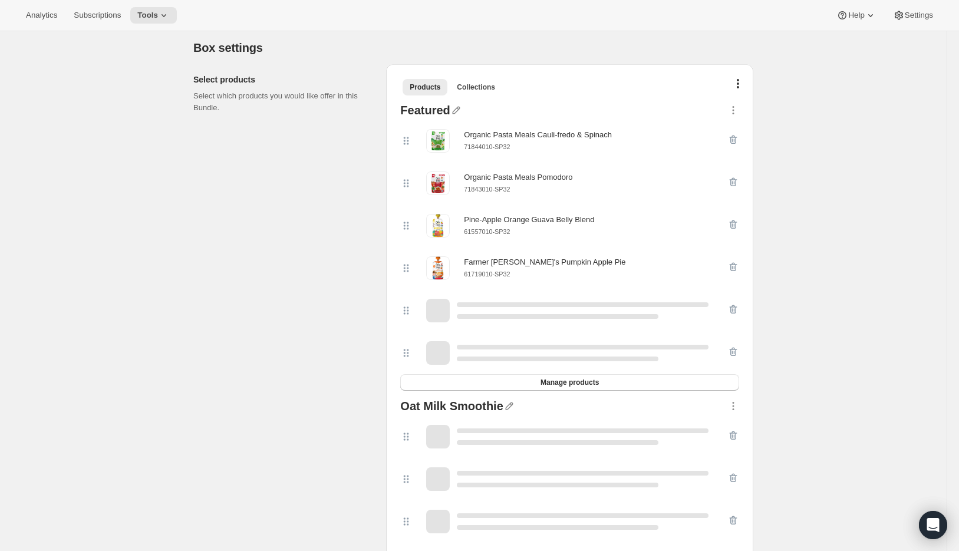
scroll to position [229, 0]
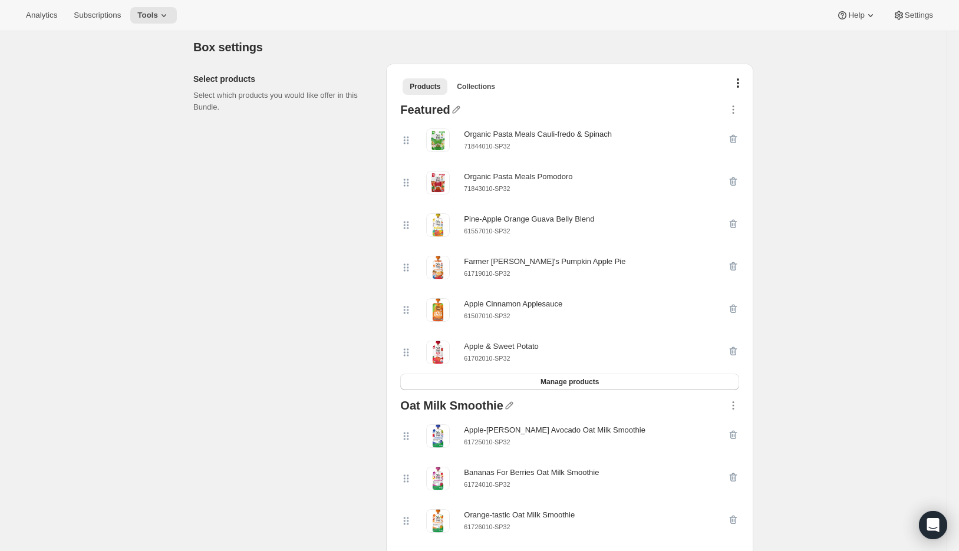
click at [500, 359] on small "61702010-SP32" at bounding box center [487, 358] width 46 height 7
copy div "61702010-SP32 Manage products"
click at [735, 352] on icon "button" at bounding box center [734, 352] width 12 height 12
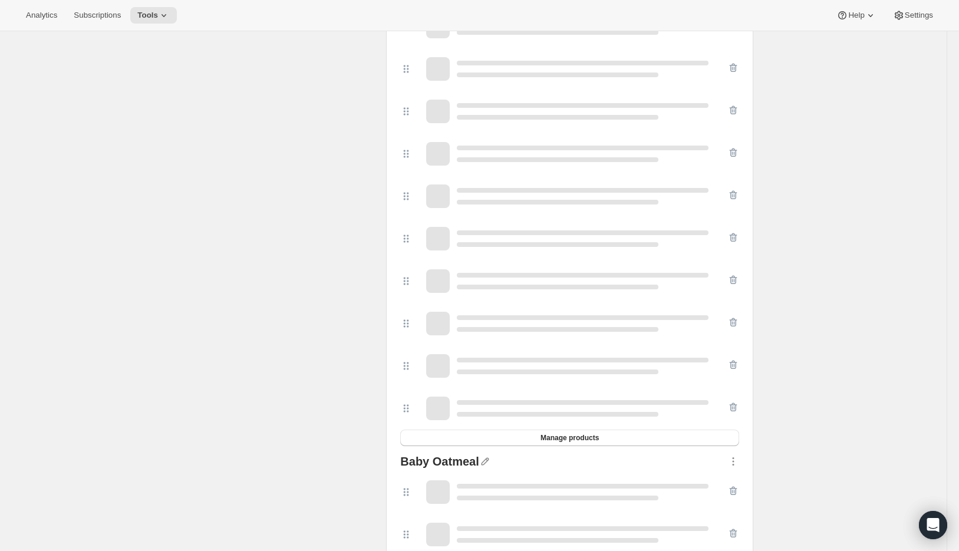
scroll to position [2946, 0]
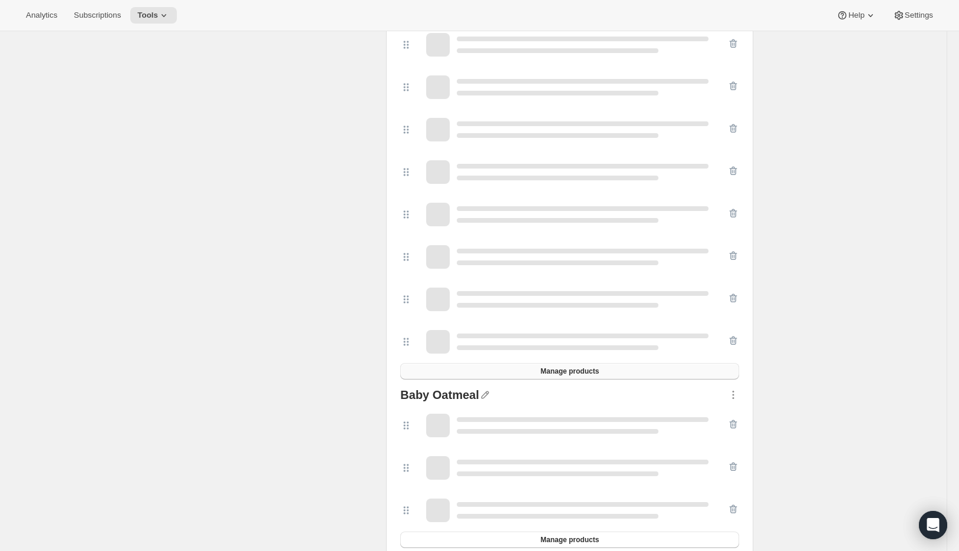
click at [554, 376] on span "Manage products" at bounding box center [570, 371] width 58 height 9
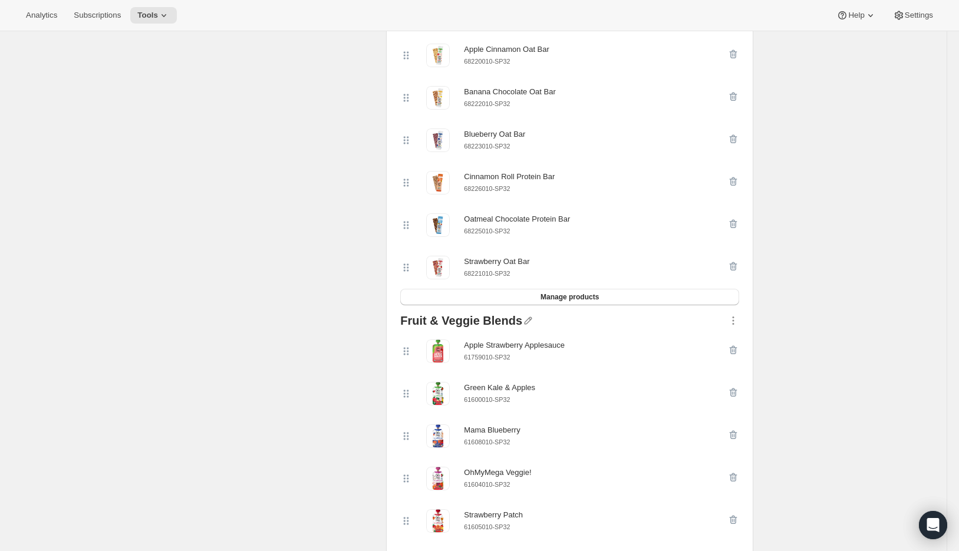
scroll to position [1493, 0]
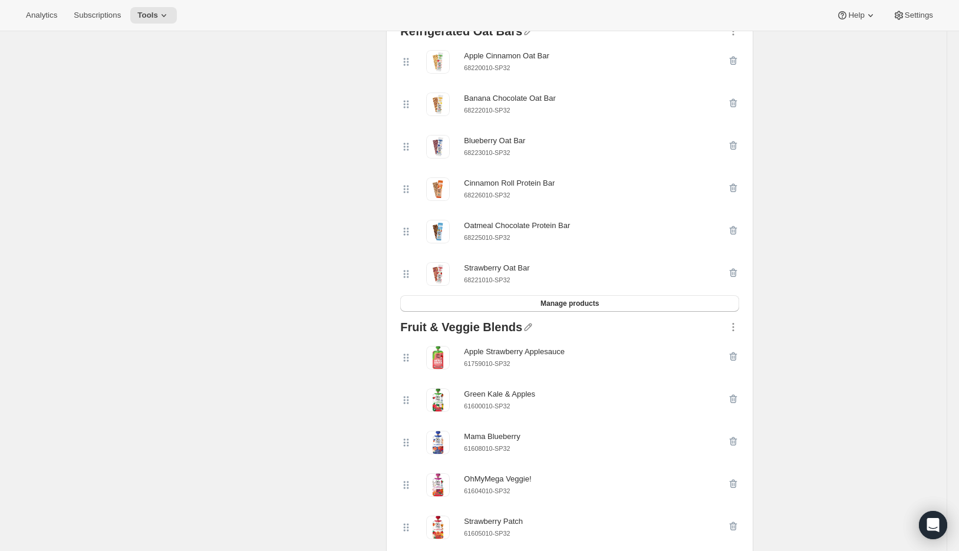
click at [491, 367] on small "61759010-SP32" at bounding box center [487, 363] width 46 height 7
copy div "61759010-SP32"
click at [740, 363] on icon "button" at bounding box center [734, 357] width 12 height 12
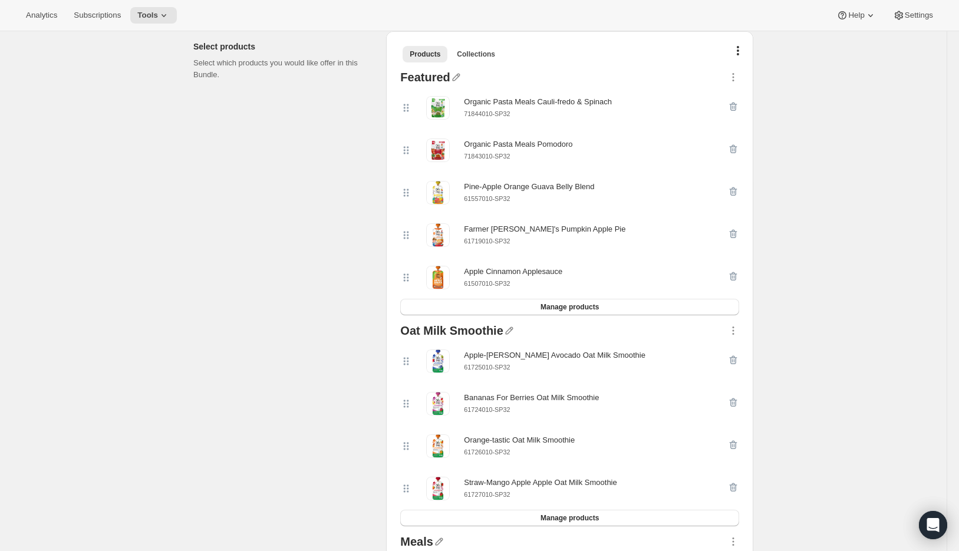
scroll to position [84, 0]
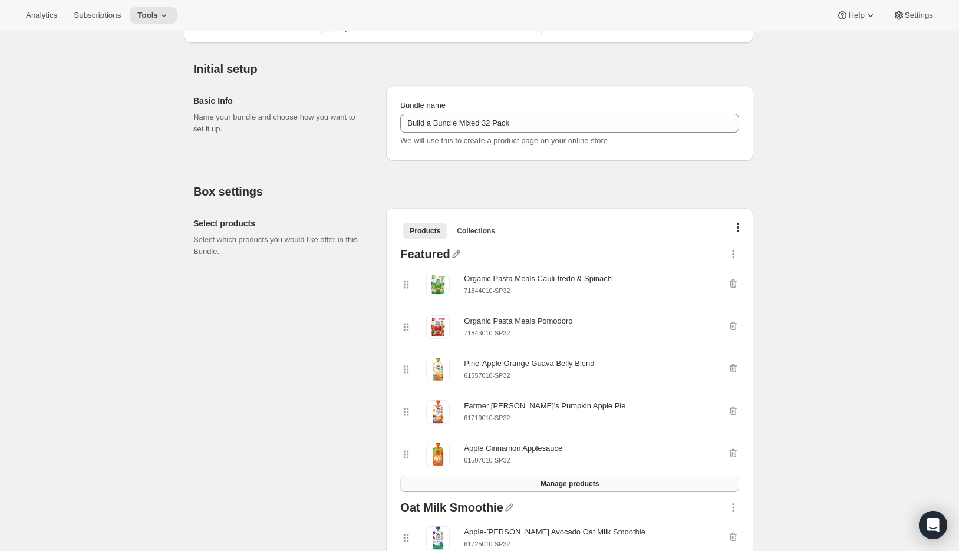
click at [563, 482] on span "Manage products" at bounding box center [570, 483] width 58 height 9
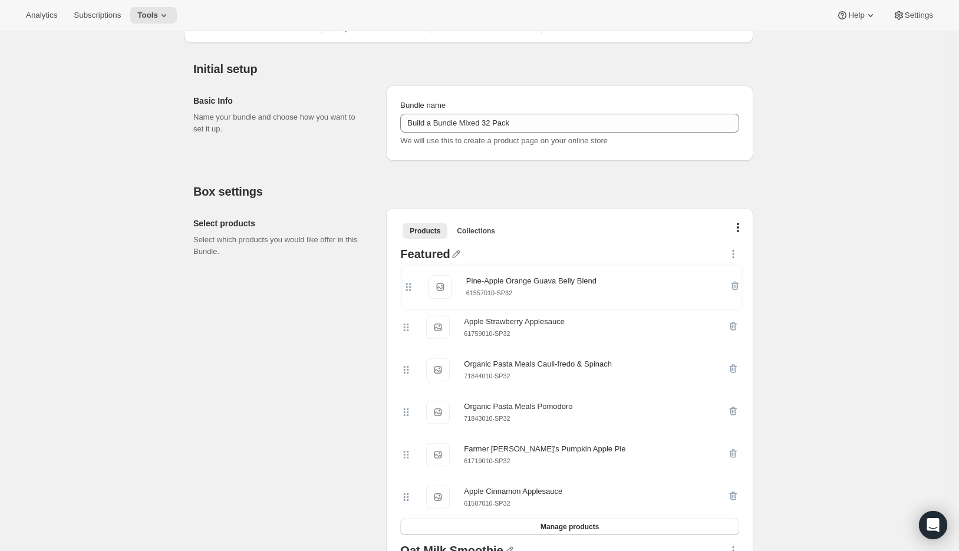
drag, startPoint x: 410, startPoint y: 409, endPoint x: 409, endPoint y: 277, distance: 132.1
click at [409, 277] on div "Apple Strawberry Applesauce Apple Strawberry Applesauce 61759010-SP32 Organic P…" at bounding box center [569, 391] width 339 height 255
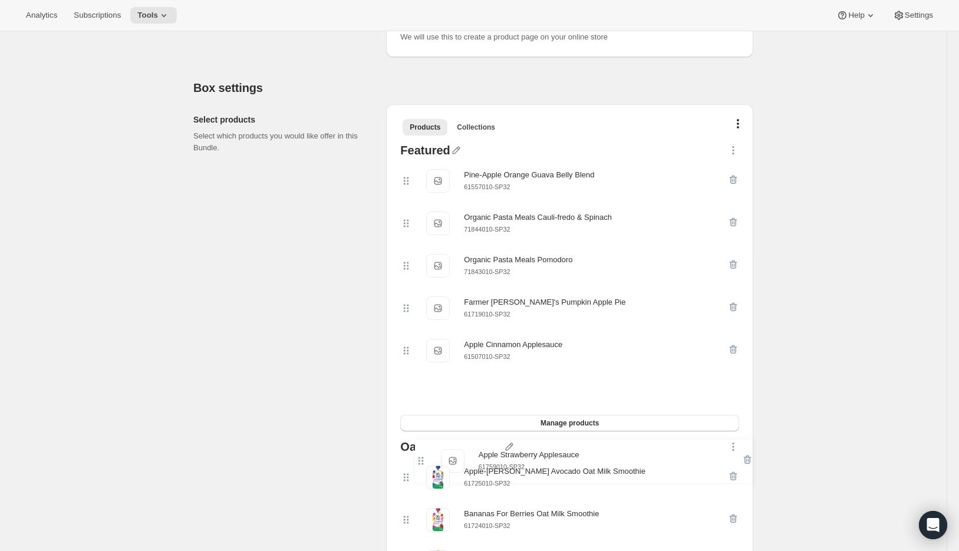
scroll to position [192, 0]
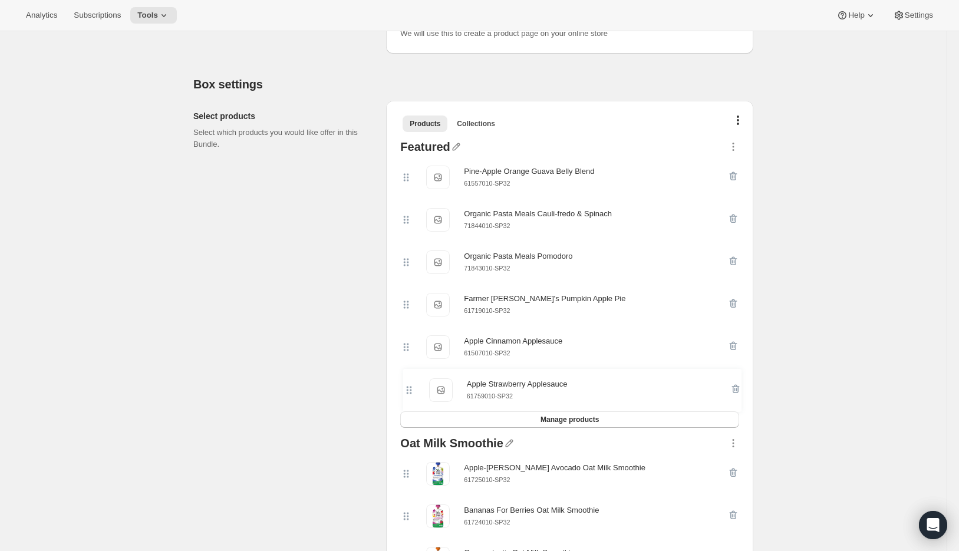
drag, startPoint x: 409, startPoint y: 334, endPoint x: 409, endPoint y: 394, distance: 59.6
click at [409, 394] on div "Pine-Apple Orange Guava Belly Blend Pine-Apple Orange Guava Belly Blend 6155701…" at bounding box center [569, 283] width 339 height 255
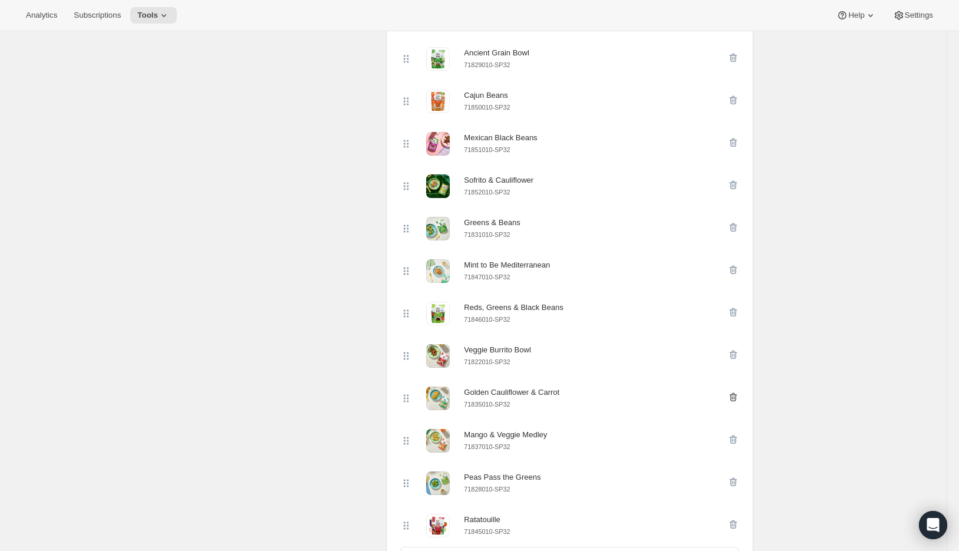
scroll to position [988, 0]
click at [738, 402] on icon "button" at bounding box center [734, 397] width 12 height 12
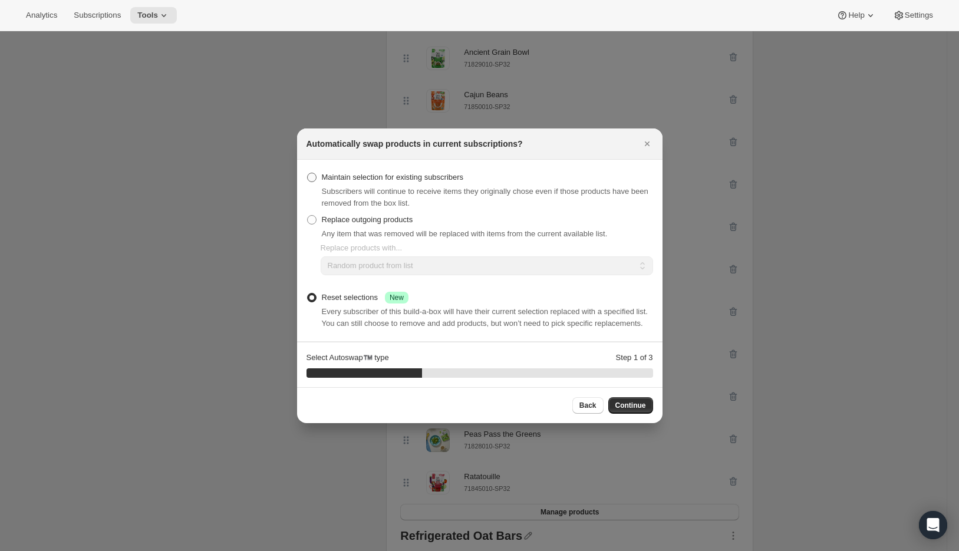
click at [403, 173] on span "Maintain selection for existing subscribers" at bounding box center [393, 177] width 142 height 9
click at [308, 173] on input "Maintain selection for existing subscribers" at bounding box center [307, 173] width 1 height 1
radio input "true"
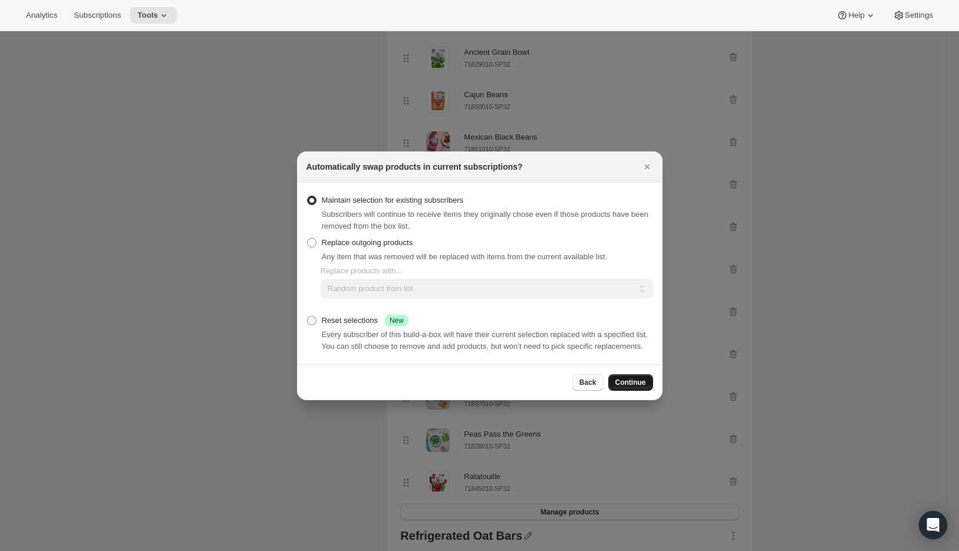
click at [633, 391] on button "Continue" at bounding box center [631, 382] width 45 height 17
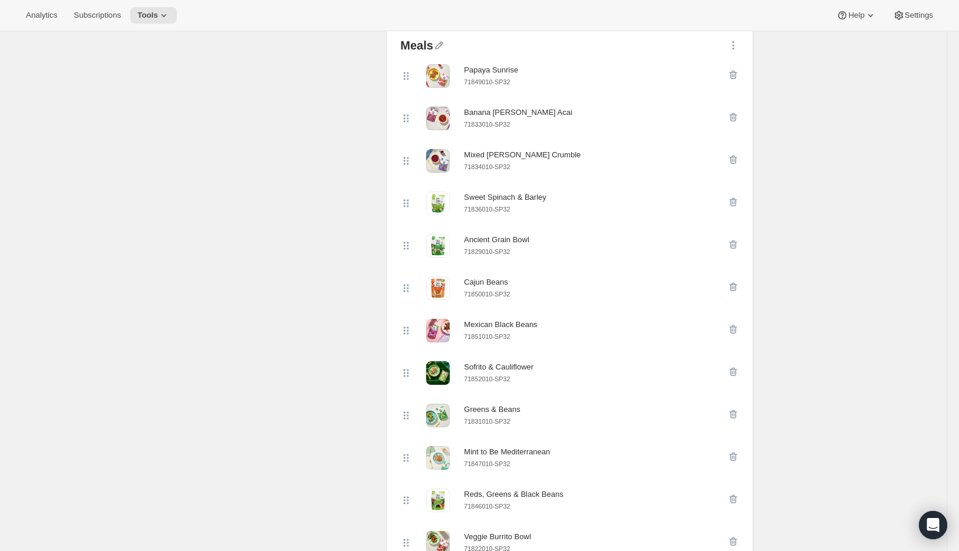
scroll to position [0, 0]
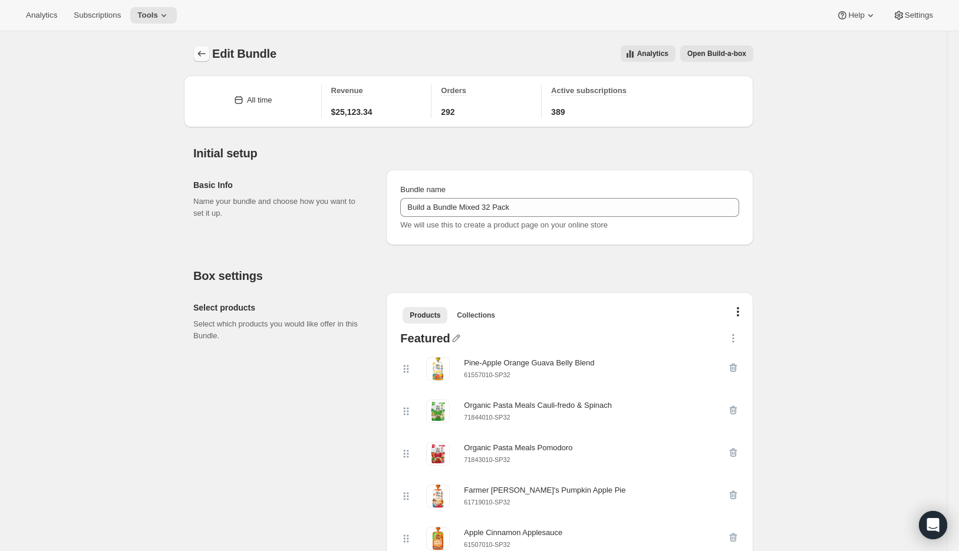
click at [208, 49] on icon "Bundles" at bounding box center [202, 54] width 12 height 12
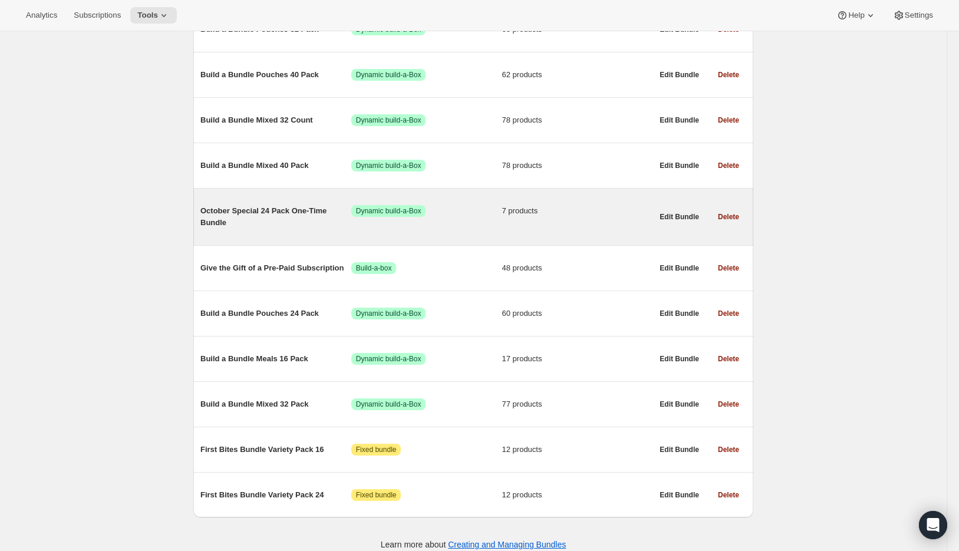
scroll to position [575, 0]
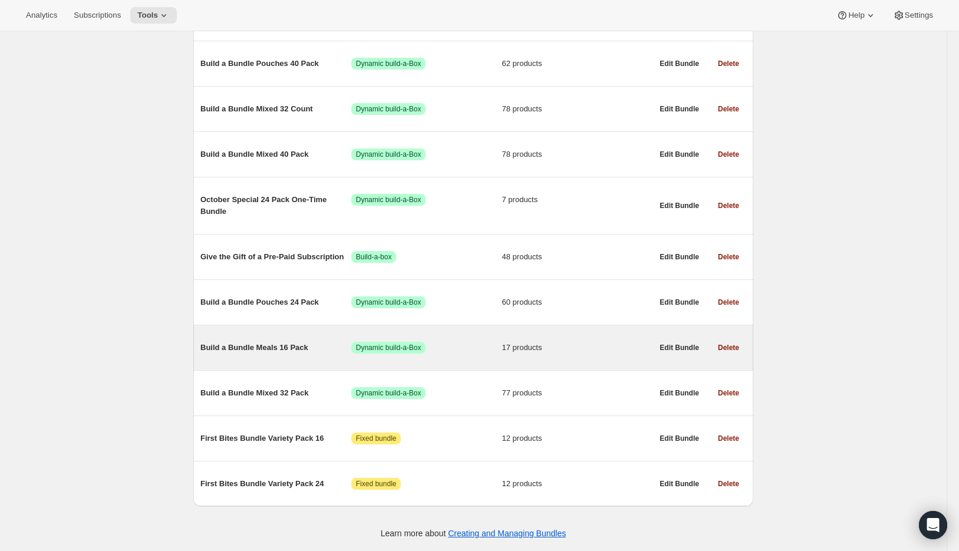
click at [255, 347] on span "Build a Bundle Meals 16 Pack" at bounding box center [276, 348] width 151 height 12
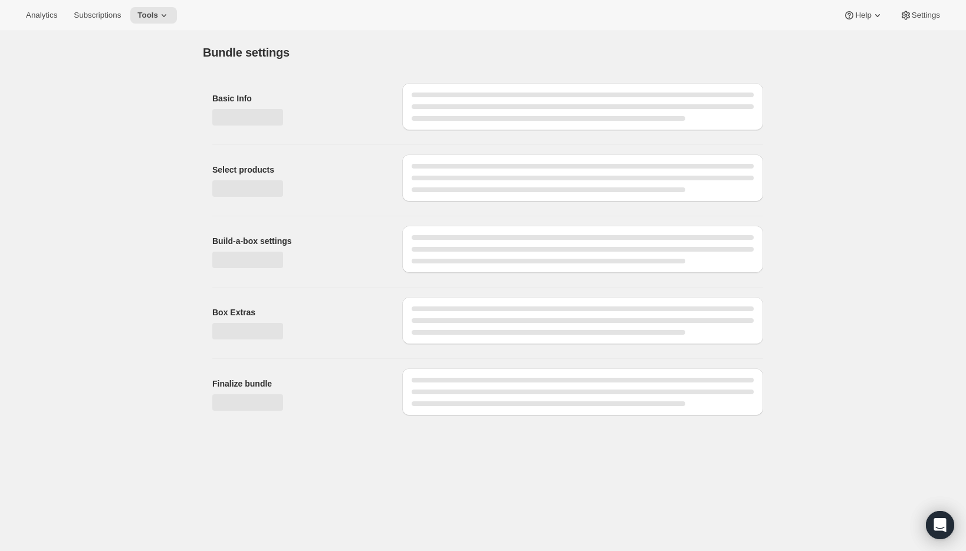
type input "Build a Bundle Meals 16 Pack"
checkbox input "true"
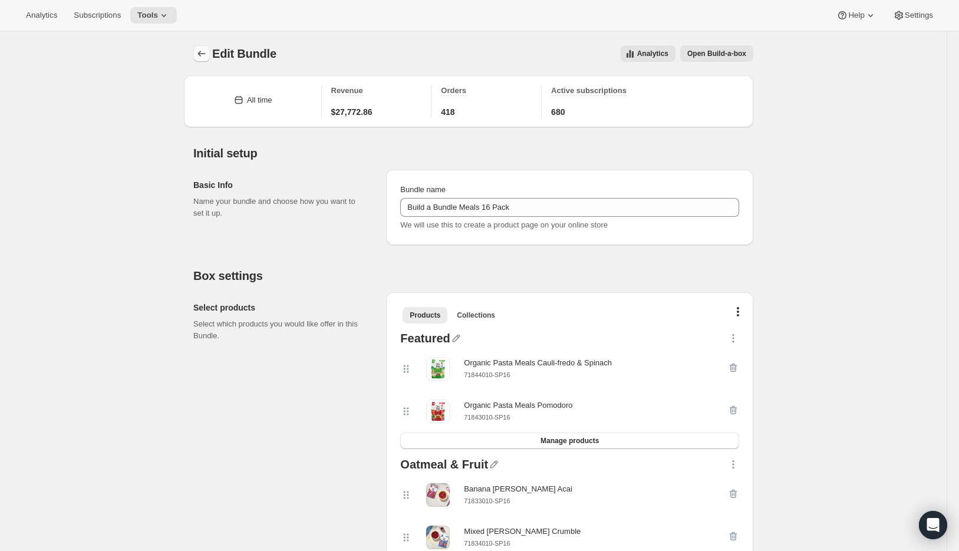
click at [208, 57] on icon "Bundles" at bounding box center [202, 54] width 12 height 12
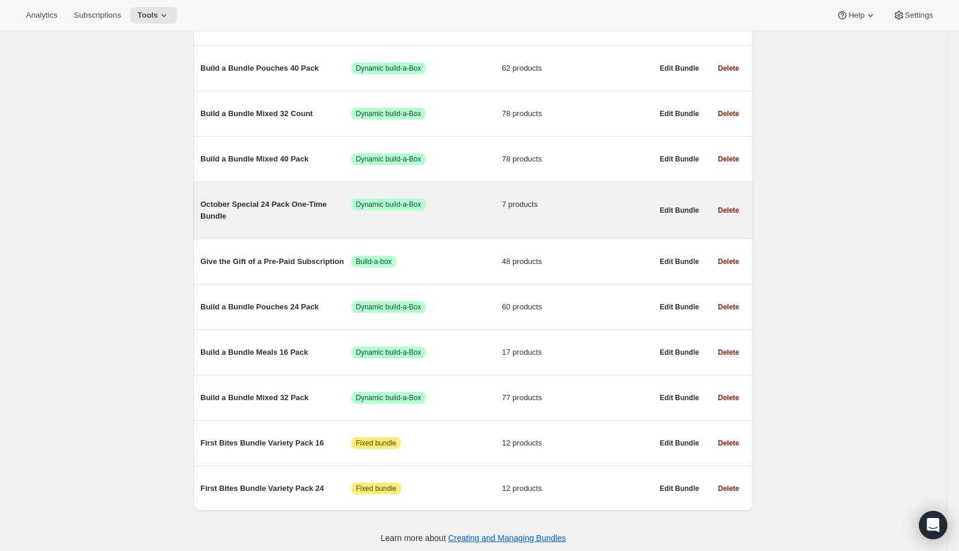
scroll to position [563, 0]
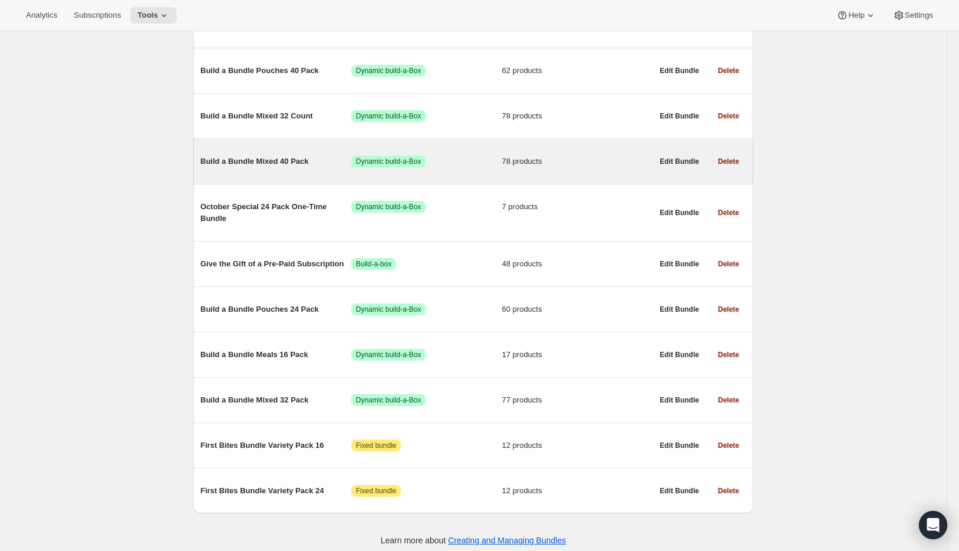
click at [257, 165] on span "Build a Bundle Mixed 40 Pack" at bounding box center [276, 162] width 151 height 12
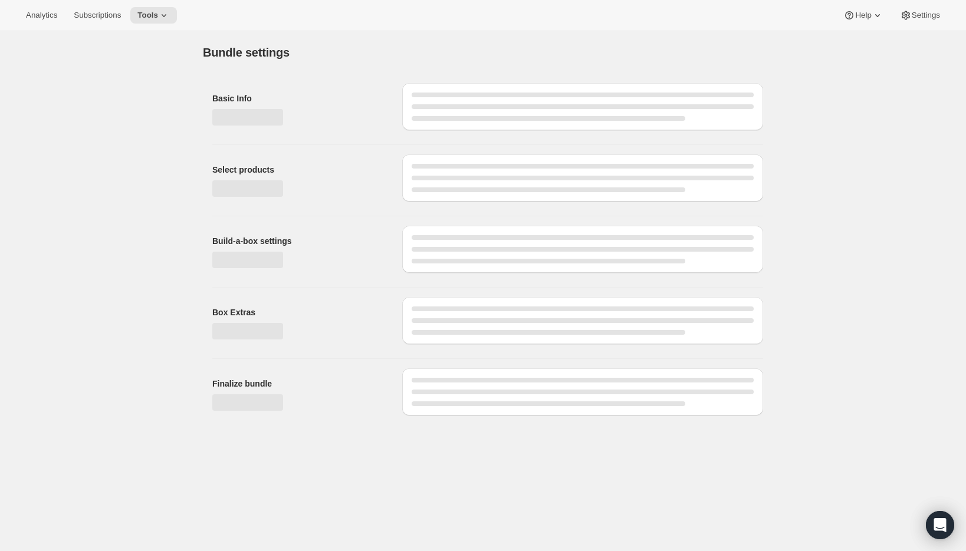
type input "Build a Bundle Mixed 40 Pack"
checkbox input "true"
select select "MINIMUM"
type input "Select at least 8 meals"
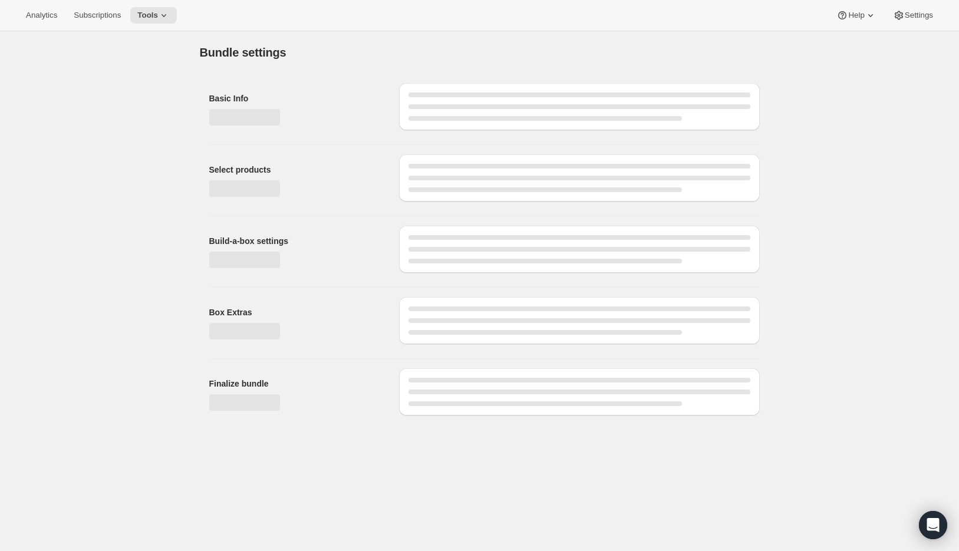
select select "gid://shopify/ProductVariant/41182201774162_e143ae9f-052c-4d0a-9eb4-a0f33d9d72e0"
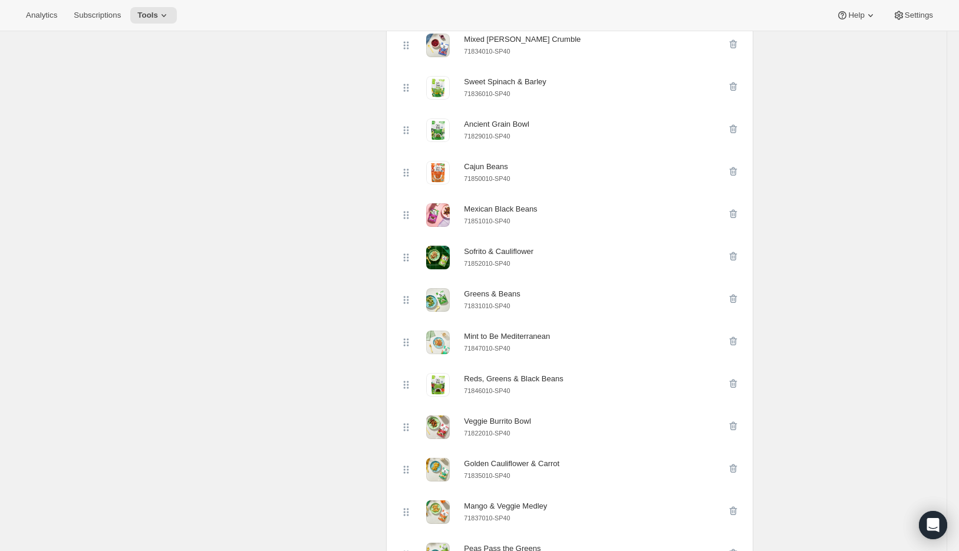
scroll to position [916, 0]
click at [735, 474] on icon "button" at bounding box center [734, 468] width 12 height 12
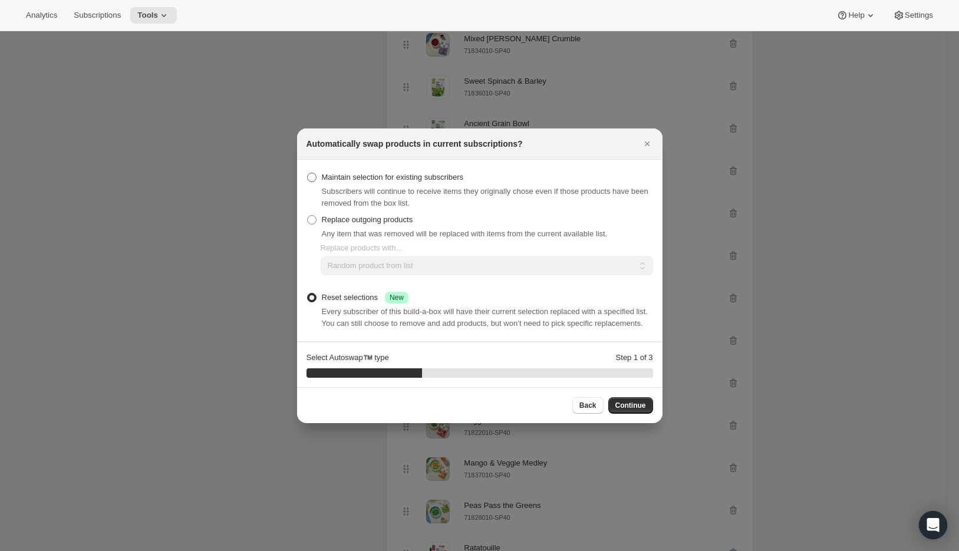
click at [444, 173] on span "Maintain selection for existing subscribers" at bounding box center [393, 177] width 142 height 9
click at [308, 173] on input "Maintain selection for existing subscribers" at bounding box center [307, 173] width 1 height 1
radio input "true"
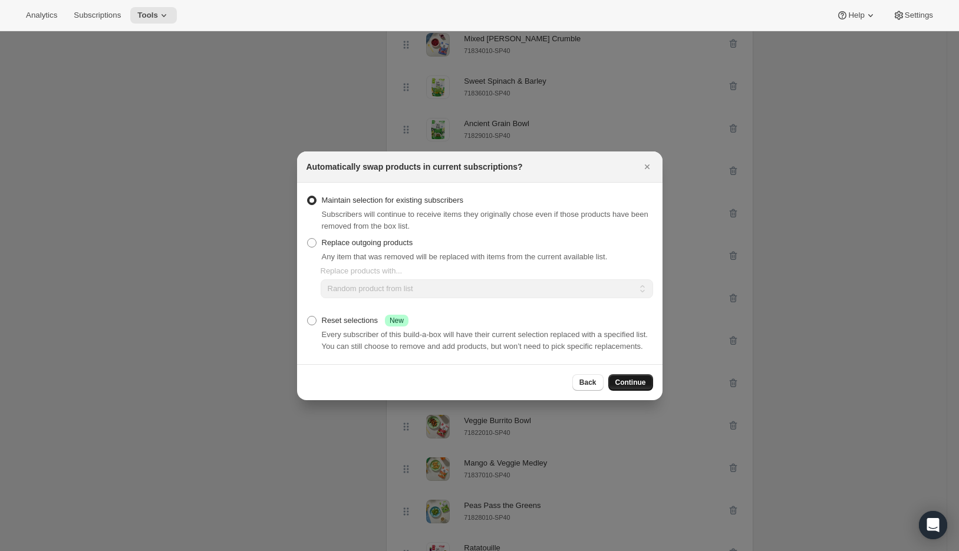
click at [633, 387] on span "Continue" at bounding box center [631, 382] width 31 height 9
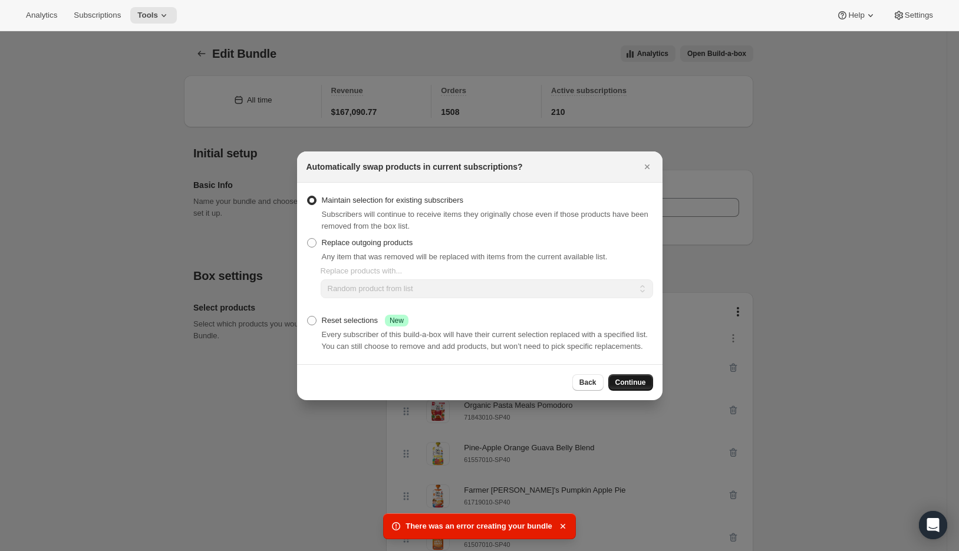
click at [612, 391] on button "Continue" at bounding box center [631, 382] width 45 height 17
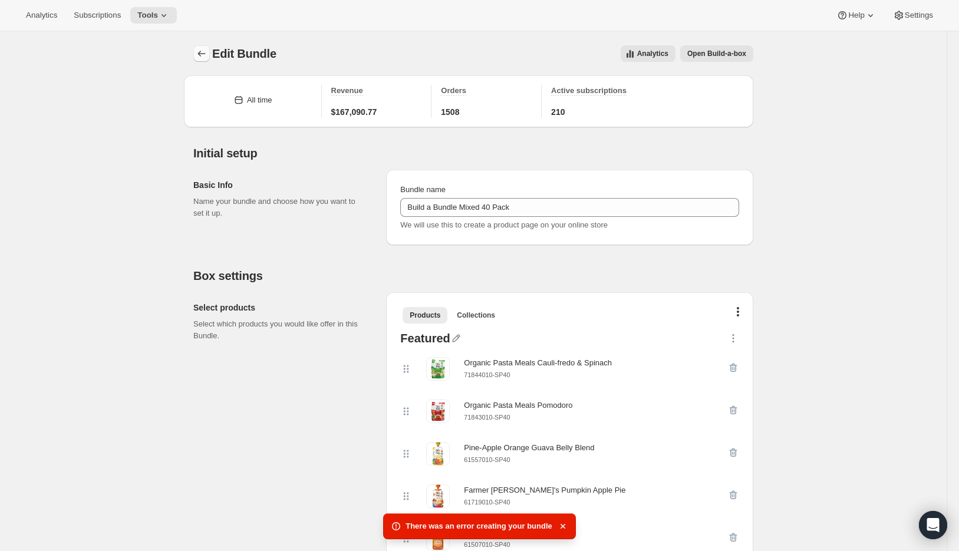
click at [205, 57] on icon "Bundles" at bounding box center [202, 54] width 12 height 12
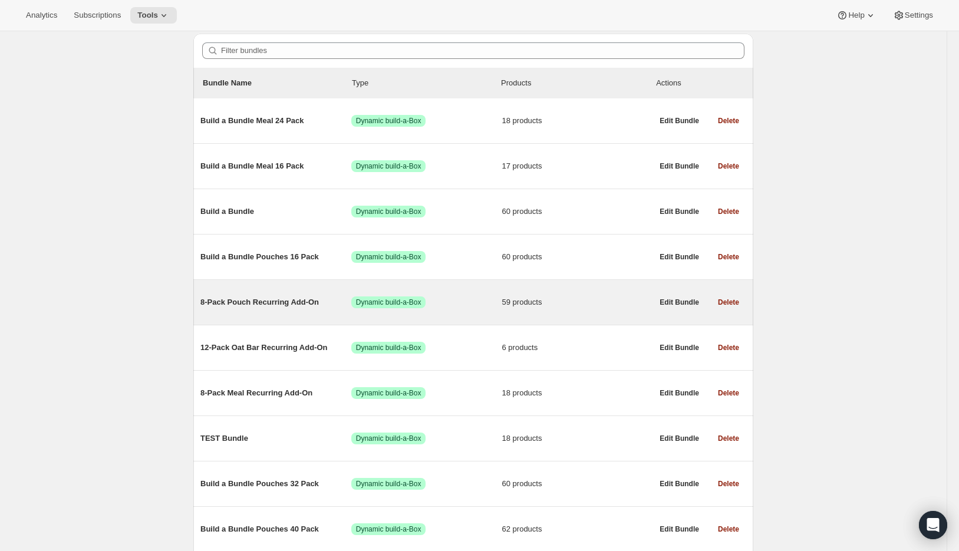
scroll to position [155, 0]
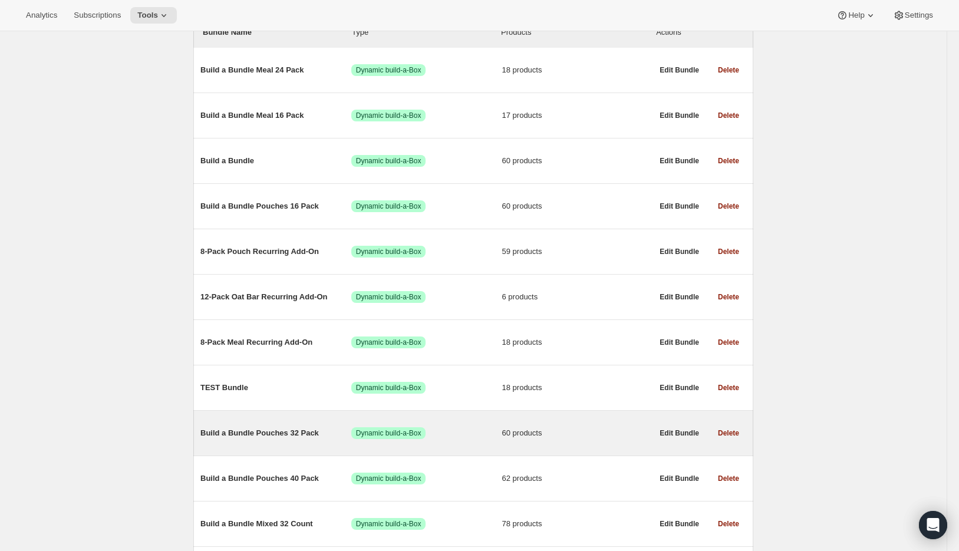
click at [275, 438] on span "Build a Bundle Pouches 32 Pack" at bounding box center [276, 434] width 151 height 12
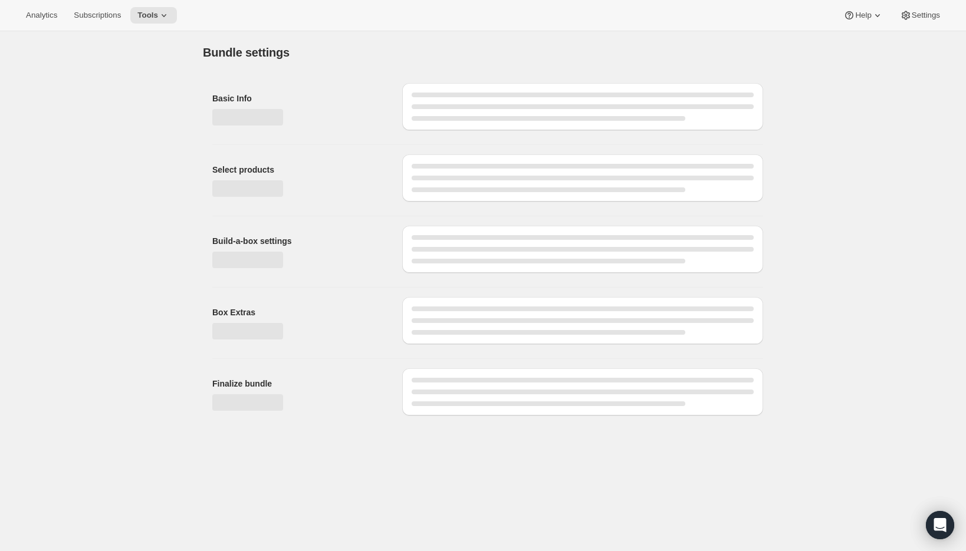
type input "Build a Bundle Pouches 32 Pack"
checkbox input "true"
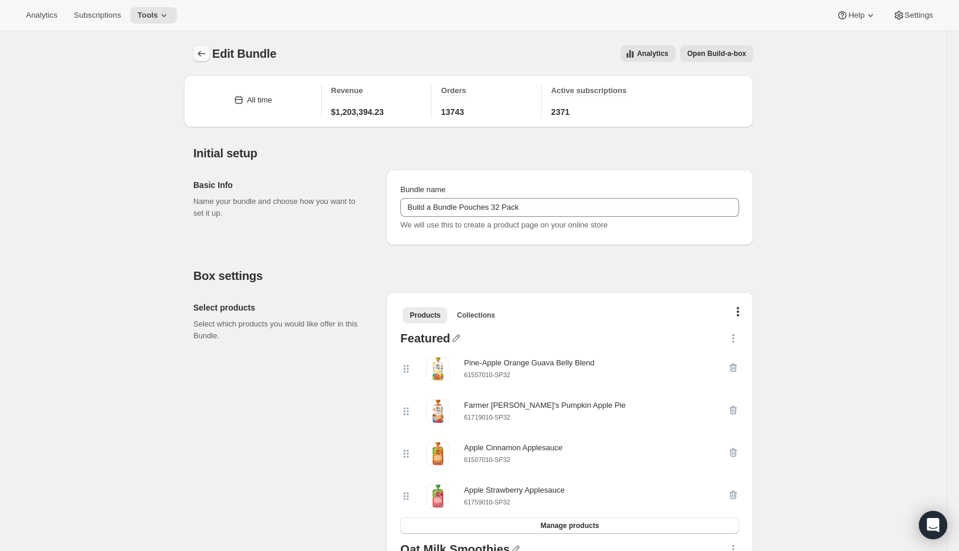
click at [208, 53] on icon "Bundles" at bounding box center [202, 54] width 12 height 12
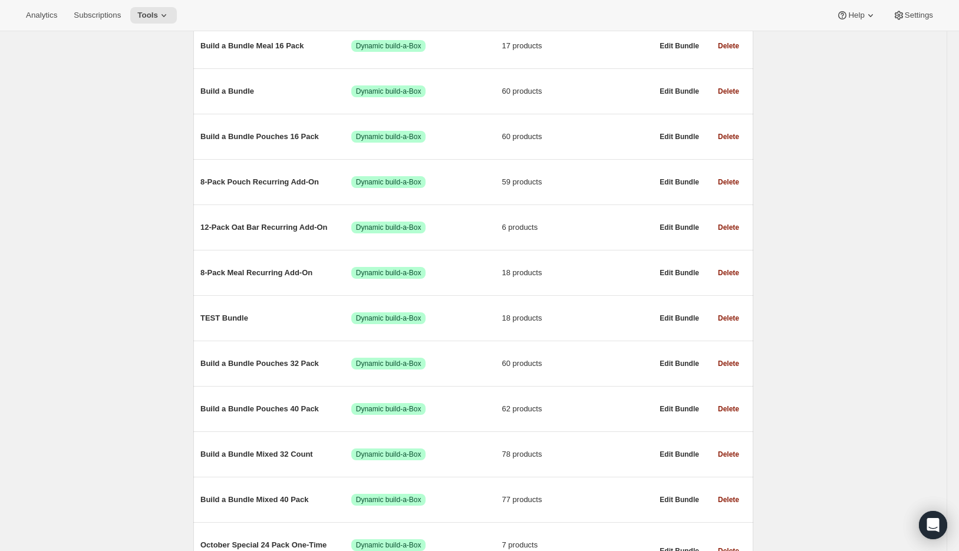
scroll to position [327, 0]
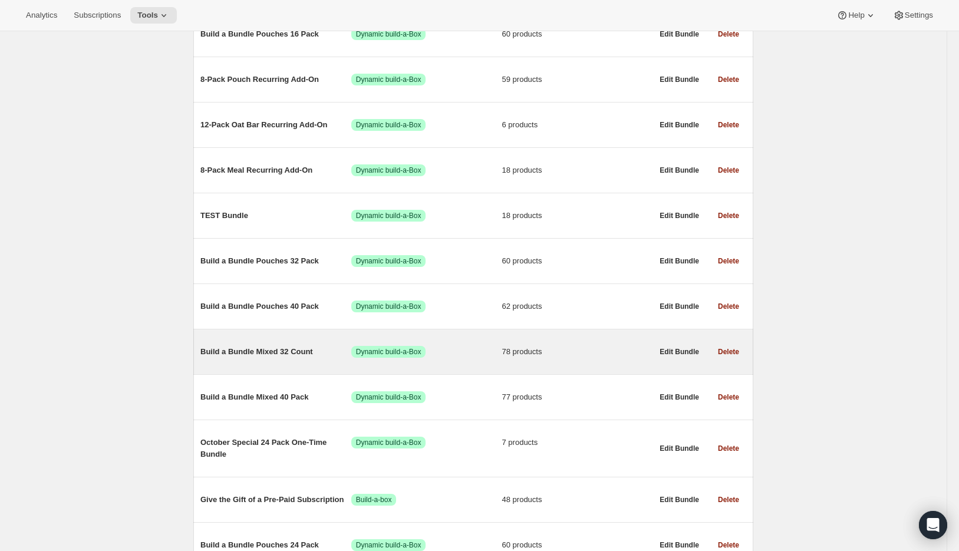
click at [255, 356] on span "Build a Bundle Mixed 32 Count" at bounding box center [276, 352] width 151 height 12
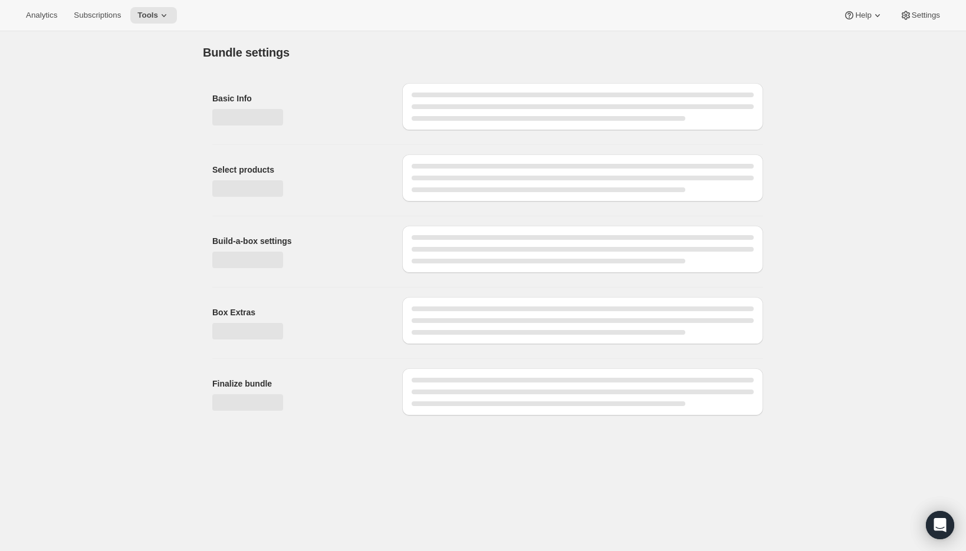
type input "Build a Bundle Mixed 32 Count"
checkbox input "true"
select select "MINIMUM"
type input "Select at least 8 meals"
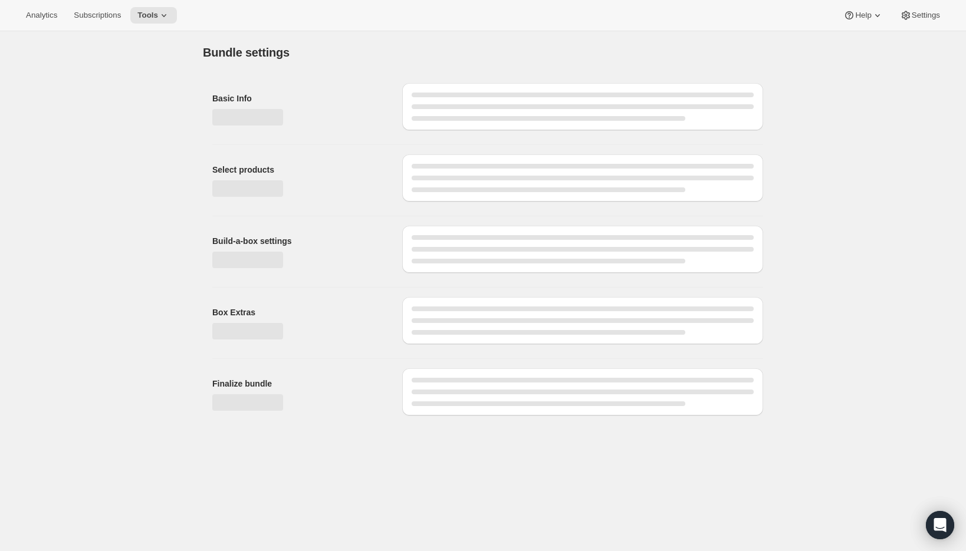
select select "gid://shopify/ProductVariant/41182055432274_6321b5ac-0d1c-4f8d-8ffe-6193e28b69b8"
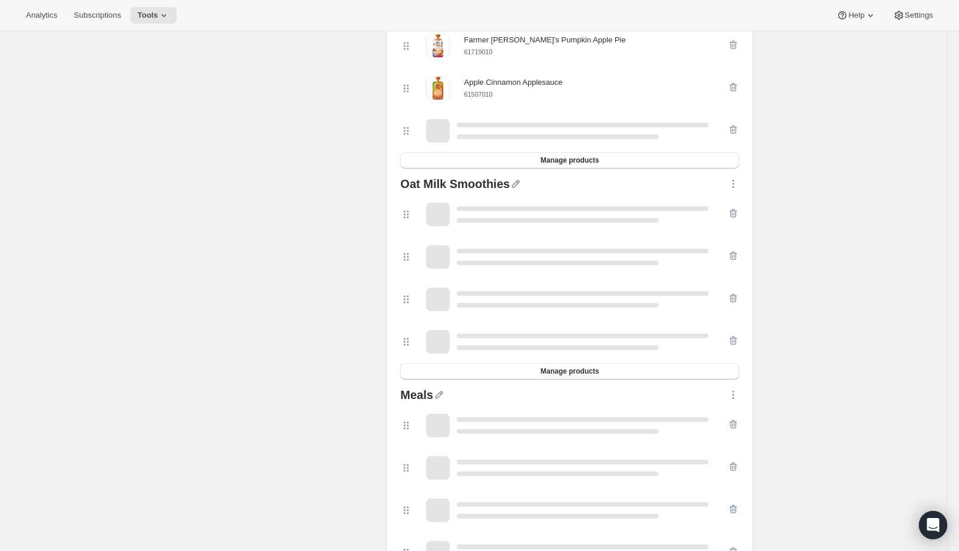
scroll to position [232, 0]
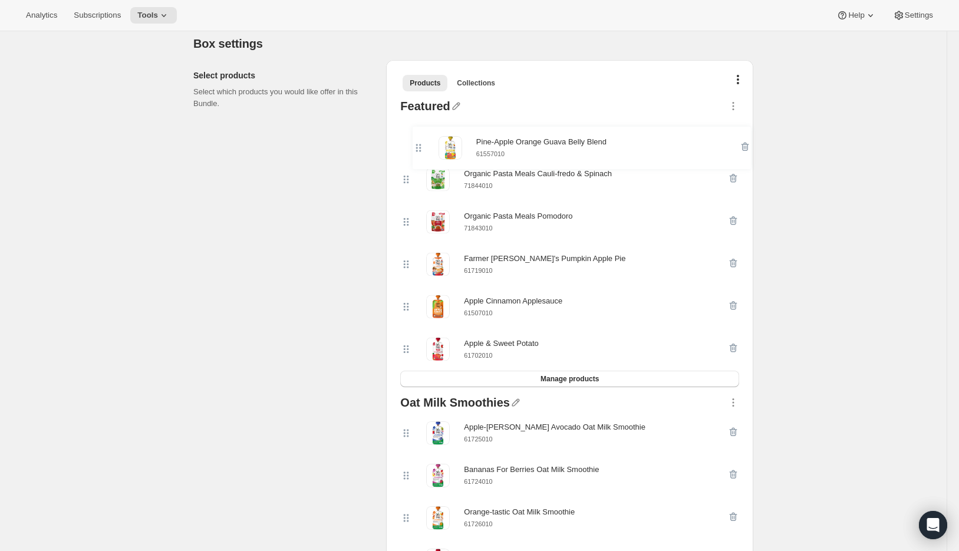
drag, startPoint x: 408, startPoint y: 221, endPoint x: 419, endPoint y: 132, distance: 89.7
click at [419, 132] on div "Organic Pasta Meals Cauli-fredo & Spinach 71844010 Organic Pasta Meals Pomodoro…" at bounding box center [569, 243] width 339 height 255
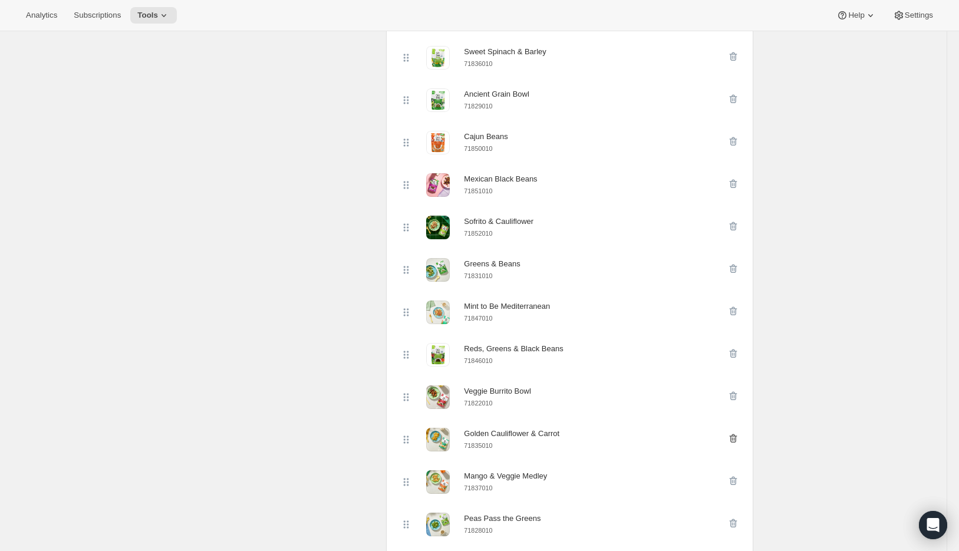
scroll to position [946, 0]
click at [734, 441] on icon "button" at bounding box center [734, 439] width 12 height 12
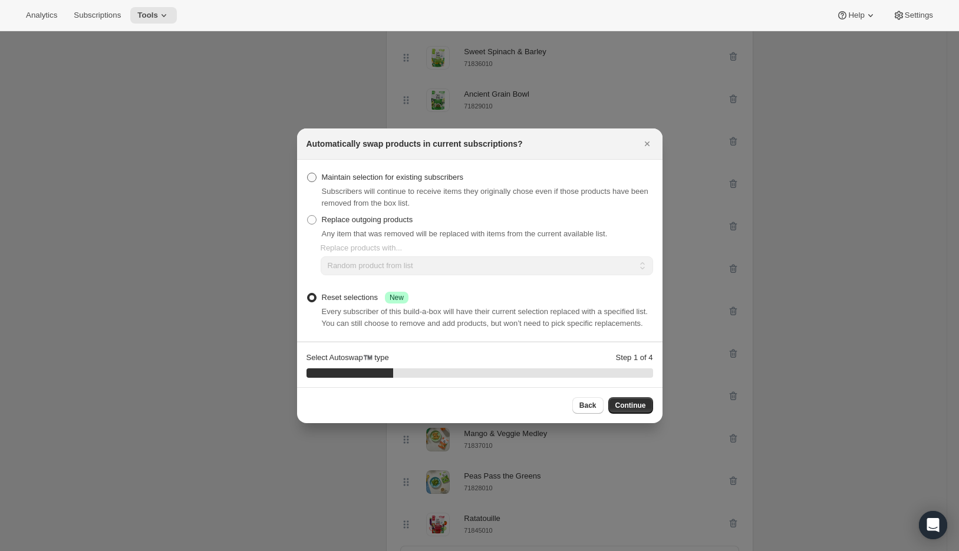
click at [409, 173] on span "Maintain selection for existing subscribers" at bounding box center [393, 177] width 142 height 9
click at [308, 173] on input "Maintain selection for existing subscribers" at bounding box center [307, 173] width 1 height 1
radio input "true"
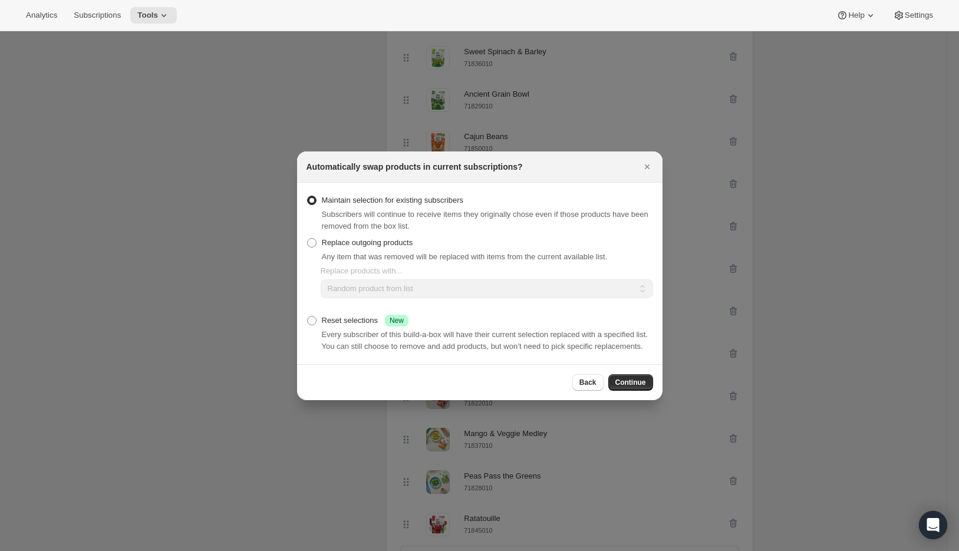
click at [651, 391] on button "Continue" at bounding box center [631, 382] width 45 height 17
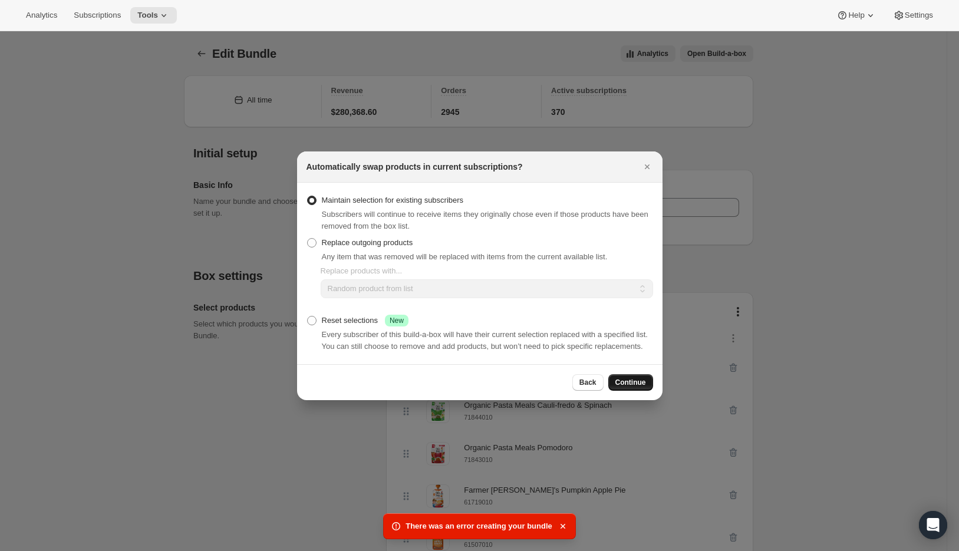
click at [639, 387] on span "Continue" at bounding box center [631, 382] width 31 height 9
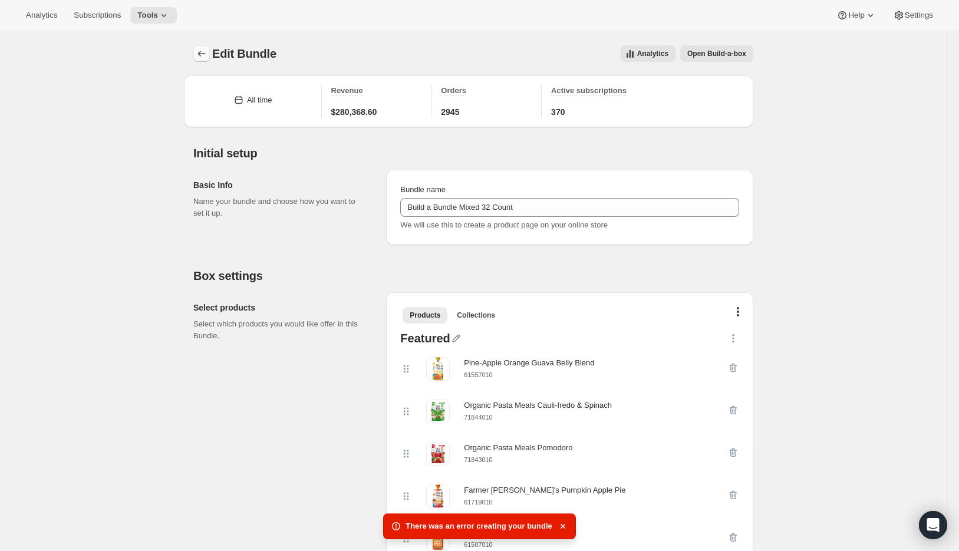
click at [199, 54] on icon "Bundles" at bounding box center [202, 54] width 12 height 12
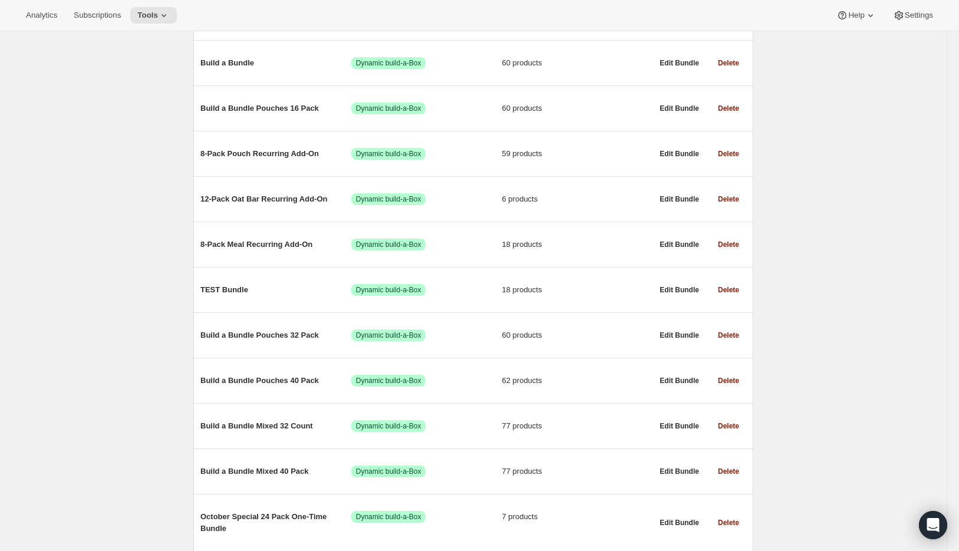
scroll to position [307, 0]
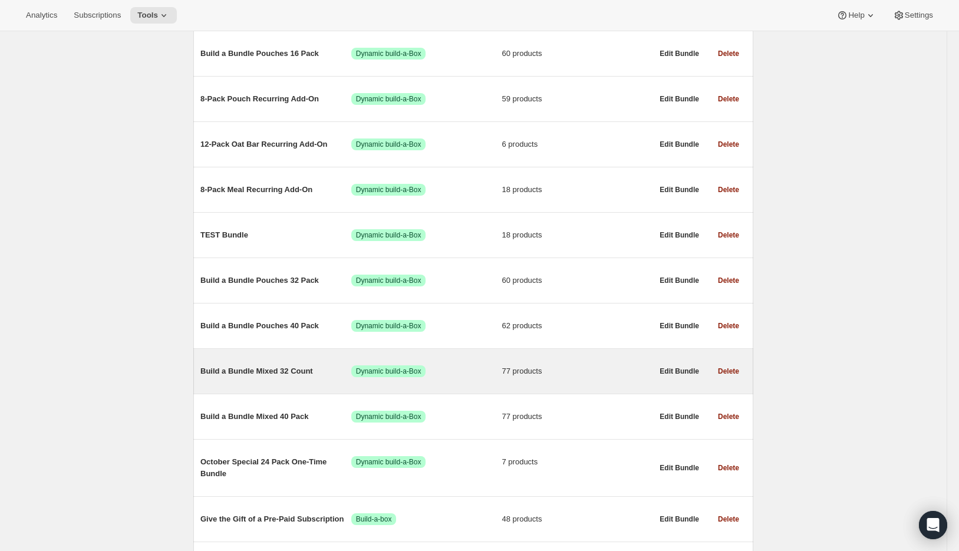
click at [269, 374] on span "Build a Bundle Mixed 32 Count" at bounding box center [276, 372] width 151 height 12
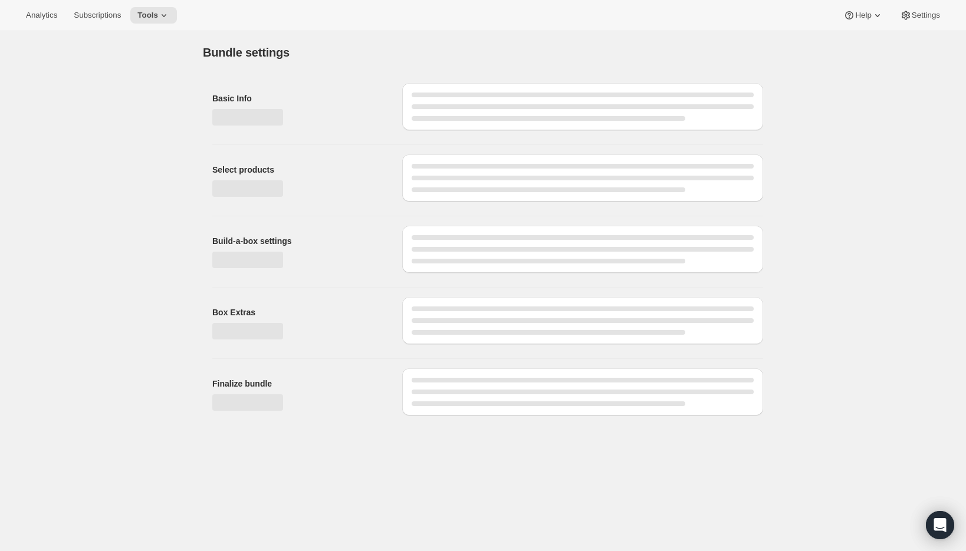
type input "Build a Bundle Mixed 32 Count"
checkbox input "true"
select select "MINIMUM"
type input "Select at least 8 meals"
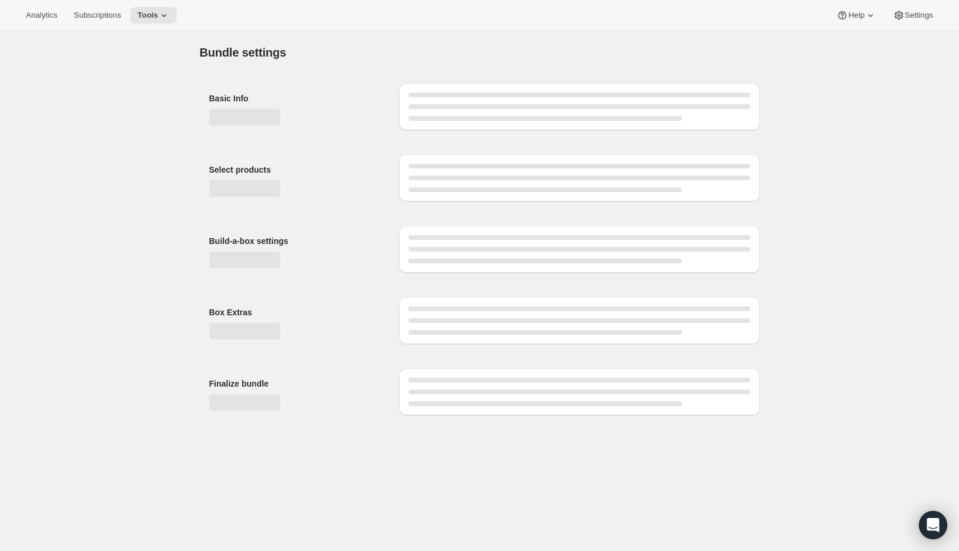
select select "gid://shopify/ProductVariant/41182055432274_6321b5ac-0d1c-4f8d-8ffe-6193e28b69b8"
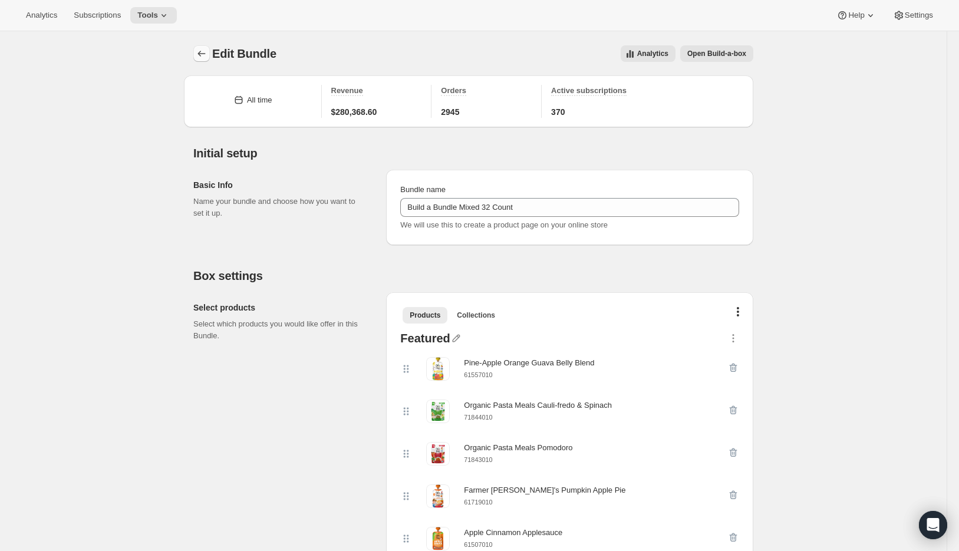
click at [206, 53] on icon "Bundles" at bounding box center [202, 54] width 12 height 12
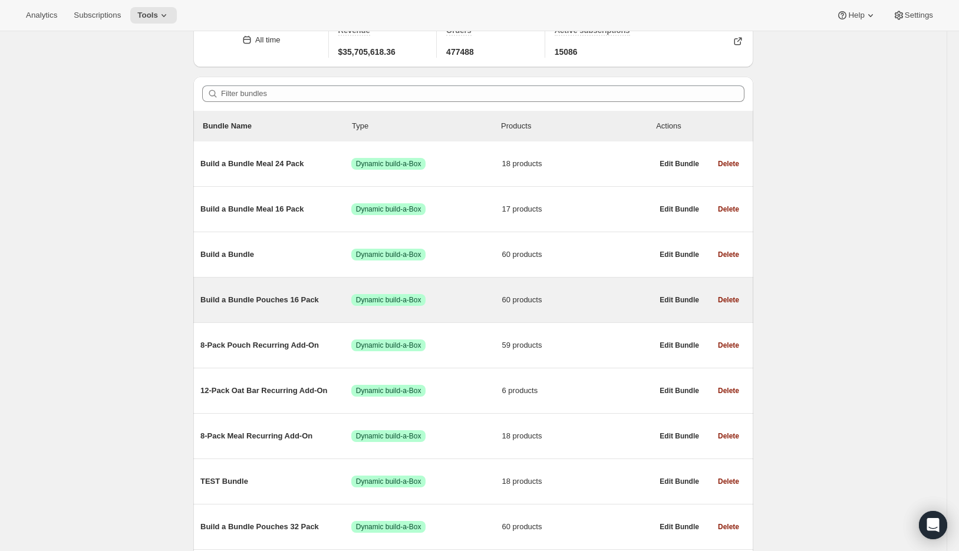
scroll to position [291, 0]
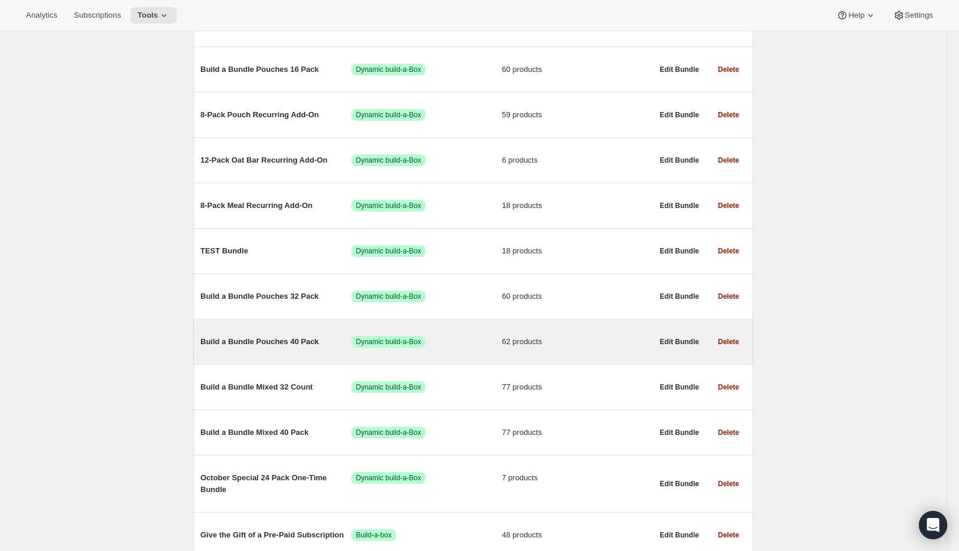
click at [268, 348] on span "Build a Bundle Pouches 40 Pack" at bounding box center [276, 342] width 151 height 12
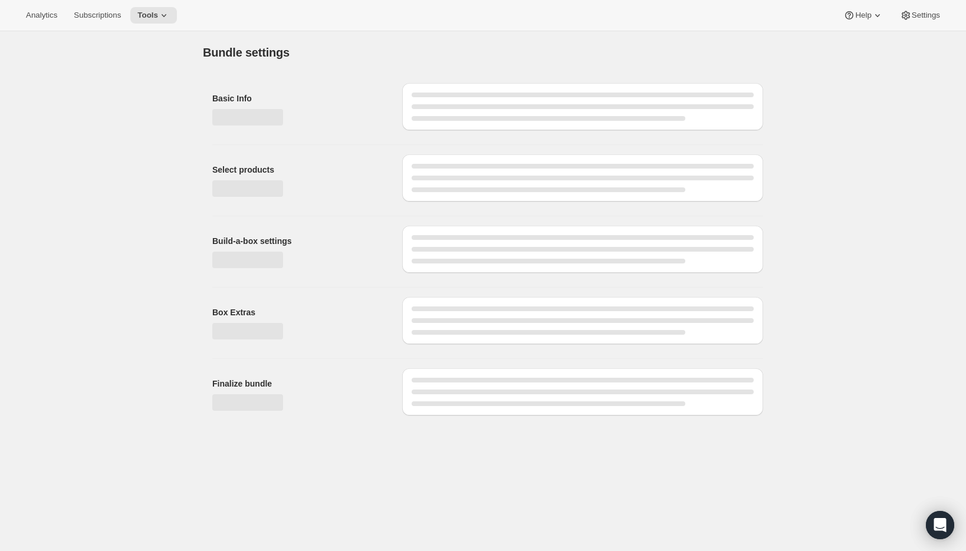
type input "Build a Bundle Pouches 40 Pack"
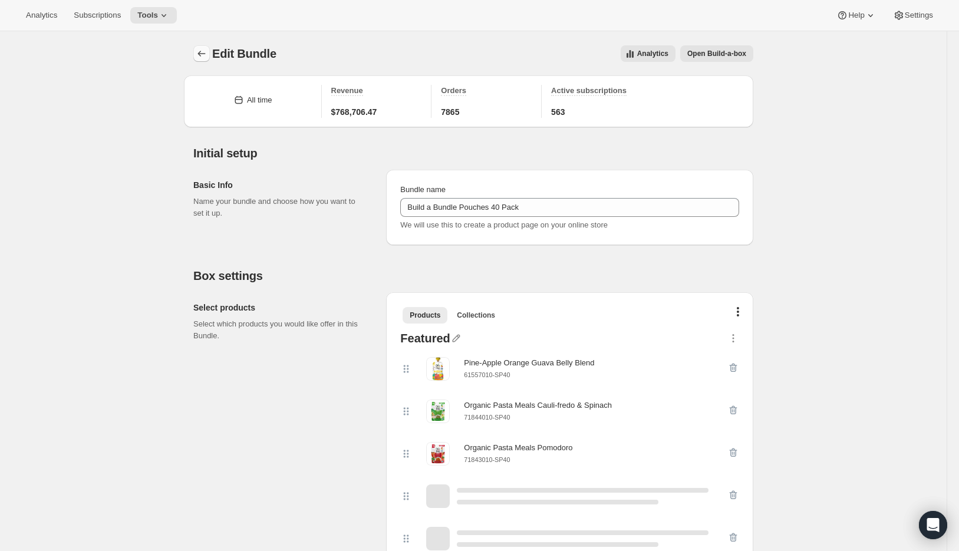
click at [199, 50] on icon "Bundles" at bounding box center [202, 54] width 12 height 12
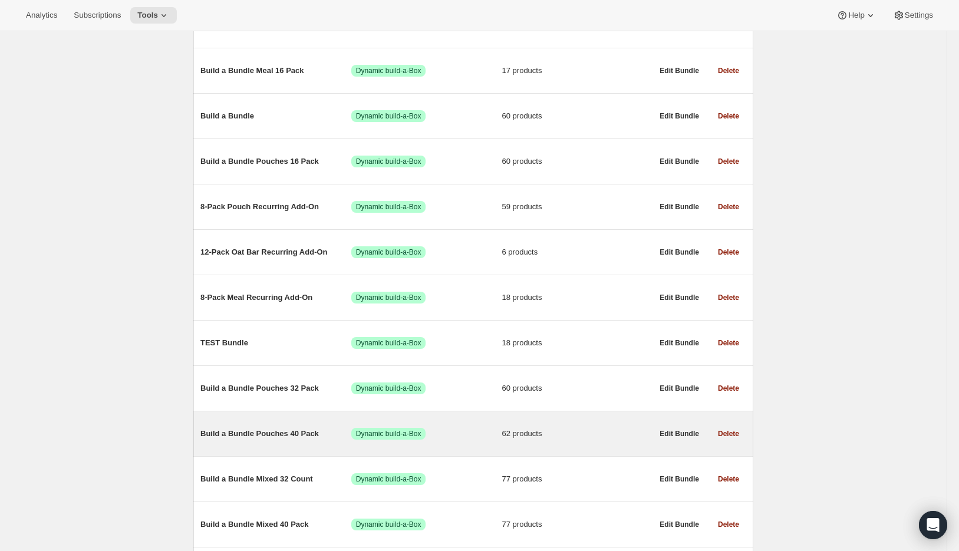
scroll to position [221, 0]
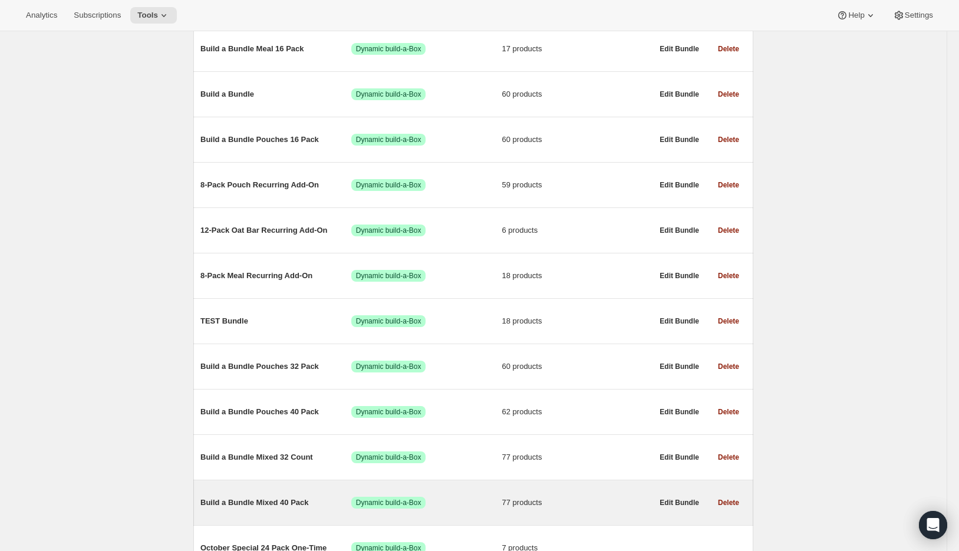
click at [287, 507] on span "Build a Bundle Mixed 40 Pack" at bounding box center [276, 503] width 151 height 12
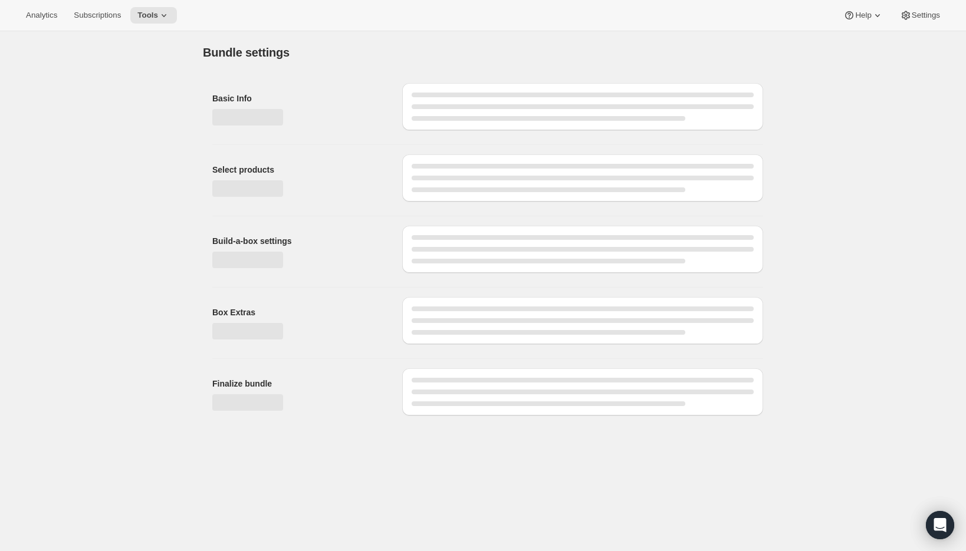
type input "Build a Bundle Mixed 40 Pack"
checkbox input "true"
select select "MINIMUM"
type input "Select at least 8 meals"
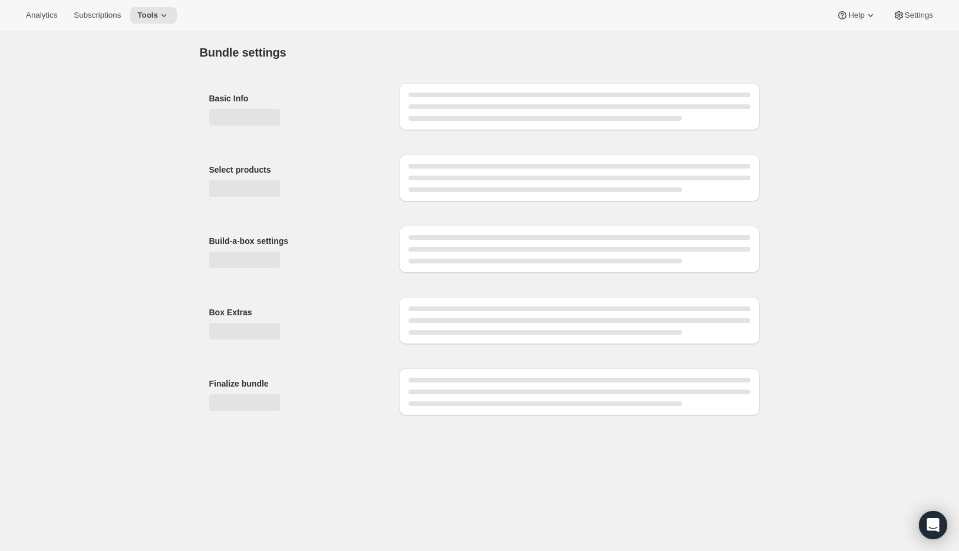
select select "gid://shopify/ProductVariant/41182201774162_e143ae9f-052c-4d0a-9eb4-a0f33d9d72e0"
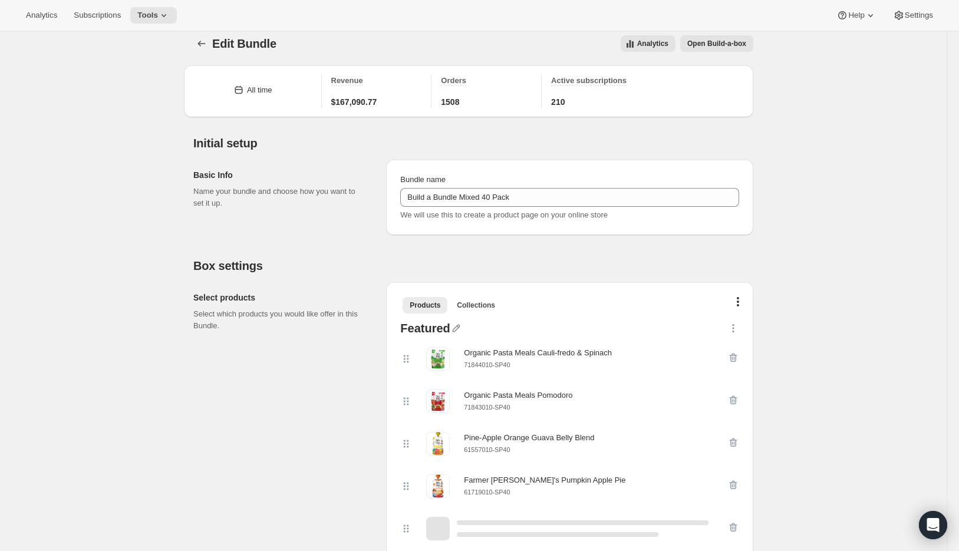
scroll to position [67, 0]
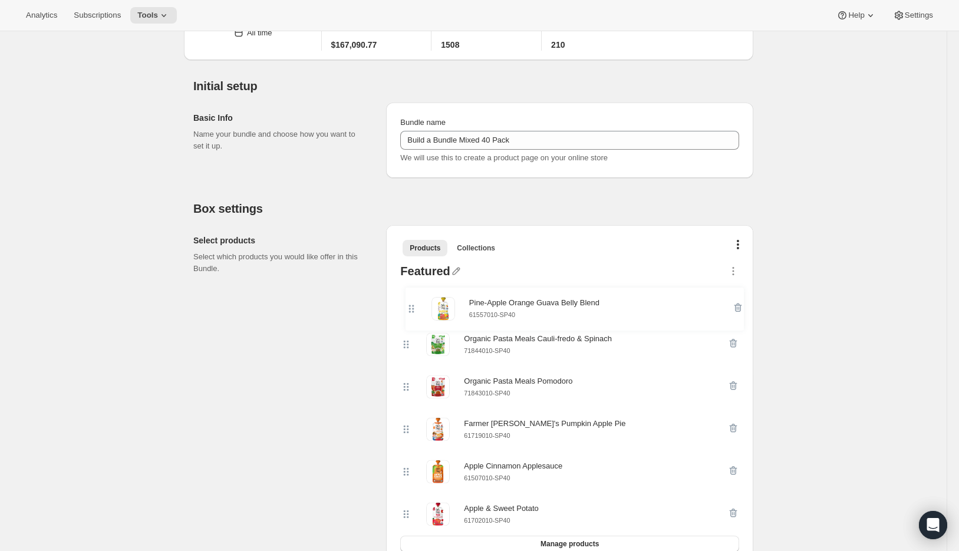
drag, startPoint x: 410, startPoint y: 385, endPoint x: 412, endPoint y: 302, distance: 83.2
click at [412, 302] on div "Organic Pasta Meals Cauli-fredo & Spinach 71844010-SP40 Organic Pasta Meals Pom…" at bounding box center [569, 408] width 339 height 255
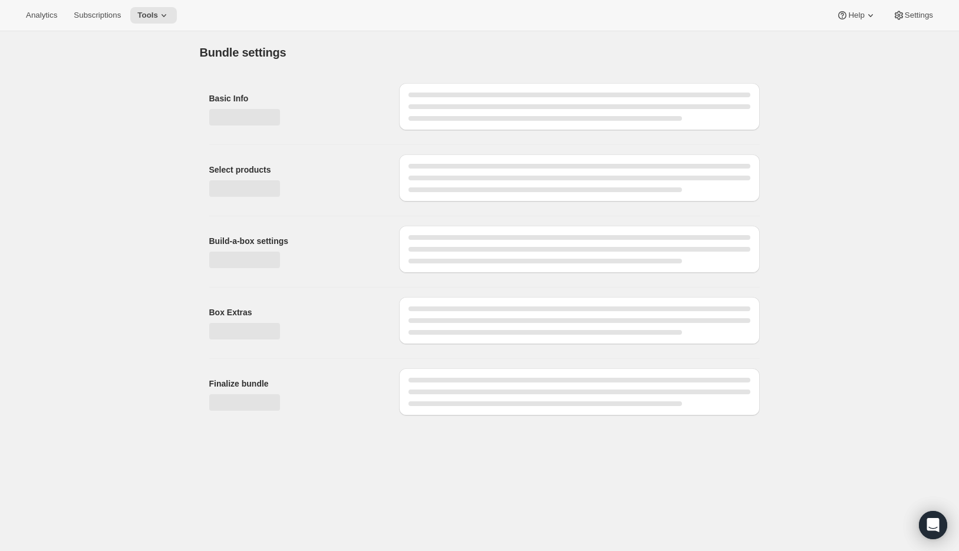
scroll to position [0, 0]
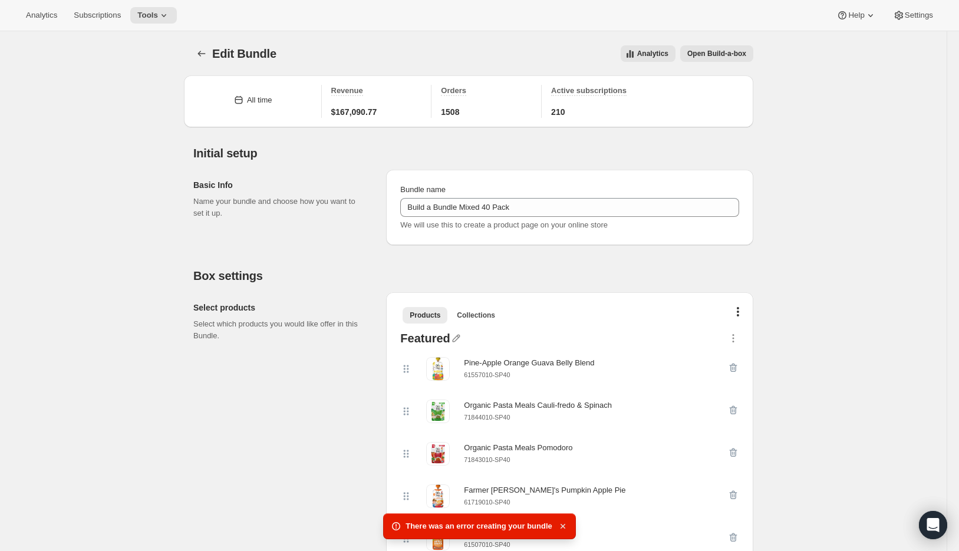
click at [567, 531] on icon "button" at bounding box center [563, 527] width 12 height 12
click at [199, 51] on icon "Bundles" at bounding box center [202, 54] width 12 height 12
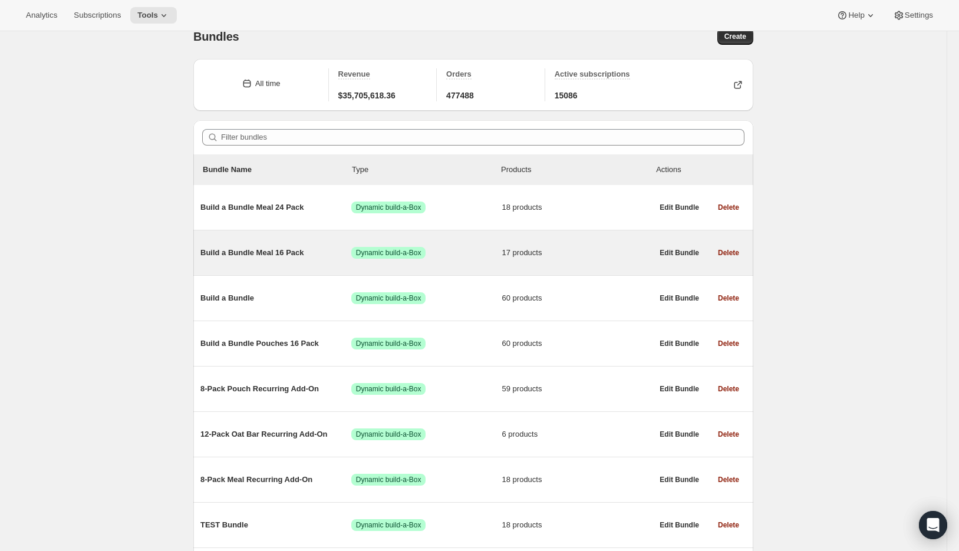
scroll to position [31, 0]
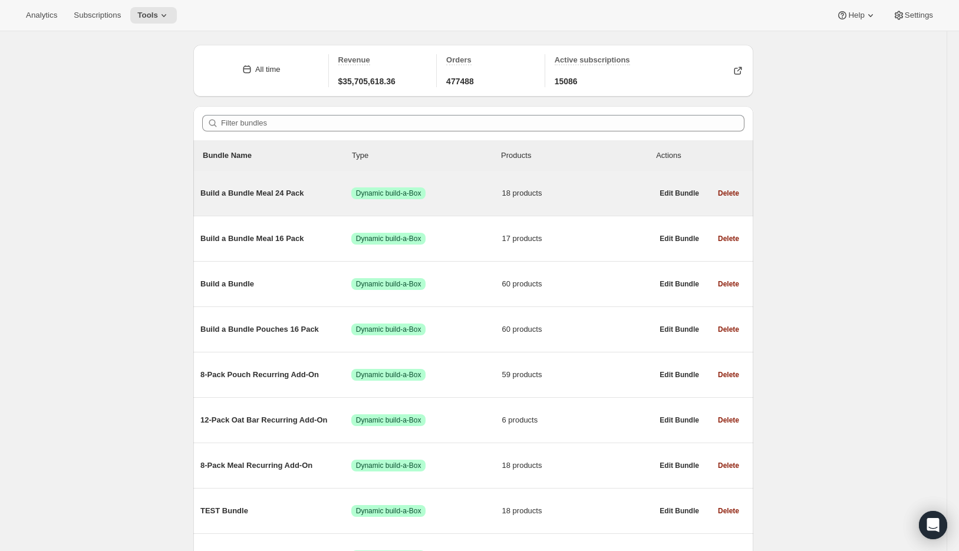
click at [262, 186] on div "Build a Bundle Meal 24 Pack Success Dynamic build-a-Box 18 products" at bounding box center [427, 193] width 452 height 31
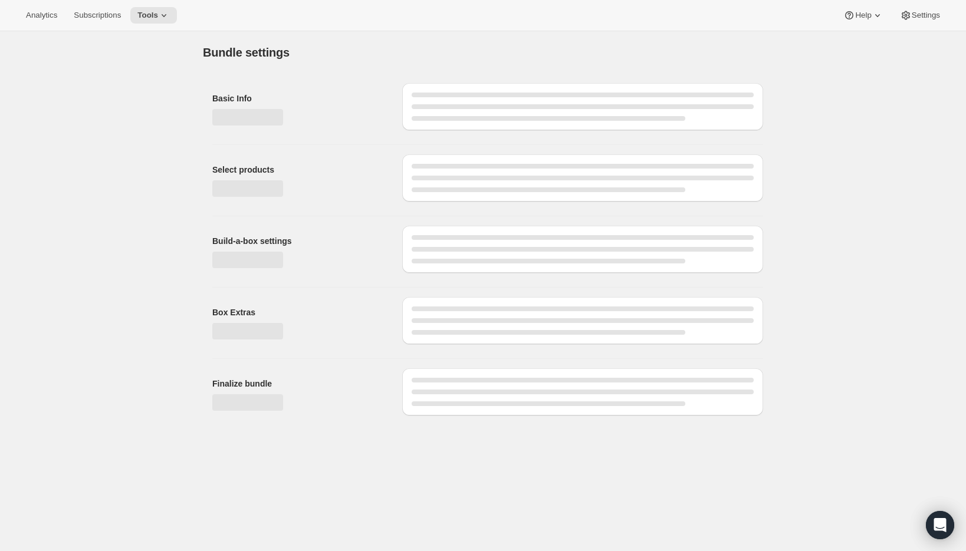
type input "Build a Bundle Meal 24 Pack"
checkbox input "true"
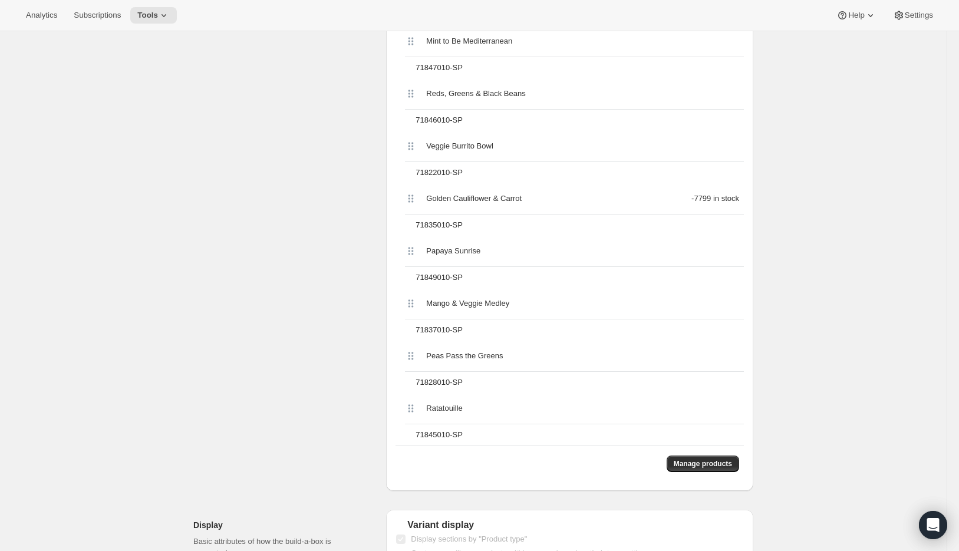
scroll to position [1004, 0]
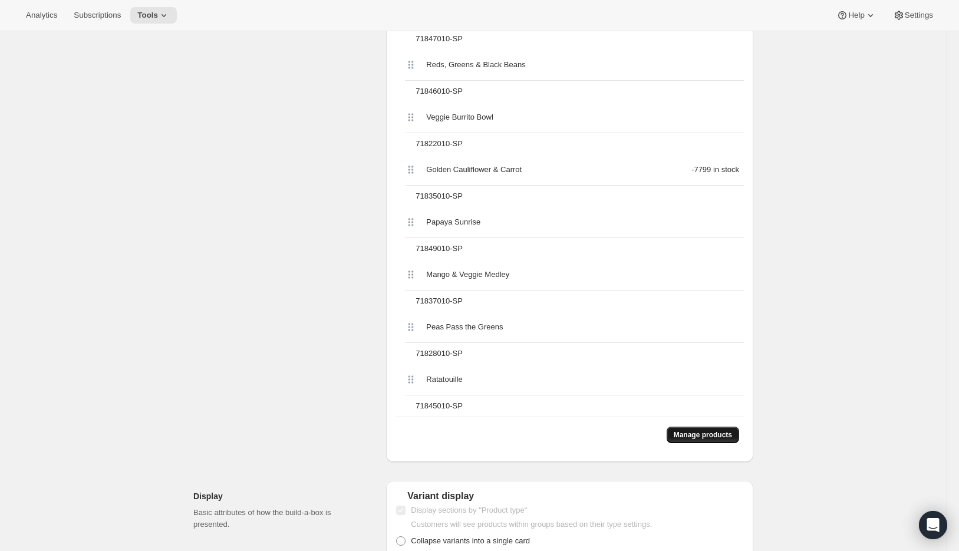
click at [708, 440] on span "Manage products" at bounding box center [703, 435] width 58 height 9
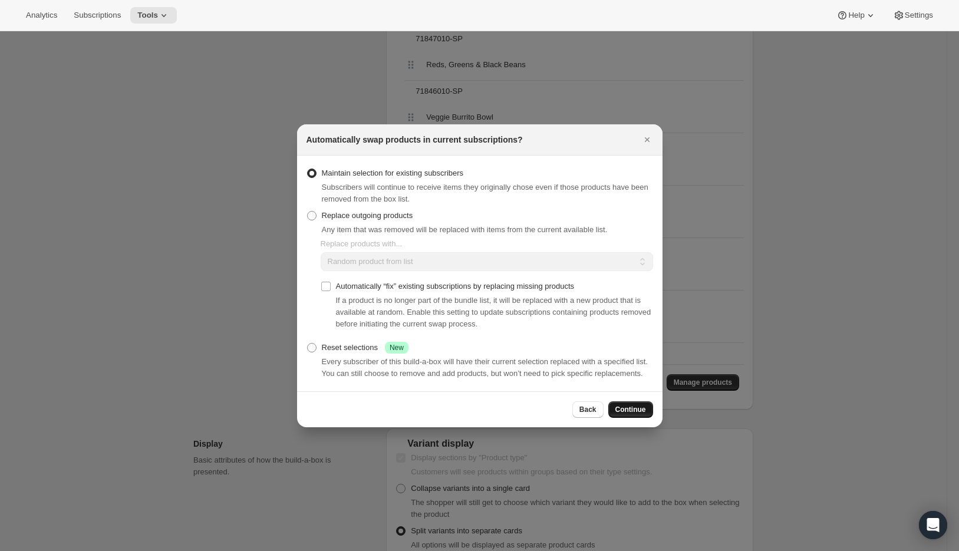
click at [633, 414] on span "Continue" at bounding box center [631, 409] width 31 height 9
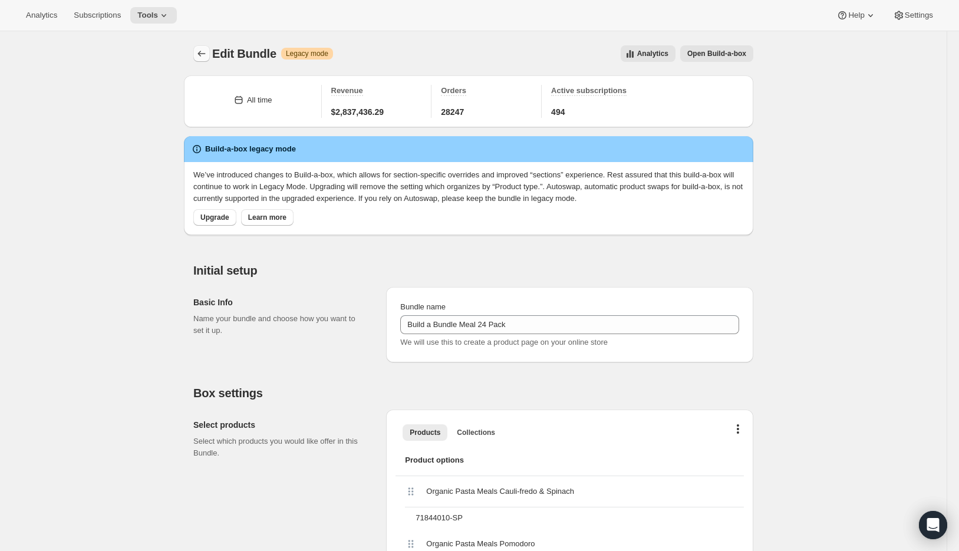
click at [205, 48] on button "Bundles" at bounding box center [201, 53] width 17 height 17
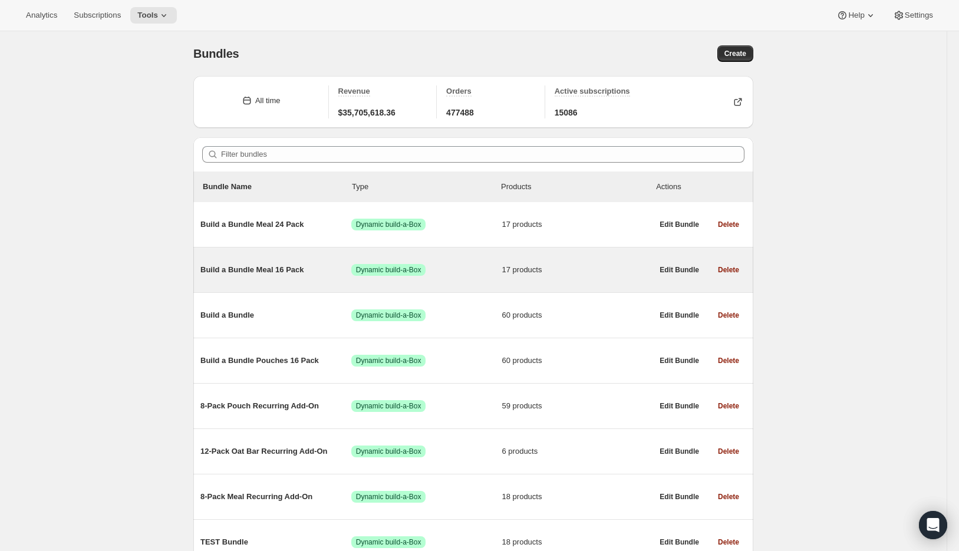
click at [261, 270] on span "Build a Bundle Meal 16 Pack" at bounding box center [276, 270] width 151 height 12
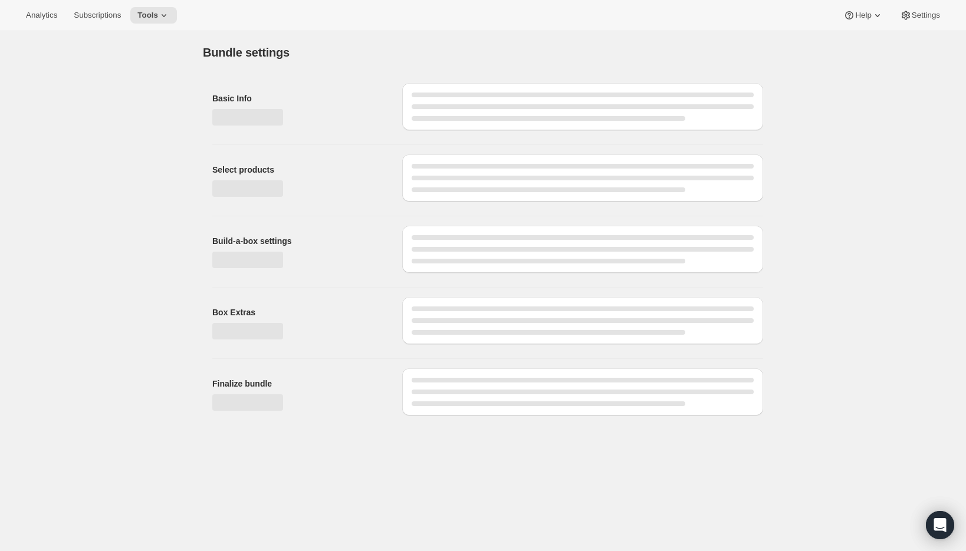
type input "Build a Bundle Meal 16 Pack"
checkbox input "true"
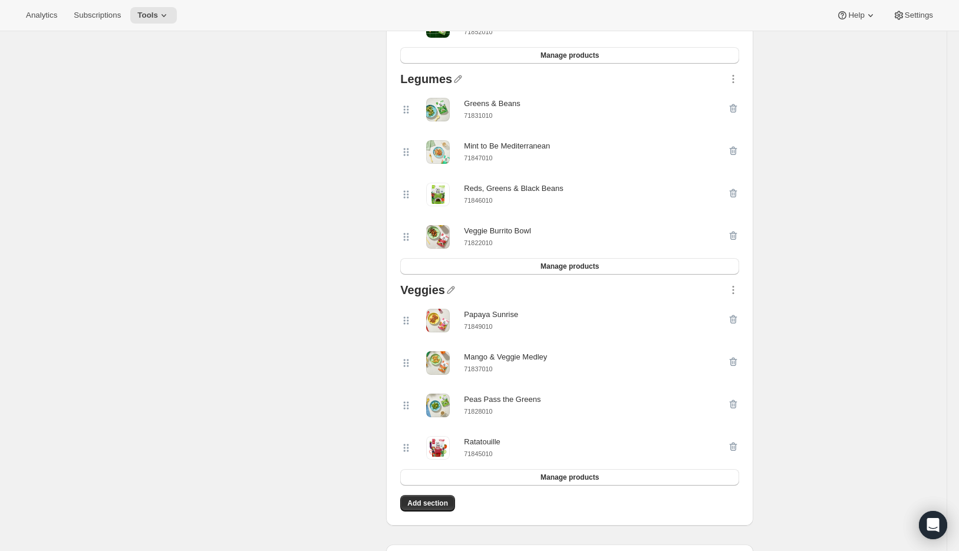
scroll to position [400, 0]
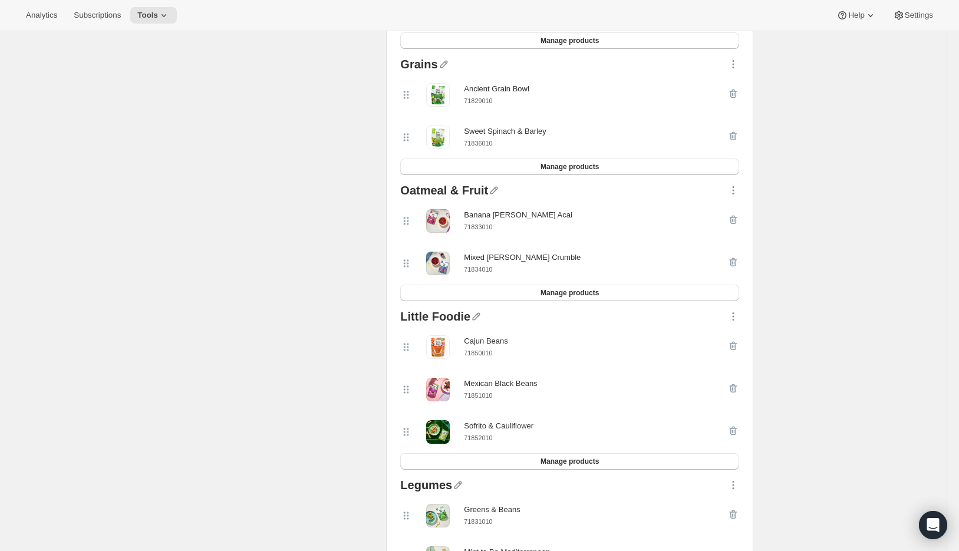
click at [281, 167] on div "Select products Select which products you would like offer in this Bundle." at bounding box center [284, 412] width 183 height 1040
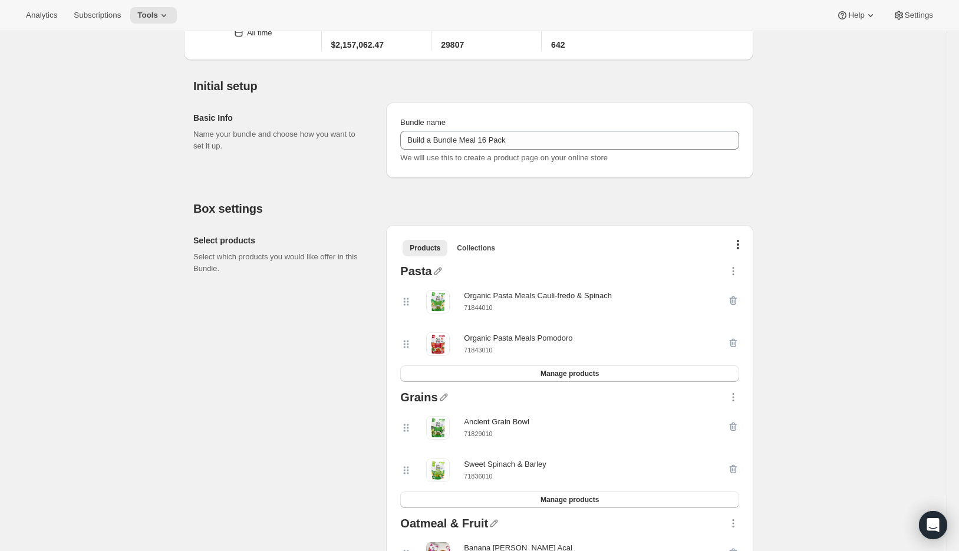
scroll to position [0, 0]
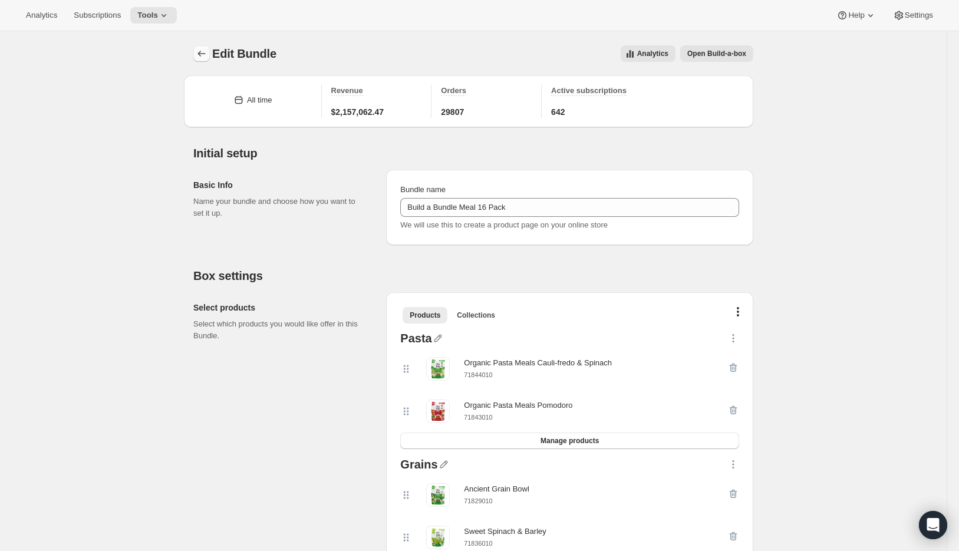
click at [201, 52] on icon "Bundles" at bounding box center [202, 54] width 12 height 12
